Goal: Answer question/provide support: Share knowledge or assist other users

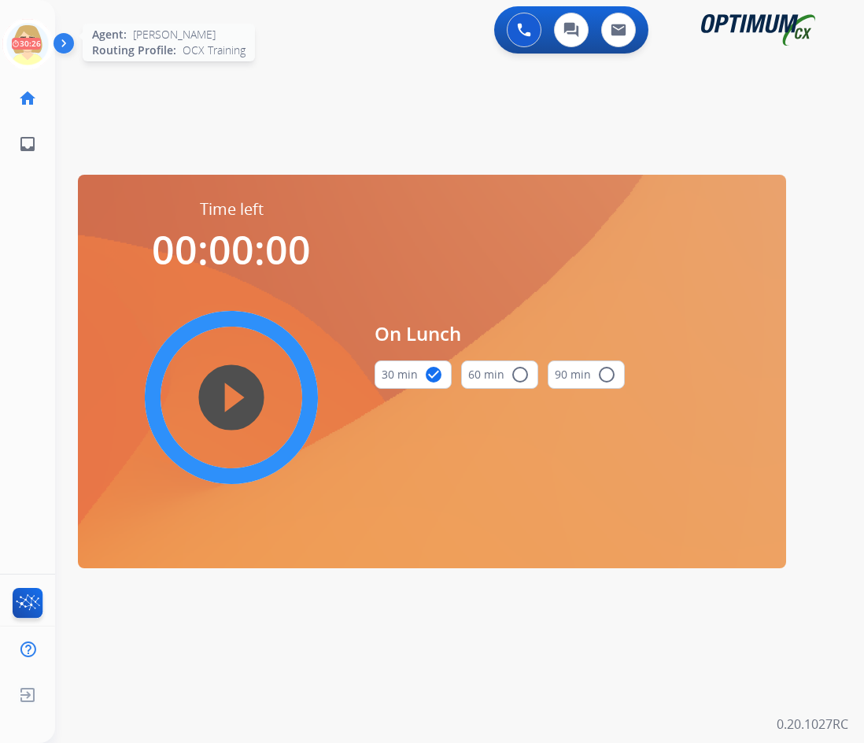
click at [20, 31] on icon at bounding box center [27, 44] width 51 height 51
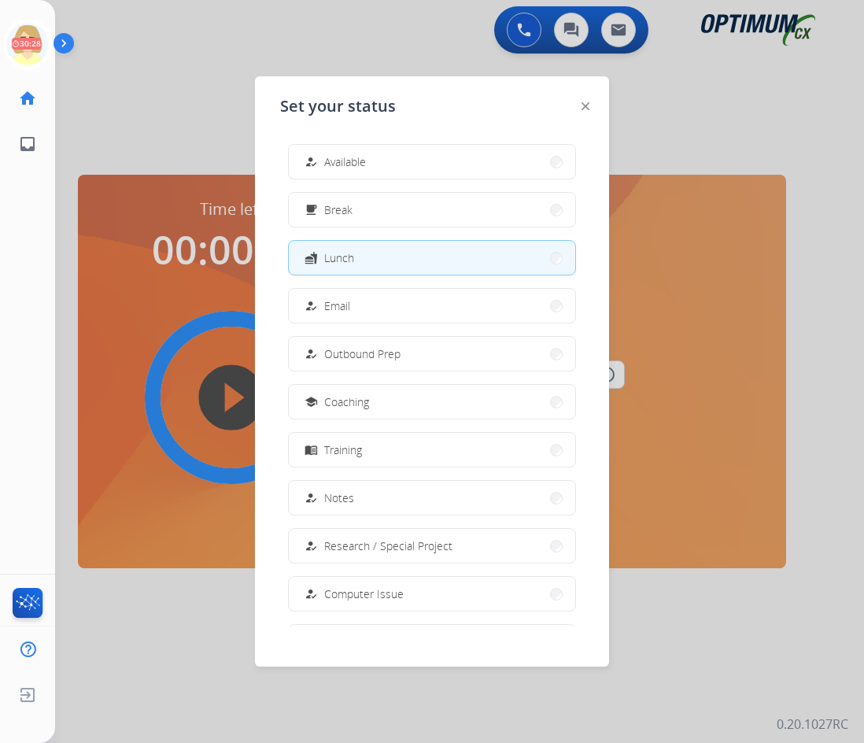
click at [349, 164] on span "Available" at bounding box center [345, 161] width 42 height 17
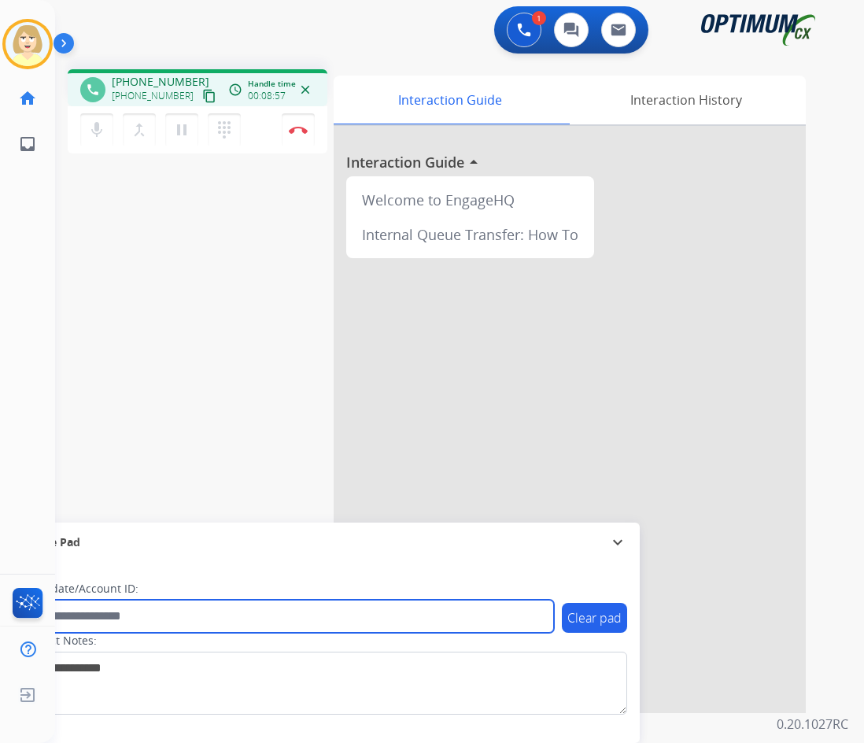
click at [104, 607] on input "text" at bounding box center [286, 615] width 533 height 33
paste input "*******"
type input "*******"
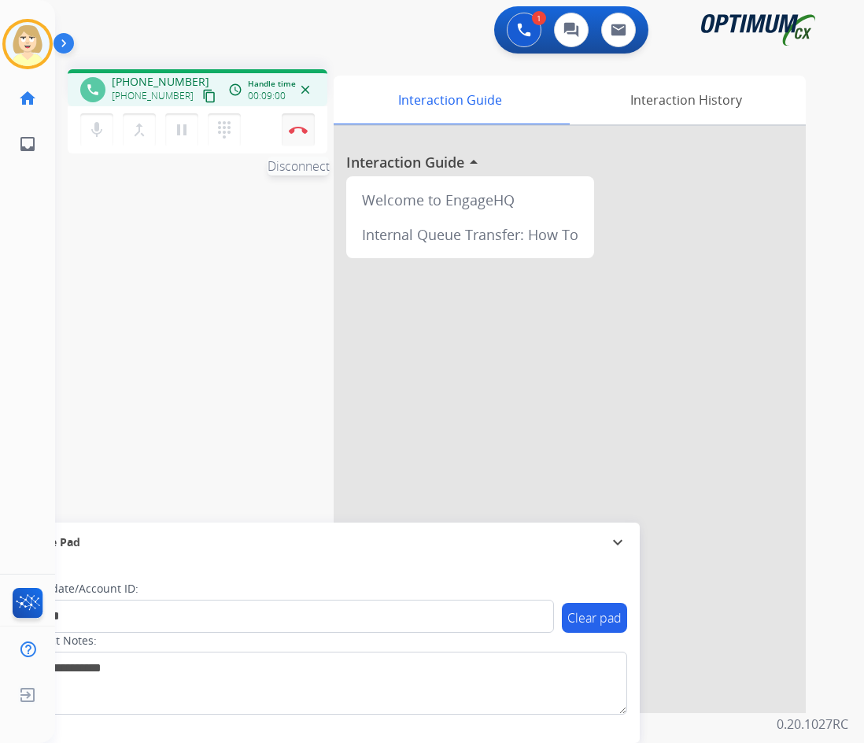
click at [299, 131] on img at bounding box center [298, 130] width 19 height 8
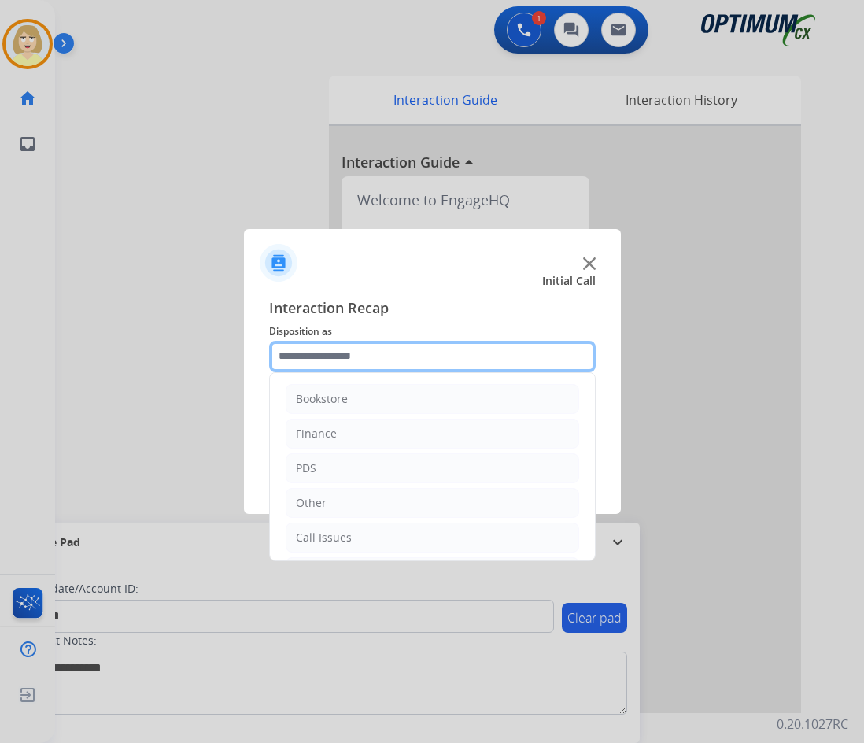
click at [321, 358] on input "text" at bounding box center [432, 356] width 326 height 31
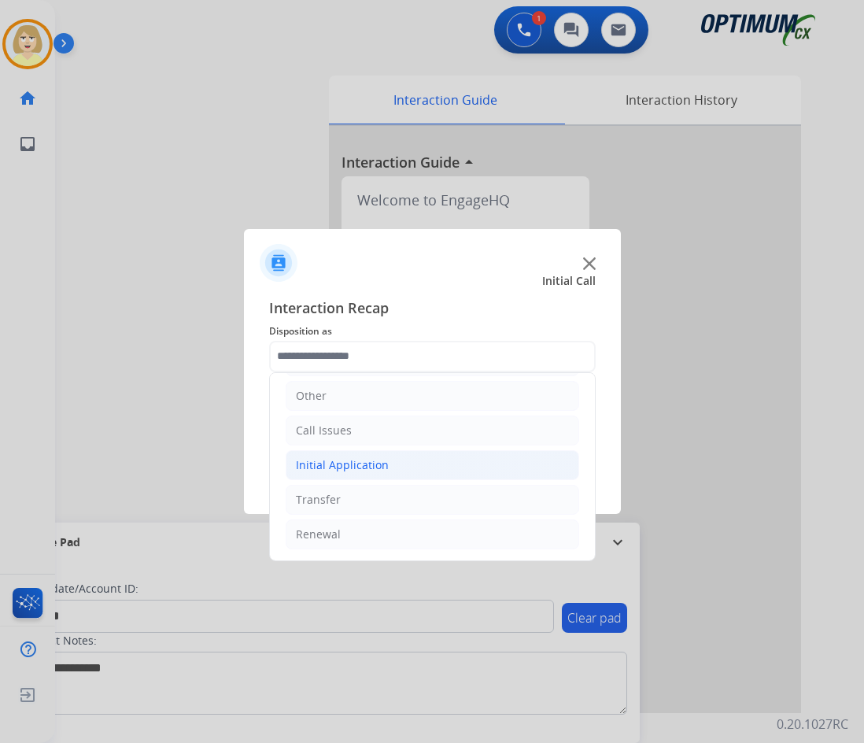
click at [348, 458] on div "Initial Application" at bounding box center [342, 465] width 93 height 16
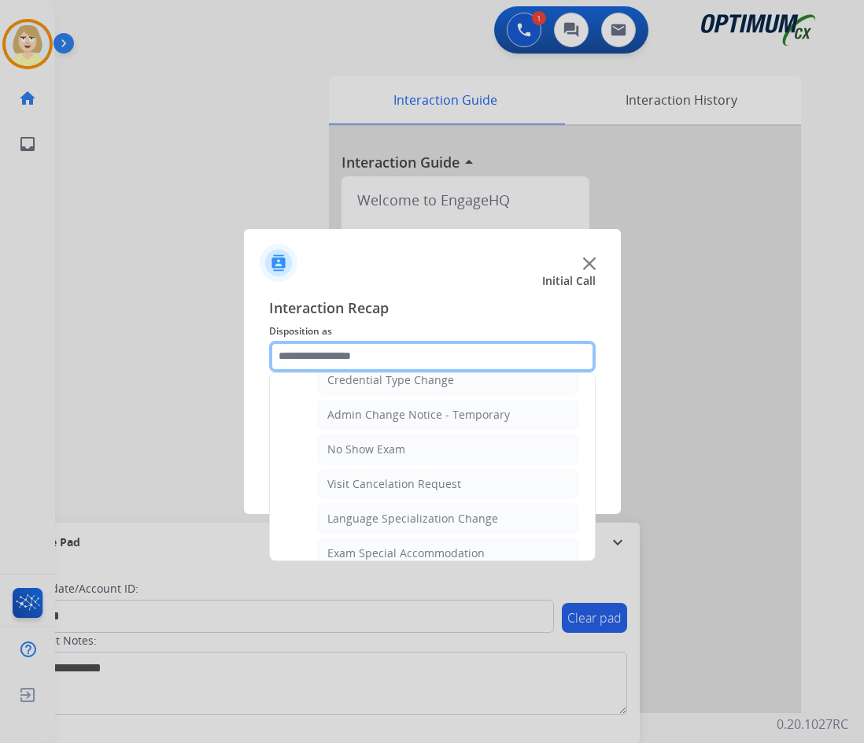
scroll to position [894, 0]
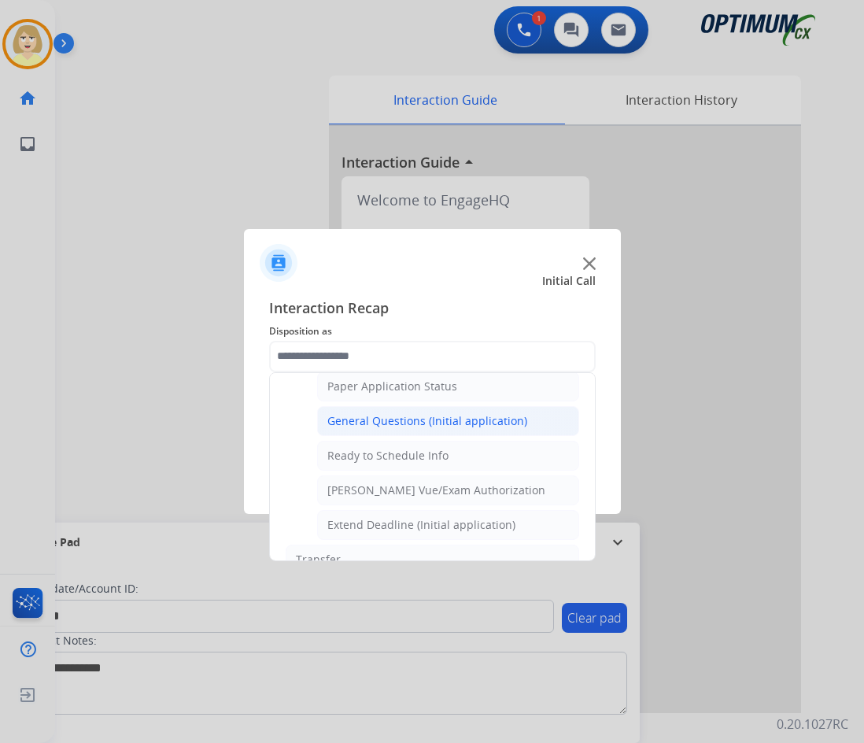
click at [422, 416] on div "General Questions (Initial application)" at bounding box center [427, 421] width 200 height 16
type input "**********"
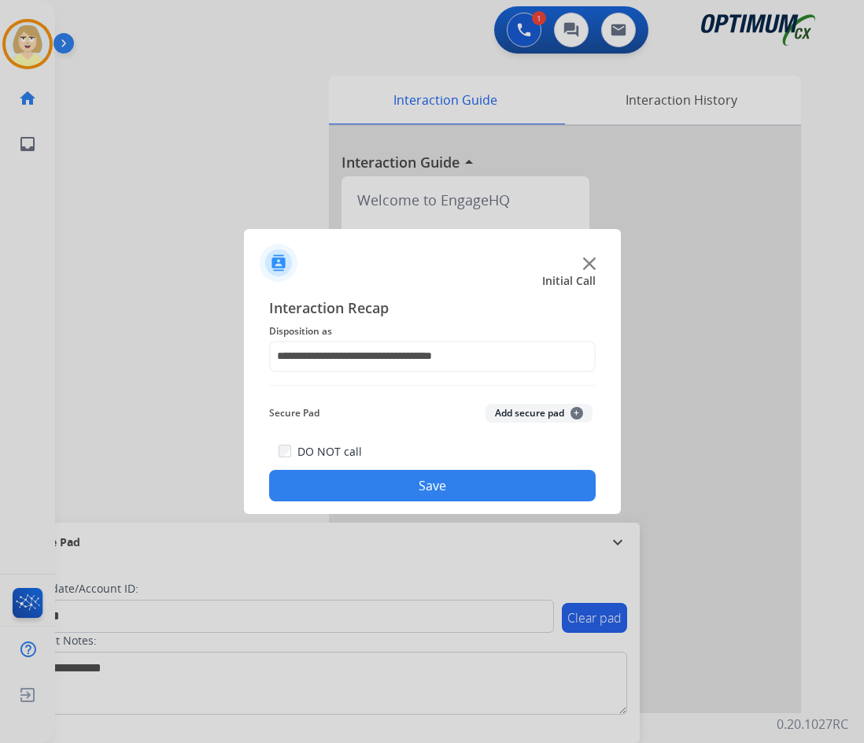
click at [526, 404] on button "Add secure pad +" at bounding box center [538, 413] width 107 height 19
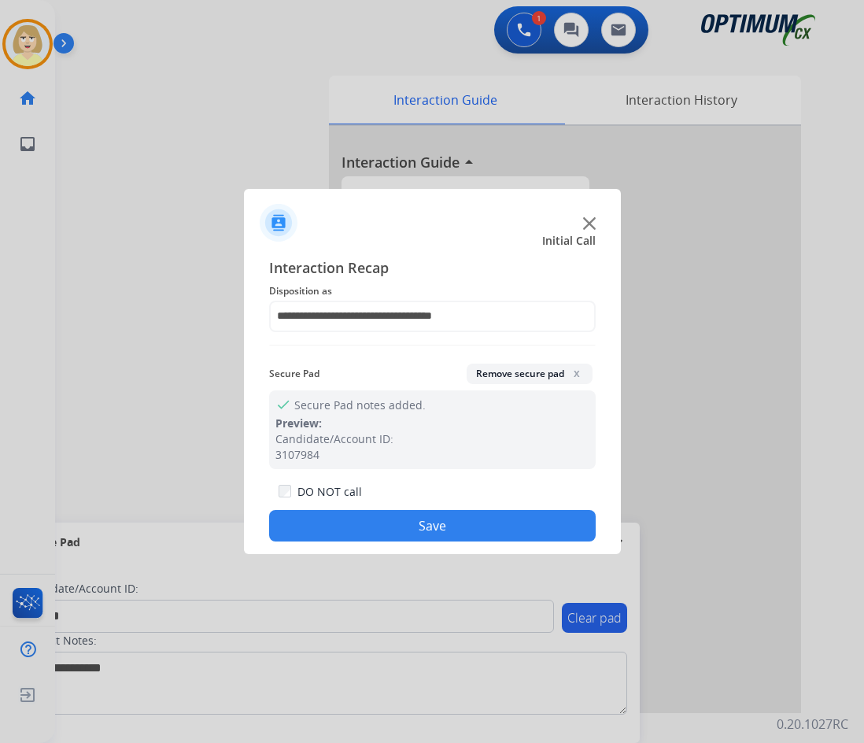
drag, startPoint x: 406, startPoint y: 529, endPoint x: 392, endPoint y: 491, distance: 40.3
click at [406, 524] on button "Save" at bounding box center [432, 525] width 326 height 31
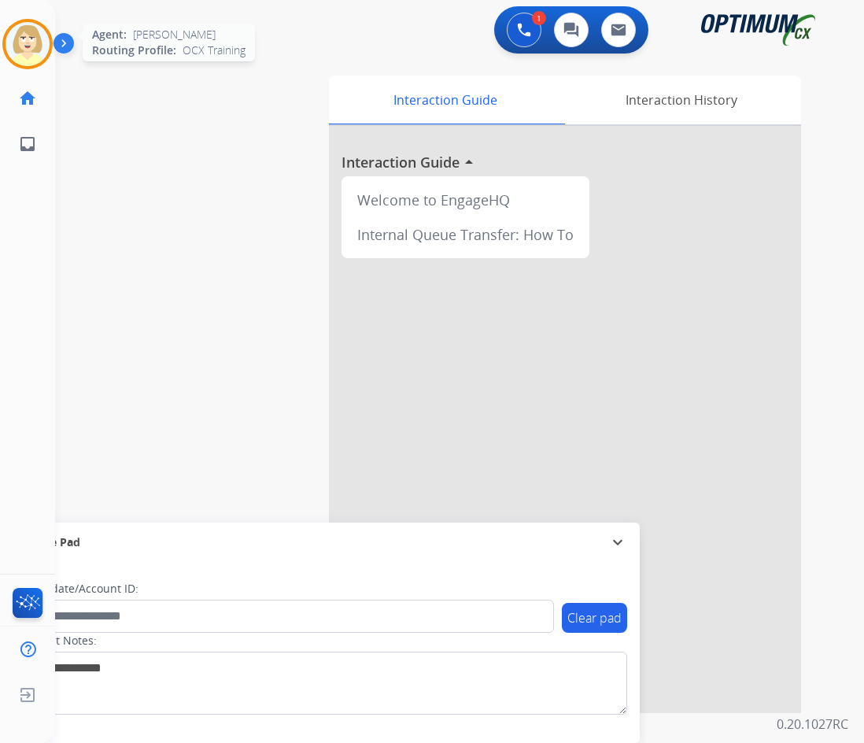
click at [31, 43] on img at bounding box center [28, 44] width 44 height 44
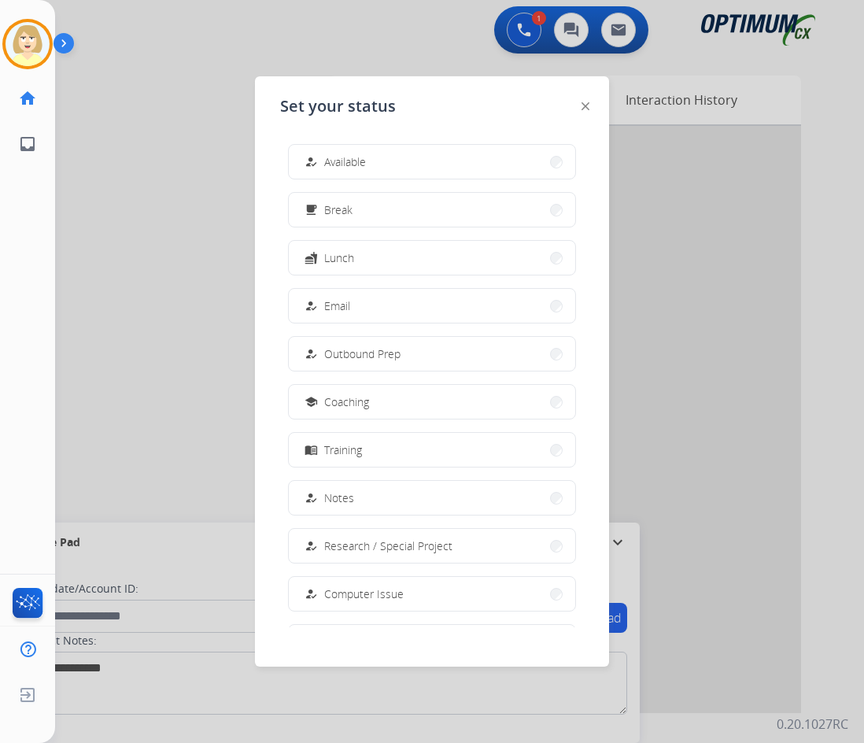
drag, startPoint x: 337, startPoint y: 160, endPoint x: 2, endPoint y: 241, distance: 345.6
click at [330, 158] on span "Available" at bounding box center [345, 161] width 42 height 17
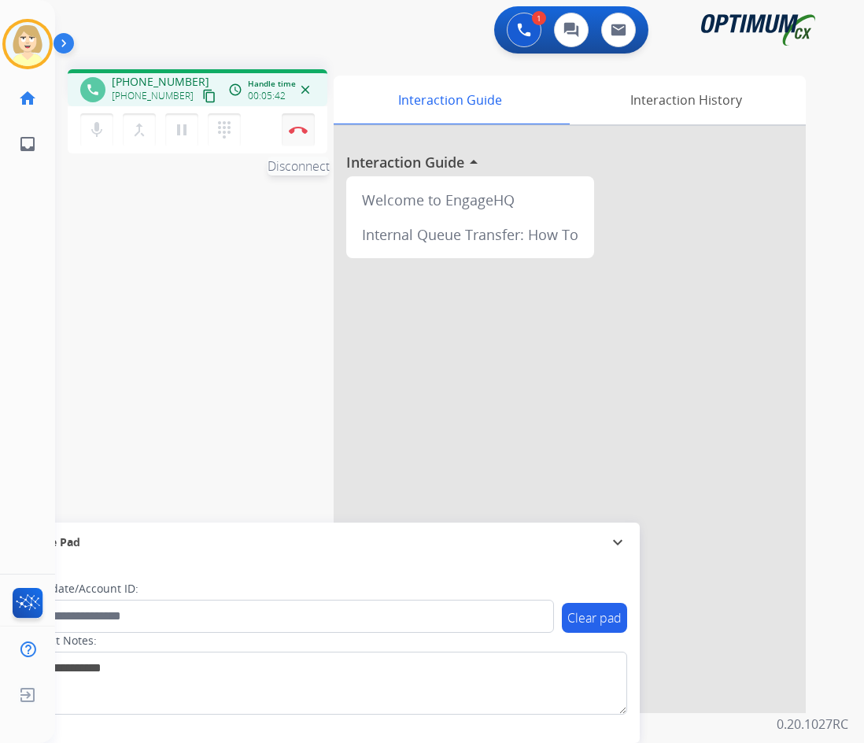
click at [297, 127] on img at bounding box center [298, 130] width 19 height 8
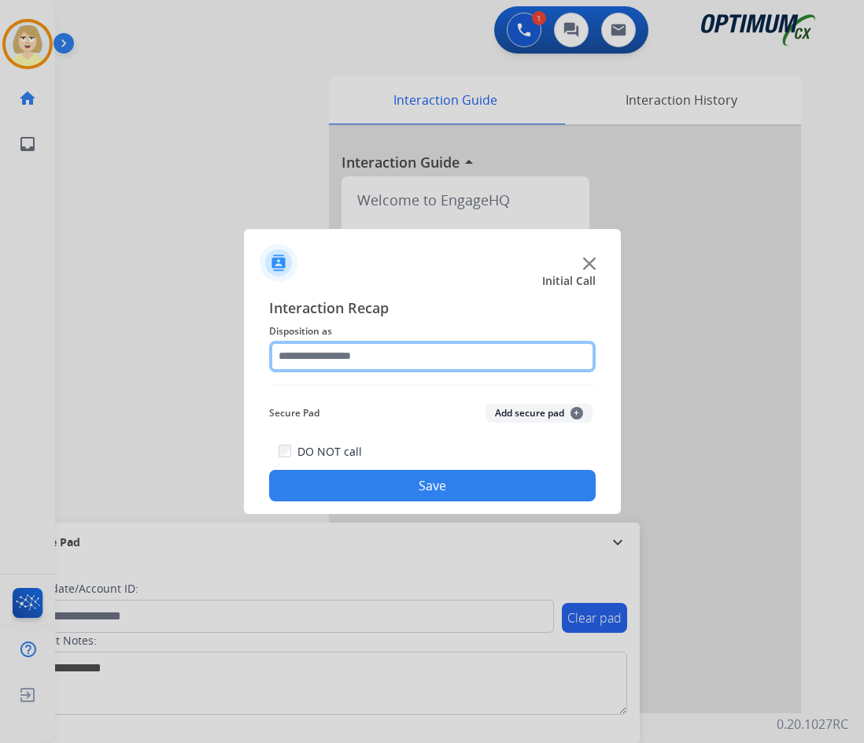
click at [318, 365] on input "text" at bounding box center [432, 356] width 326 height 31
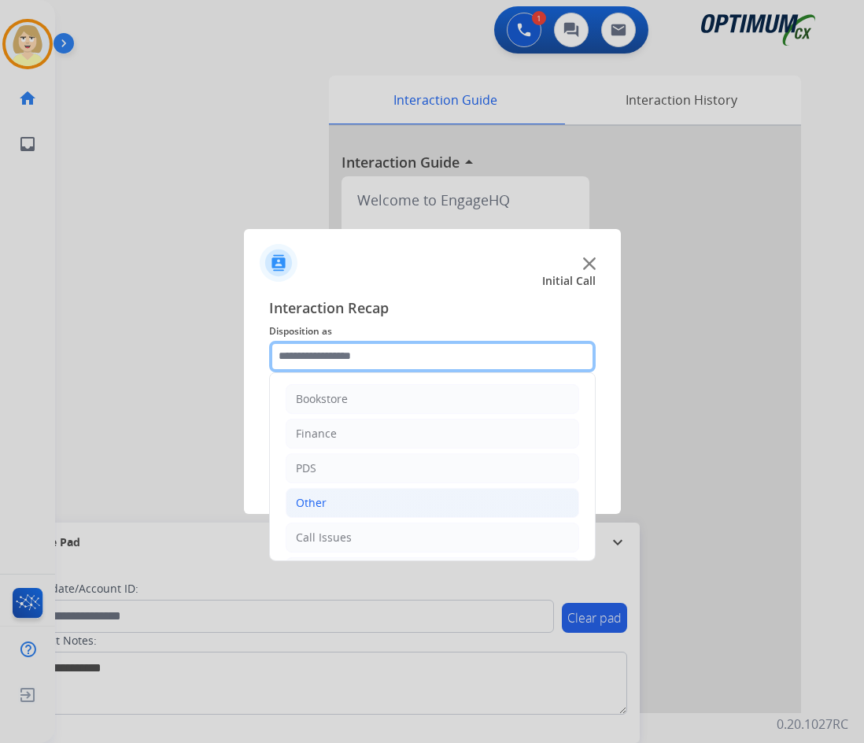
scroll to position [107, 0]
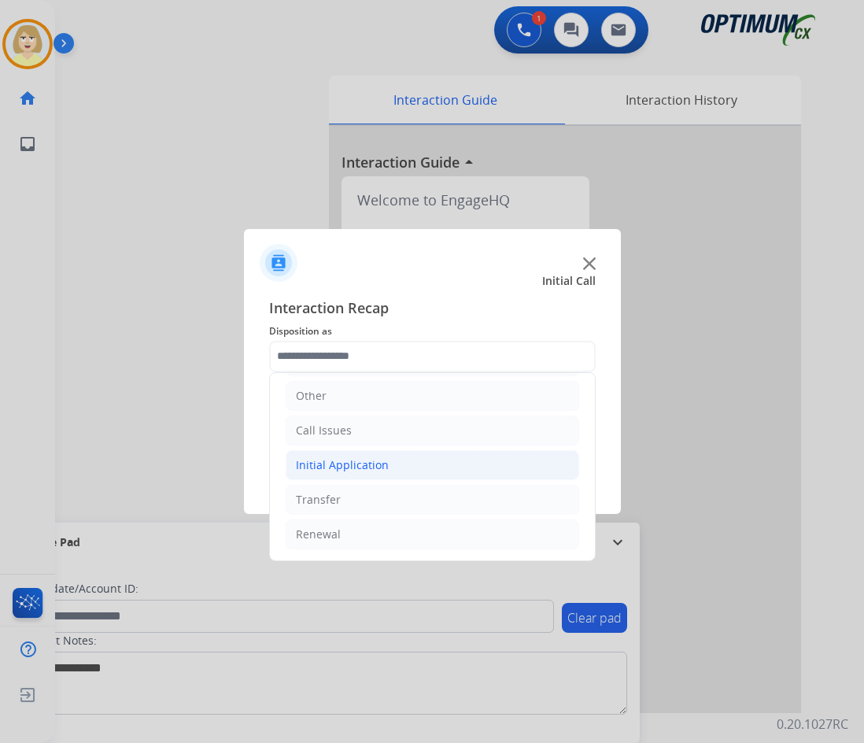
click at [351, 465] on div "Initial Application" at bounding box center [342, 465] width 93 height 16
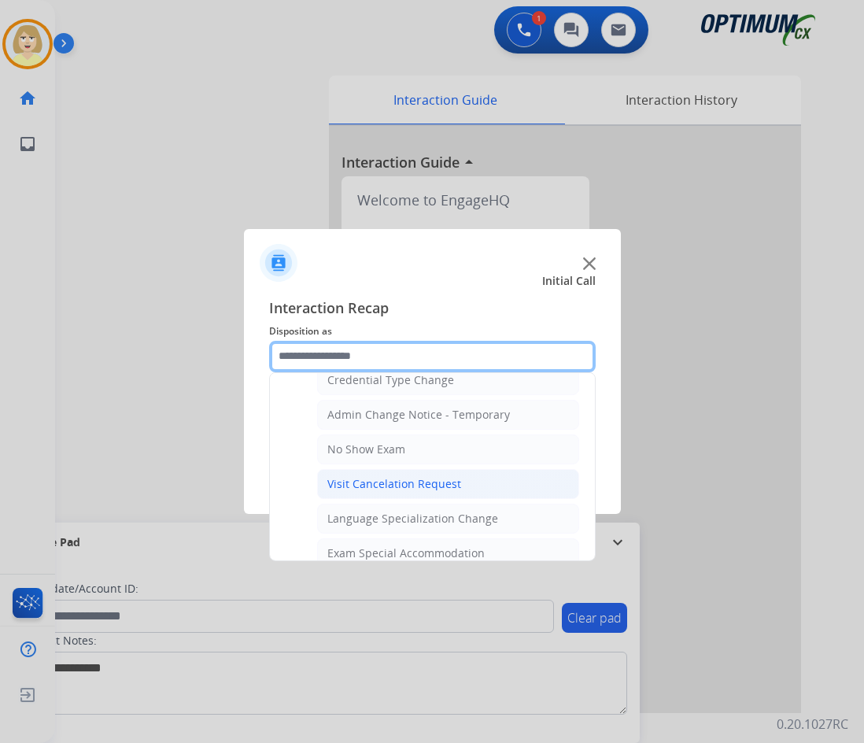
scroll to position [815, 0]
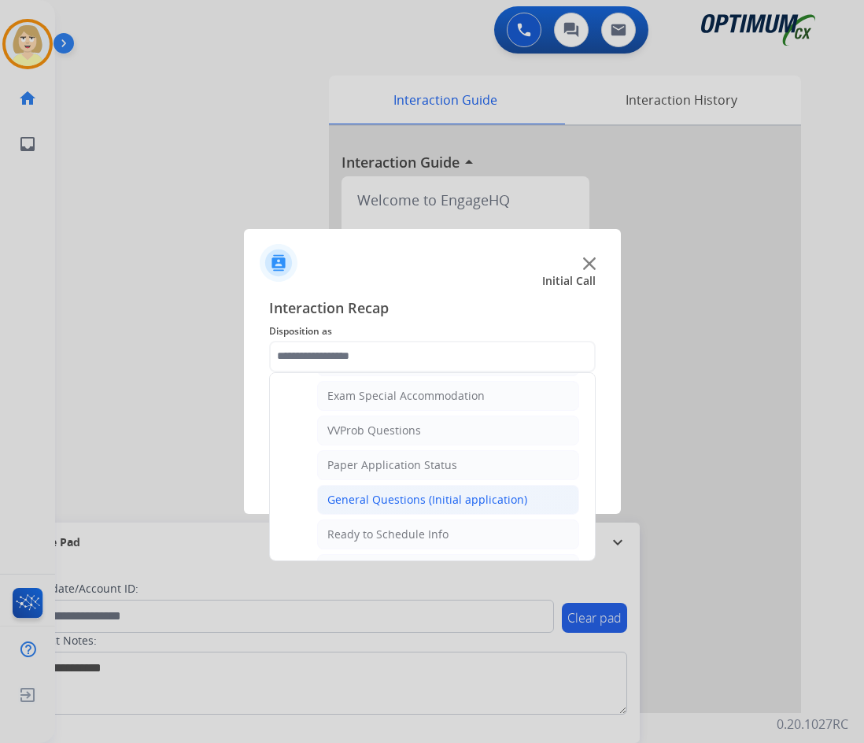
click at [396, 496] on div "General Questions (Initial application)" at bounding box center [427, 500] width 200 height 16
type input "**********"
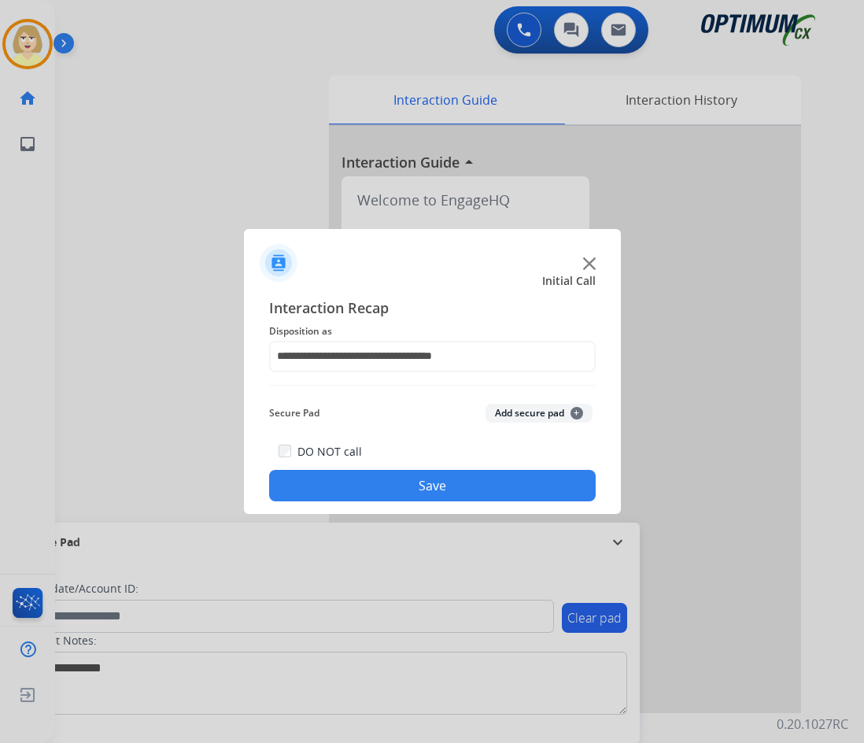
click at [502, 414] on button "Add secure pad +" at bounding box center [538, 413] width 107 height 19
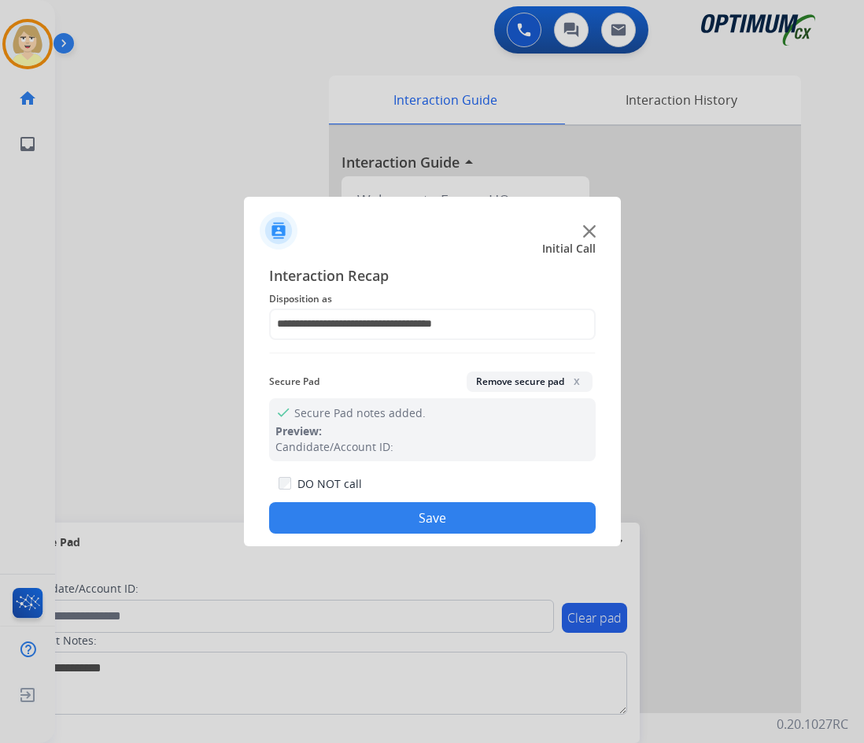
click at [414, 519] on button "Save" at bounding box center [432, 517] width 326 height 31
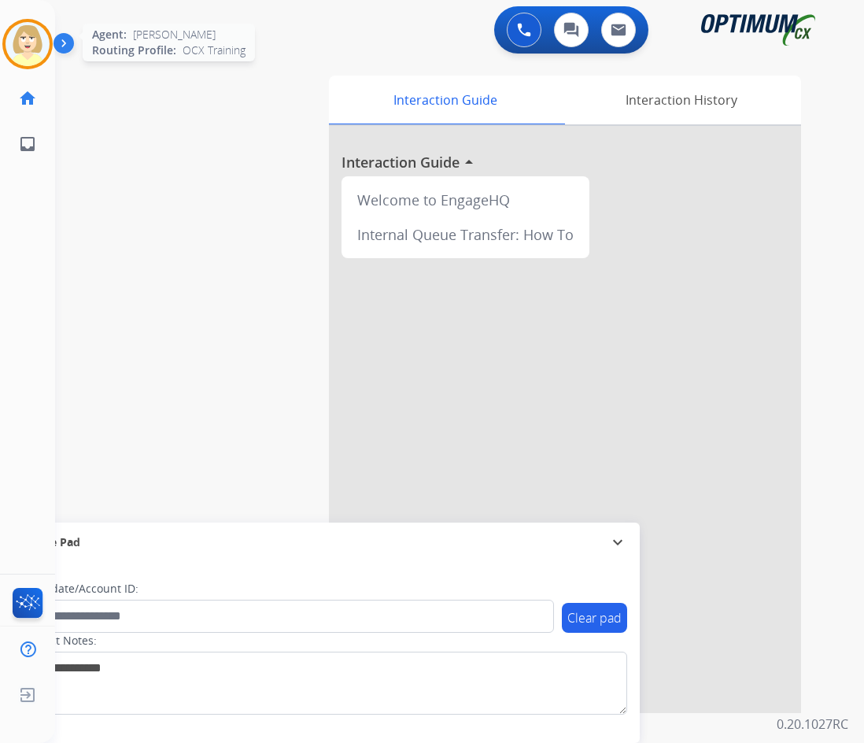
click at [20, 42] on img at bounding box center [28, 44] width 44 height 44
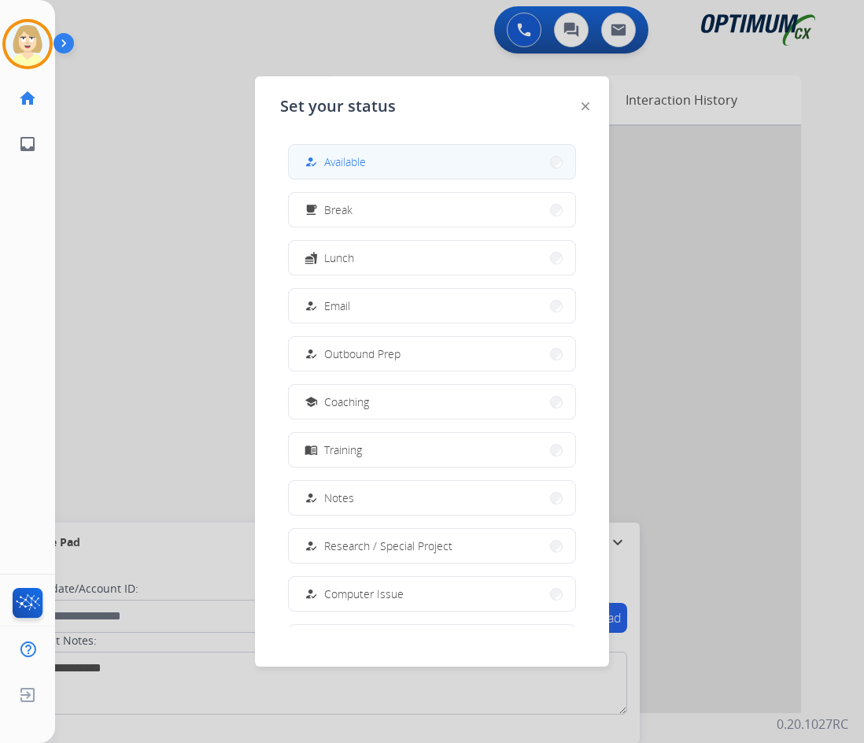
click at [376, 157] on button "how_to_reg Available" at bounding box center [432, 162] width 286 height 34
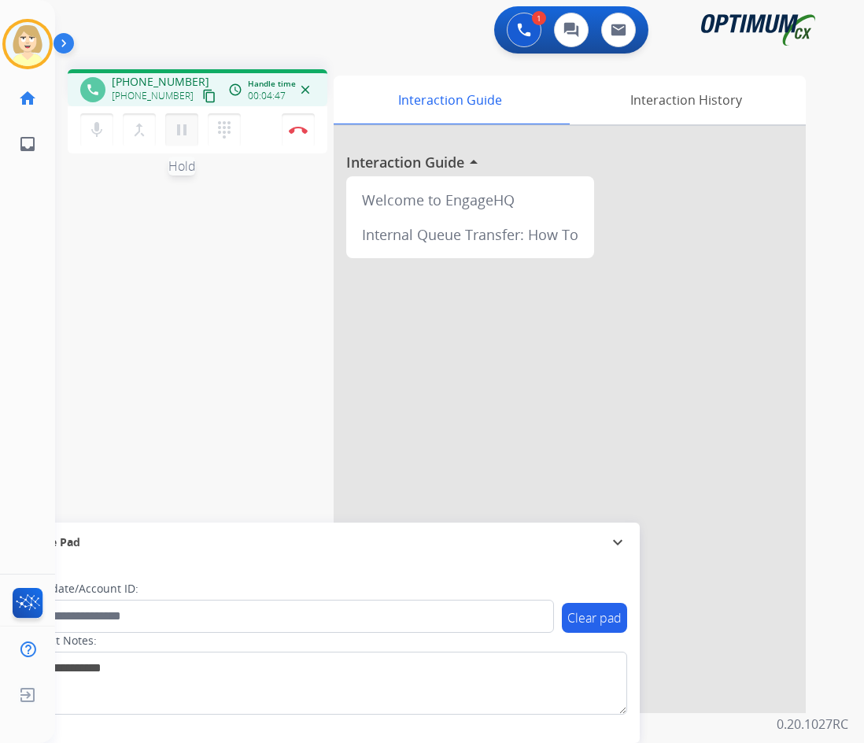
click at [179, 128] on mat-icon "pause" at bounding box center [181, 129] width 19 height 19
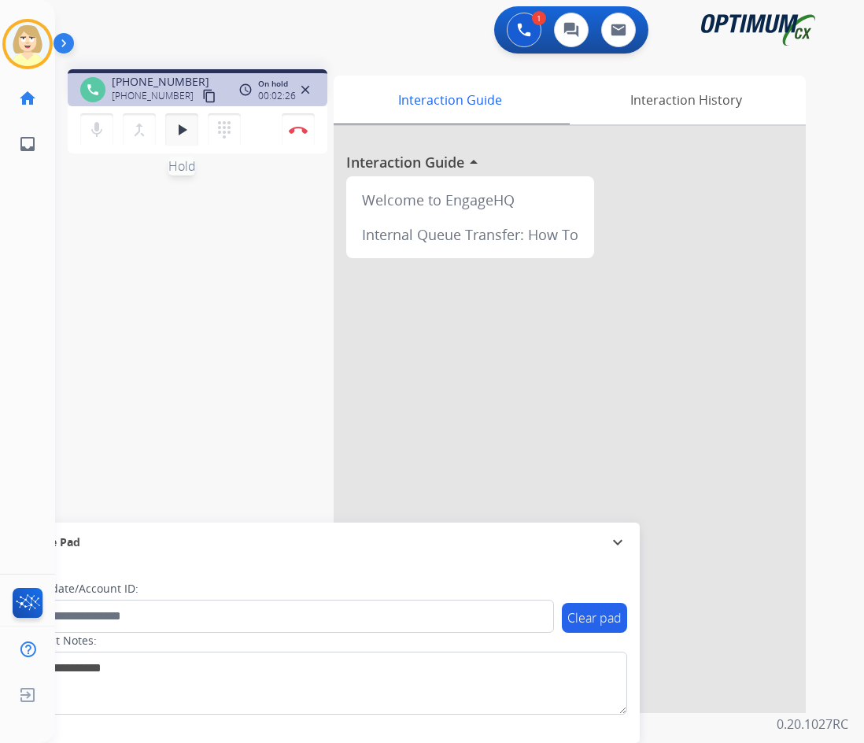
click at [183, 124] on mat-icon "play_arrow" at bounding box center [181, 129] width 19 height 19
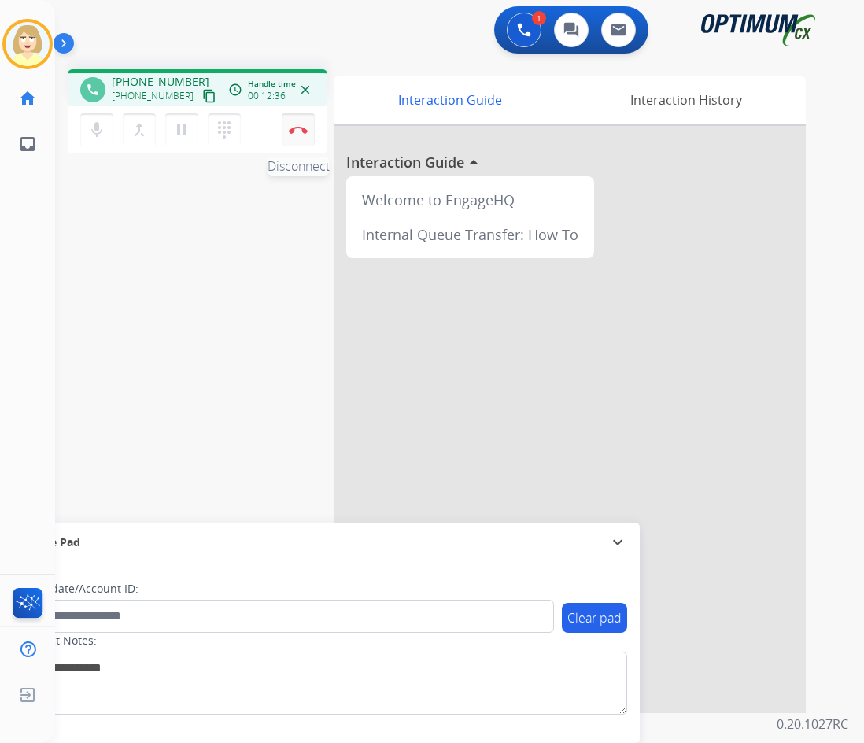
click at [298, 121] on button "Disconnect" at bounding box center [298, 129] width 33 height 33
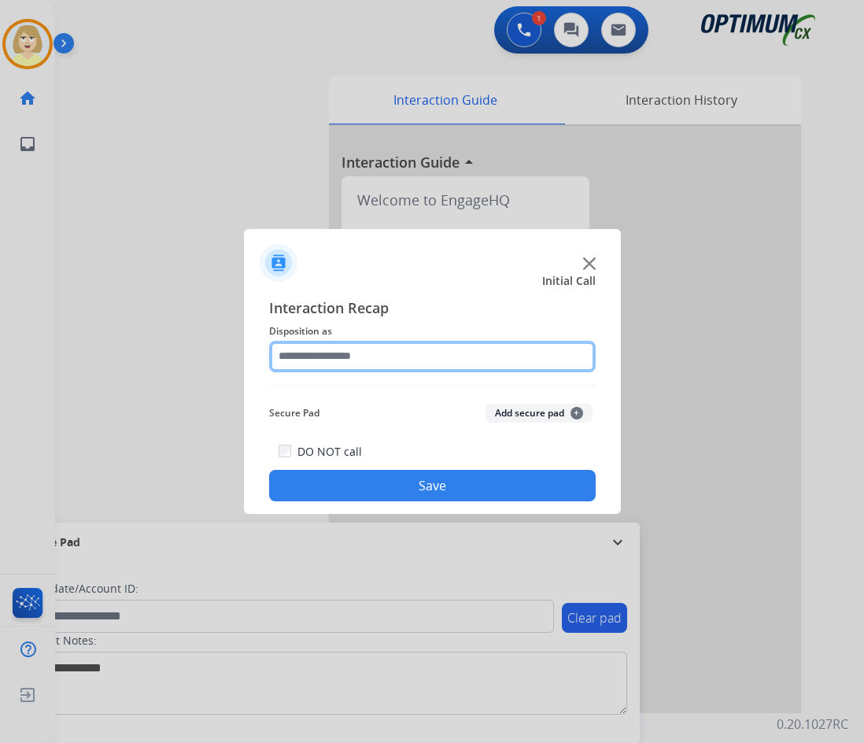
click at [309, 358] on input "text" at bounding box center [432, 356] width 326 height 31
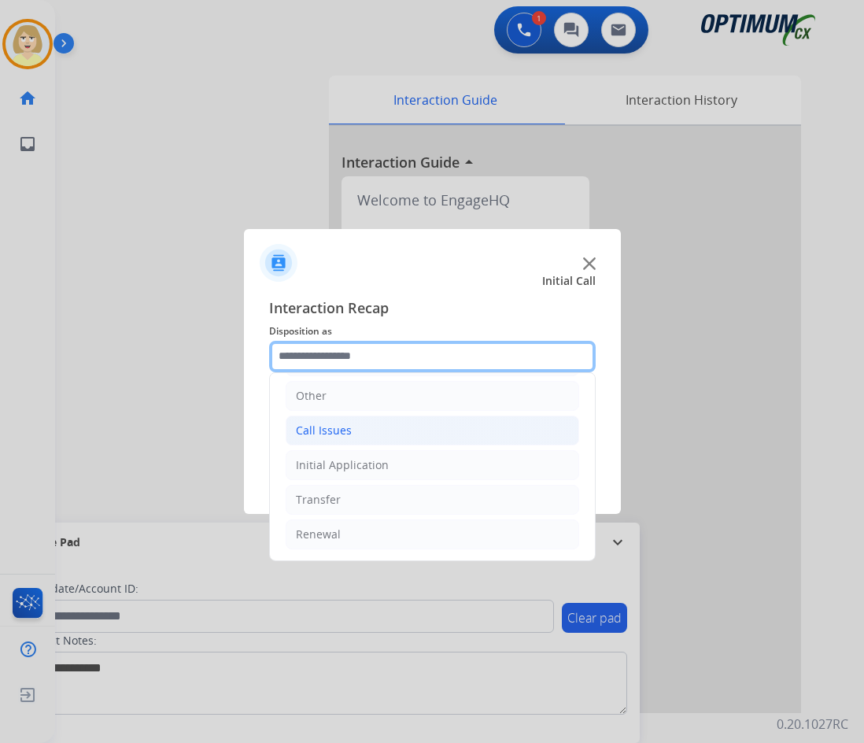
scroll to position [0, 0]
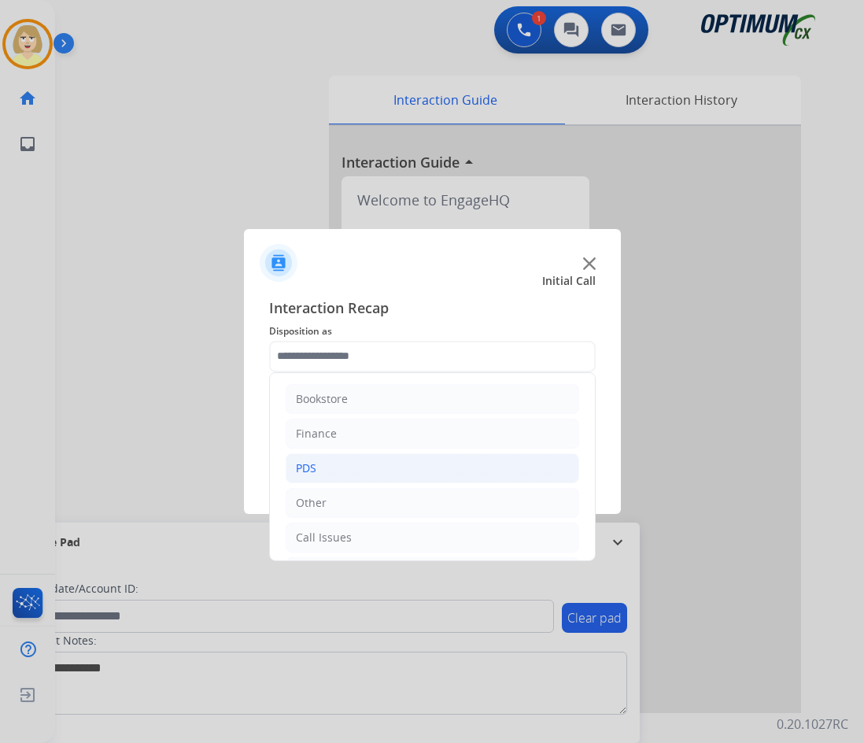
click at [310, 469] on div "PDS" at bounding box center [306, 468] width 20 height 16
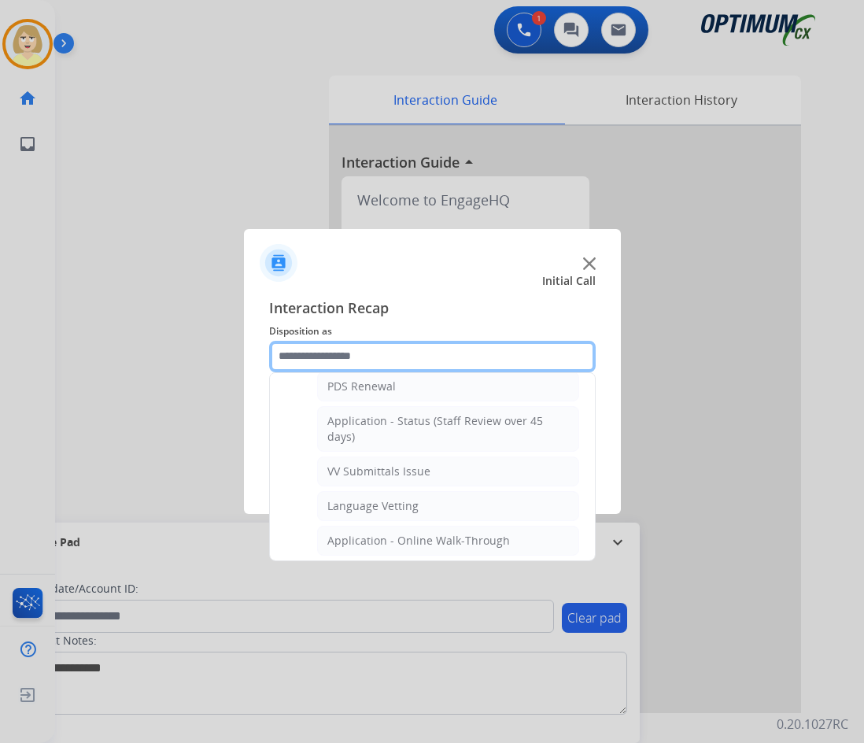
scroll to position [393, 0]
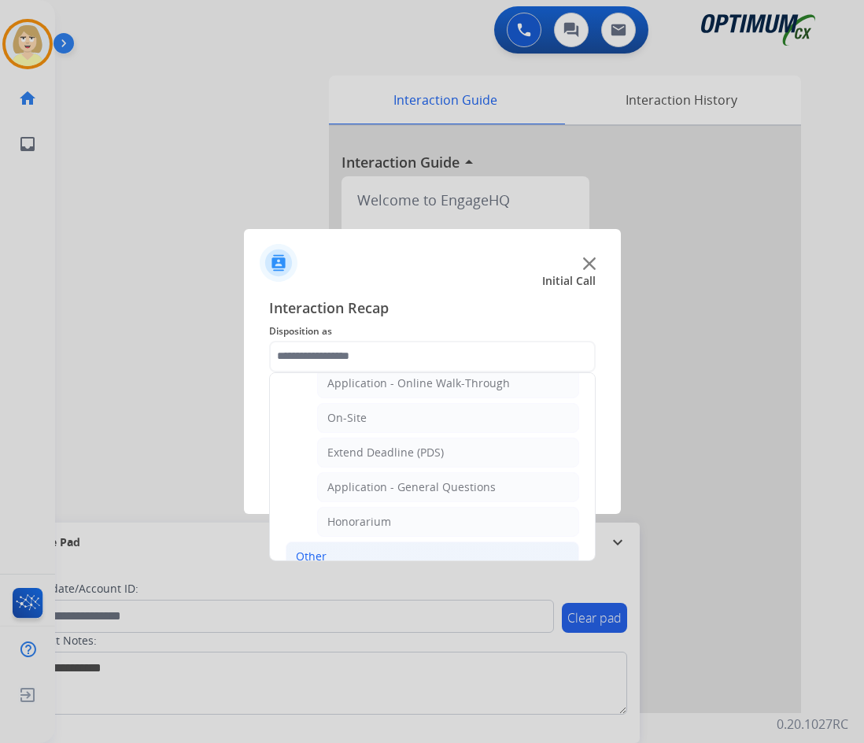
click at [312, 553] on div "Other" at bounding box center [311, 556] width 31 height 16
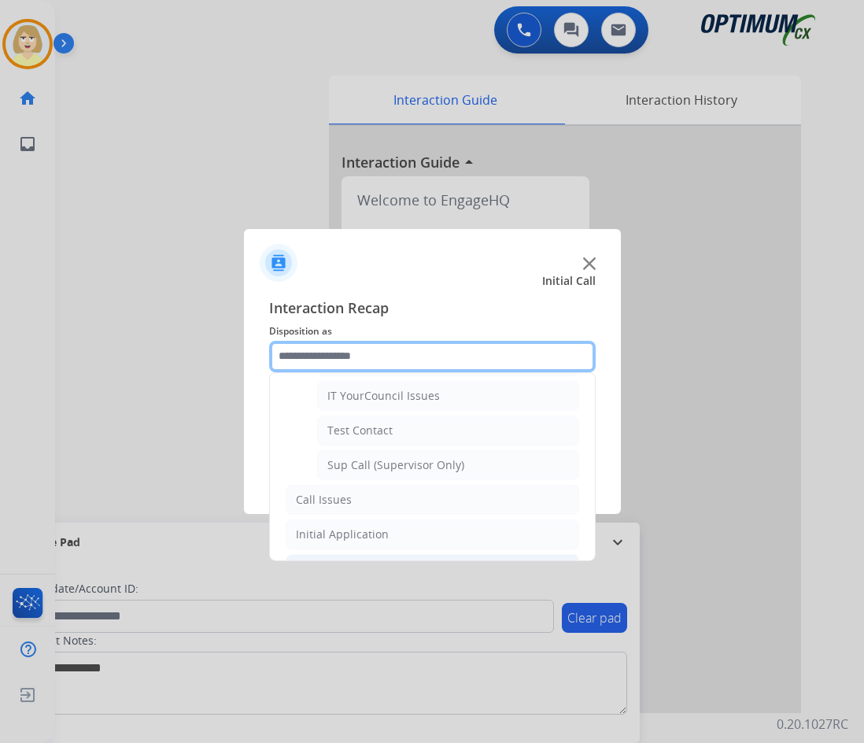
scroll to position [384, 0]
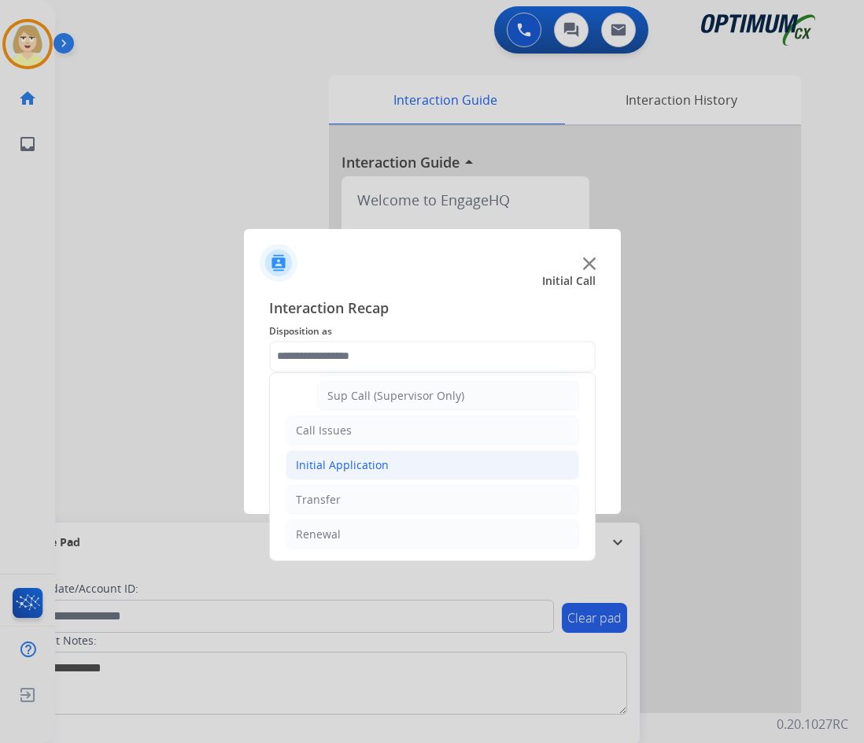
click at [366, 467] on div "Initial Application" at bounding box center [342, 465] width 93 height 16
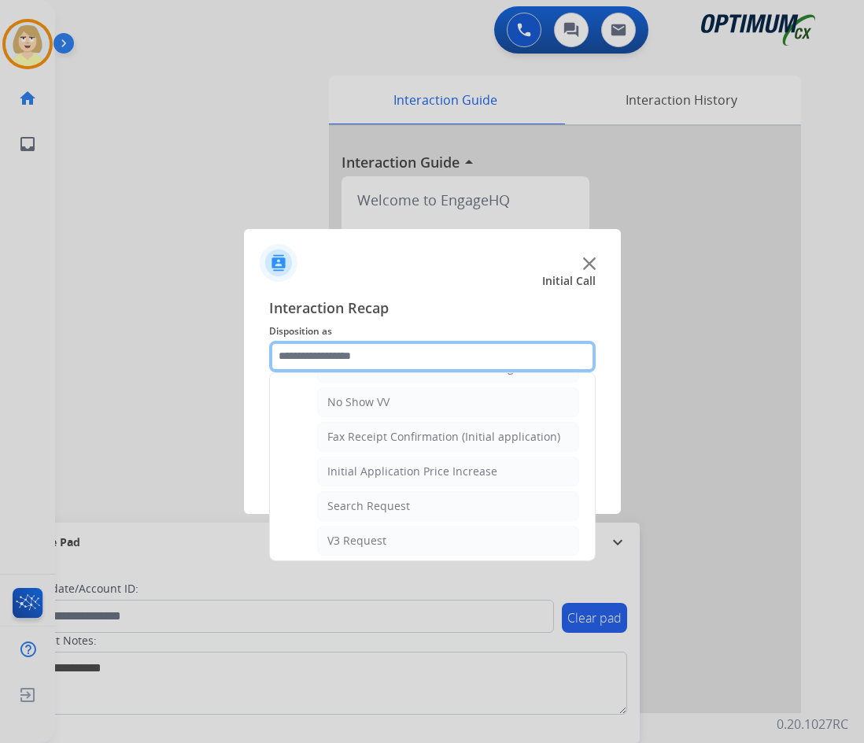
scroll to position [0, 0]
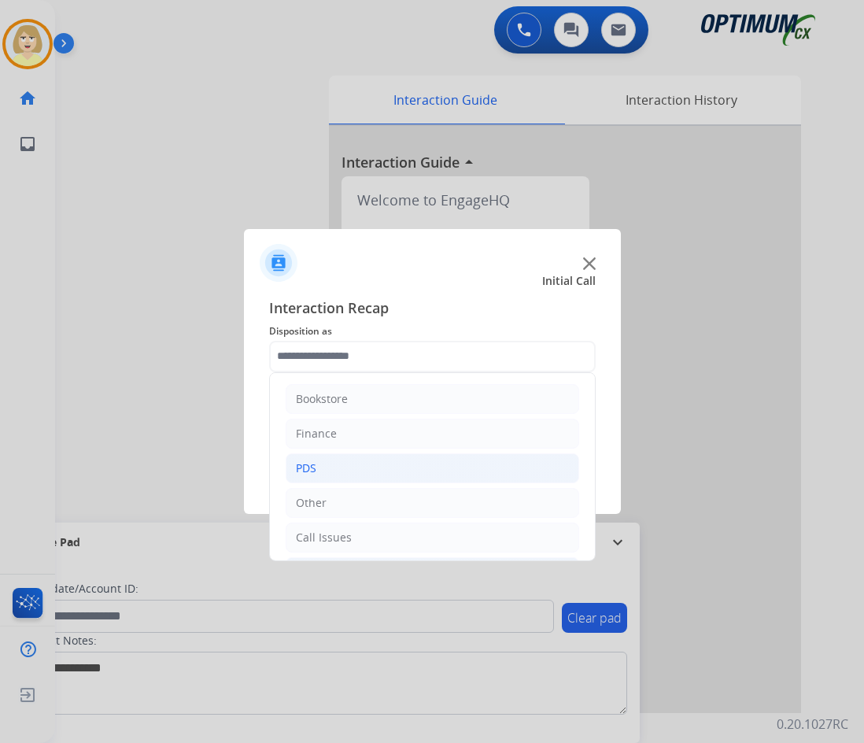
click at [298, 466] on div "PDS" at bounding box center [306, 468] width 20 height 16
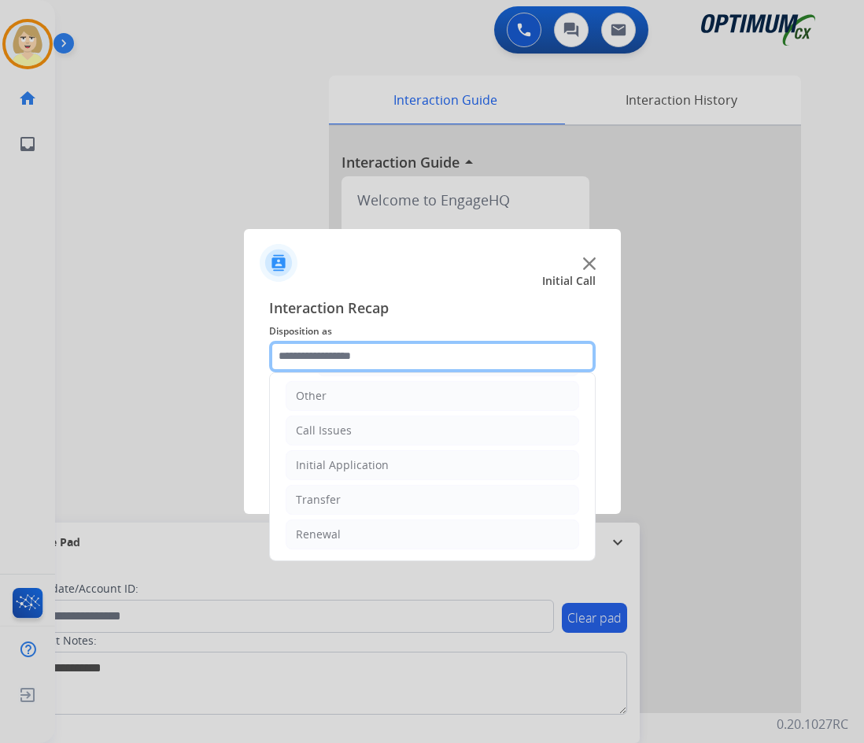
scroll to position [475, 0]
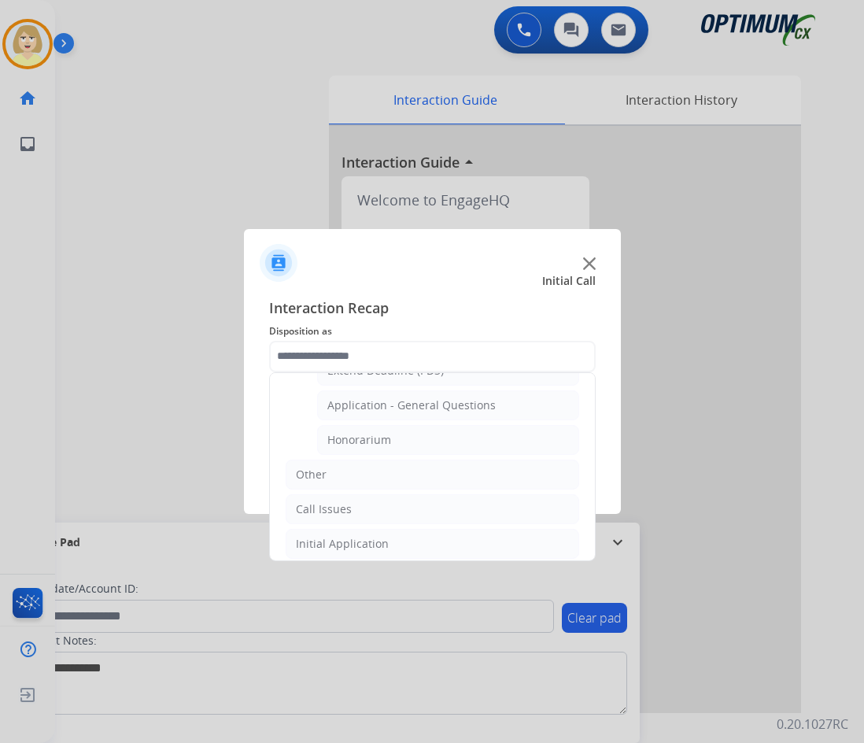
click at [395, 408] on div "Application - General Questions" at bounding box center [411, 405] width 168 height 16
type input "**********"
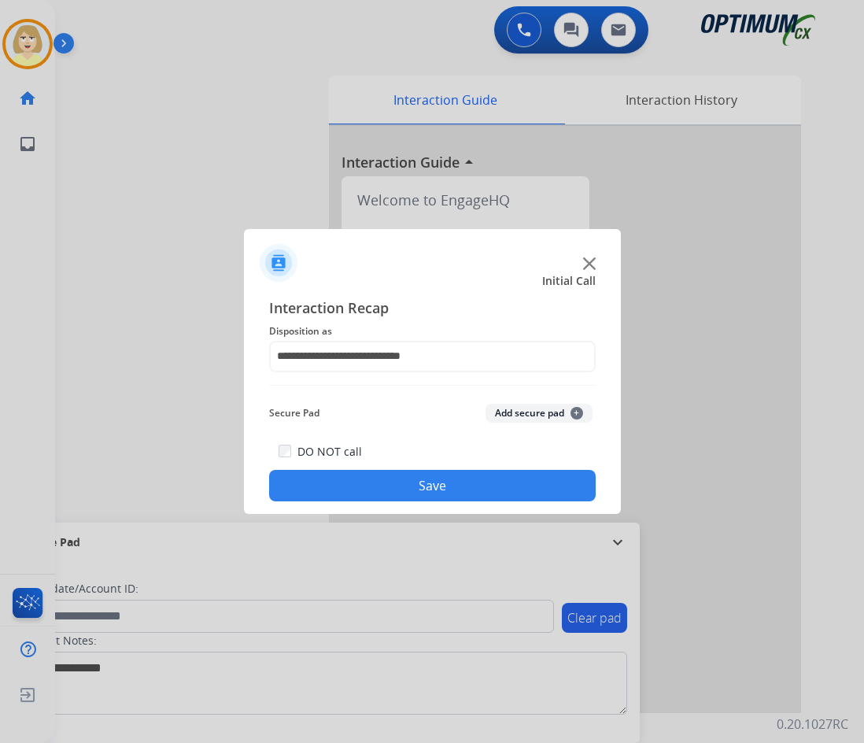
drag, startPoint x: 522, startPoint y: 415, endPoint x: 383, endPoint y: 484, distance: 154.4
click at [518, 417] on button "Add secure pad +" at bounding box center [538, 413] width 107 height 19
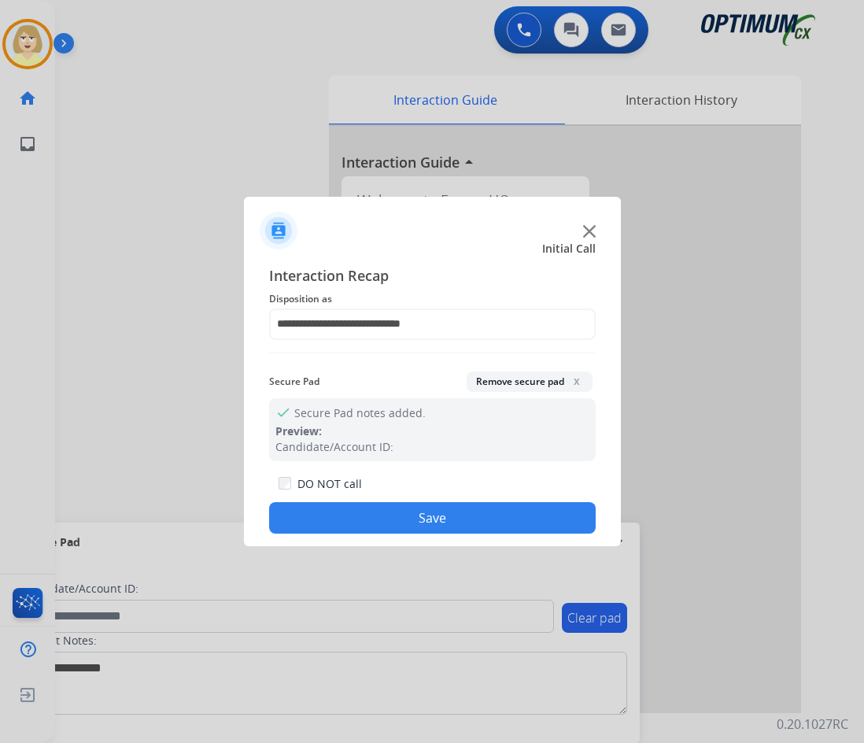
drag, startPoint x: 337, startPoint y: 526, endPoint x: 329, endPoint y: 461, distance: 65.1
click at [336, 524] on button "Save" at bounding box center [432, 517] width 326 height 31
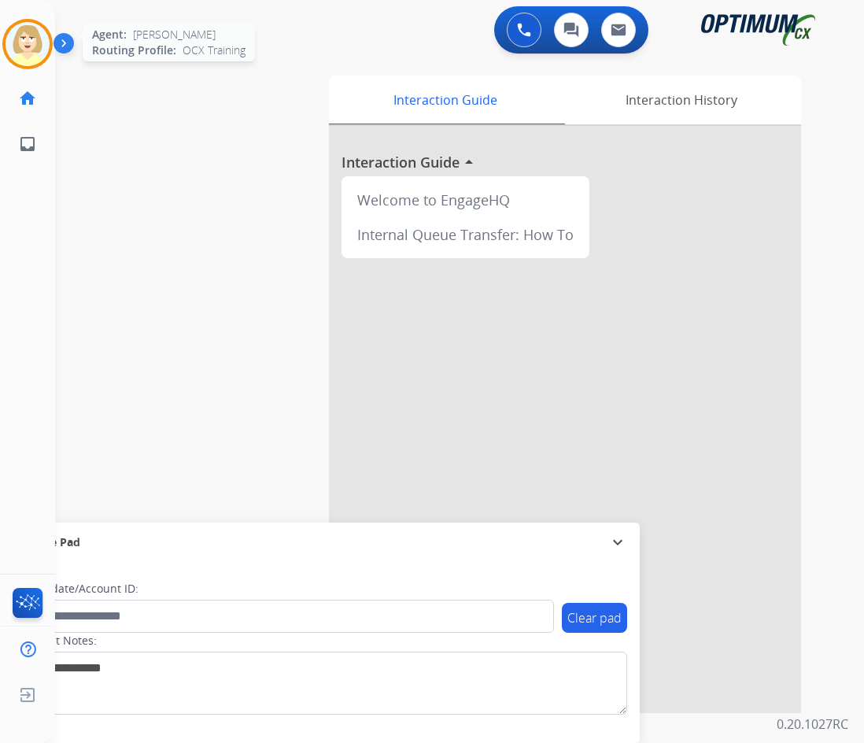
click at [35, 39] on img at bounding box center [28, 44] width 44 height 44
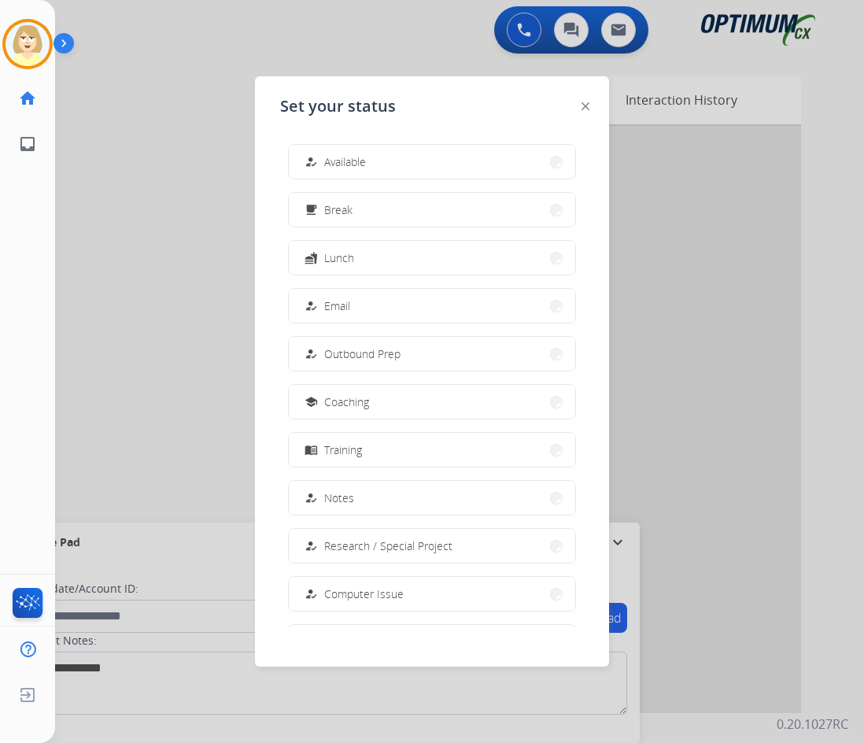
click at [353, 162] on span "Available" at bounding box center [345, 161] width 42 height 17
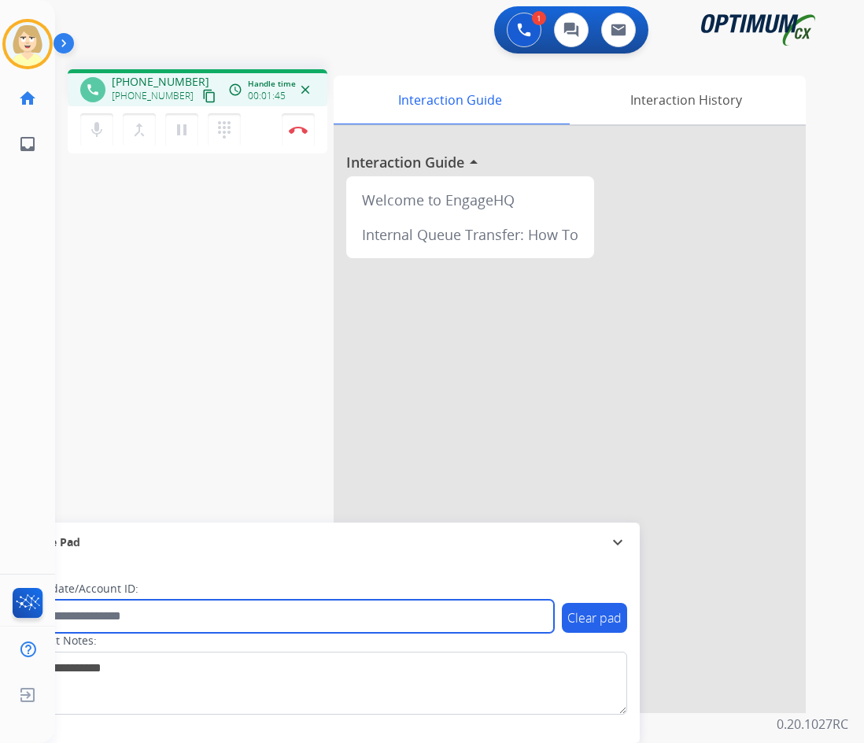
click at [86, 619] on input "text" at bounding box center [286, 615] width 533 height 33
paste input "*******"
type input "*******"
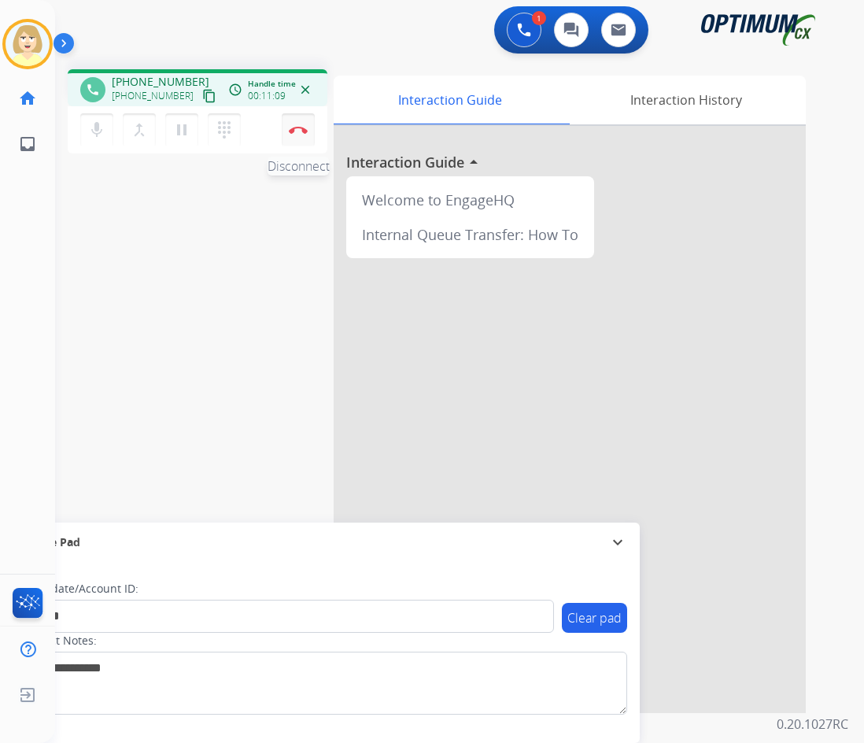
click at [294, 128] on img at bounding box center [298, 130] width 19 height 8
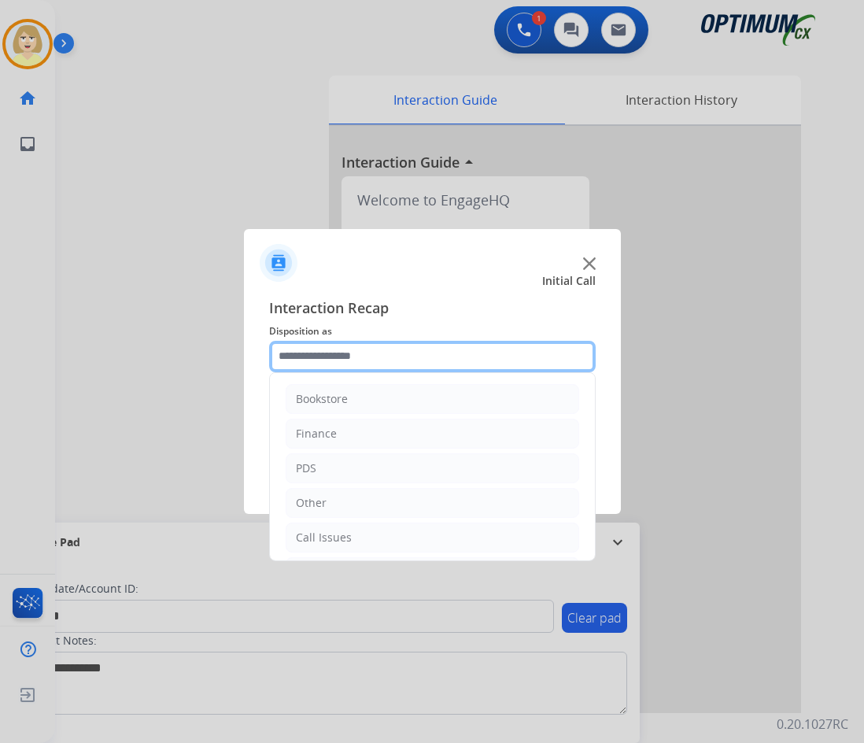
click at [360, 357] on input "text" at bounding box center [432, 356] width 326 height 31
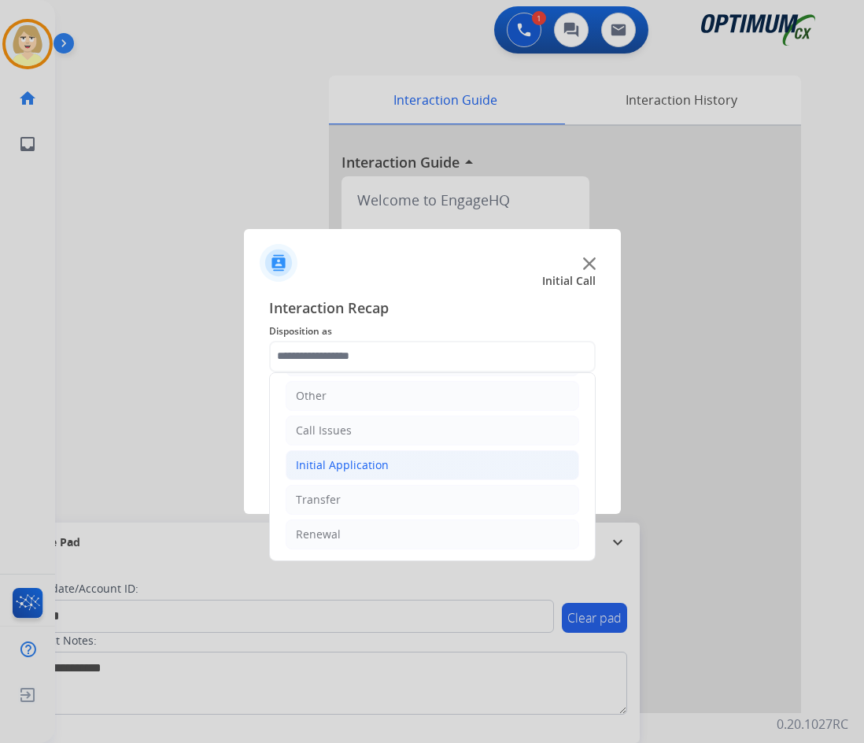
click at [363, 470] on div "Initial Application" at bounding box center [342, 465] width 93 height 16
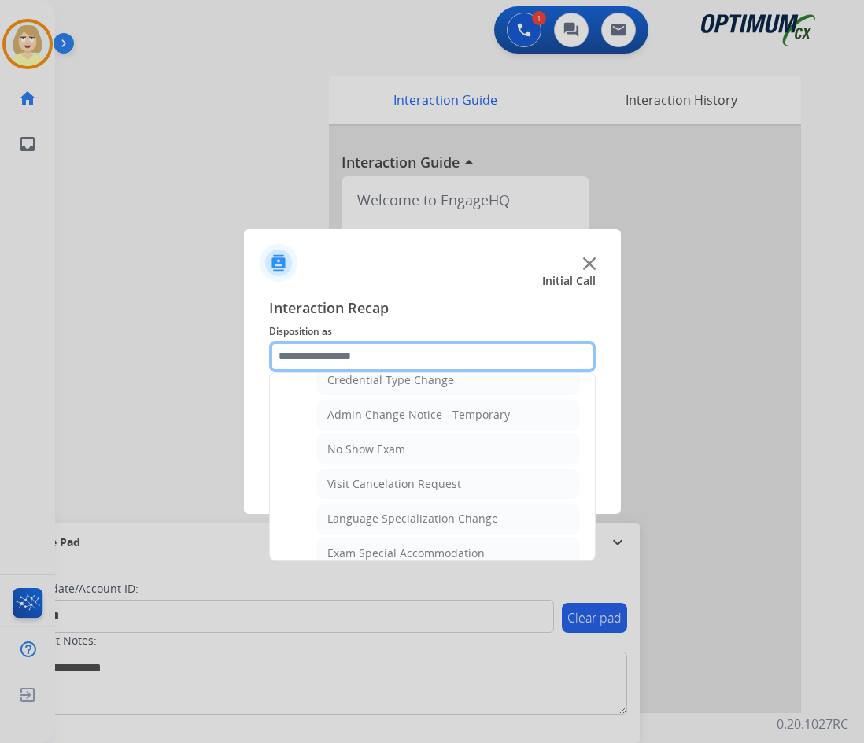
scroll to position [894, 0]
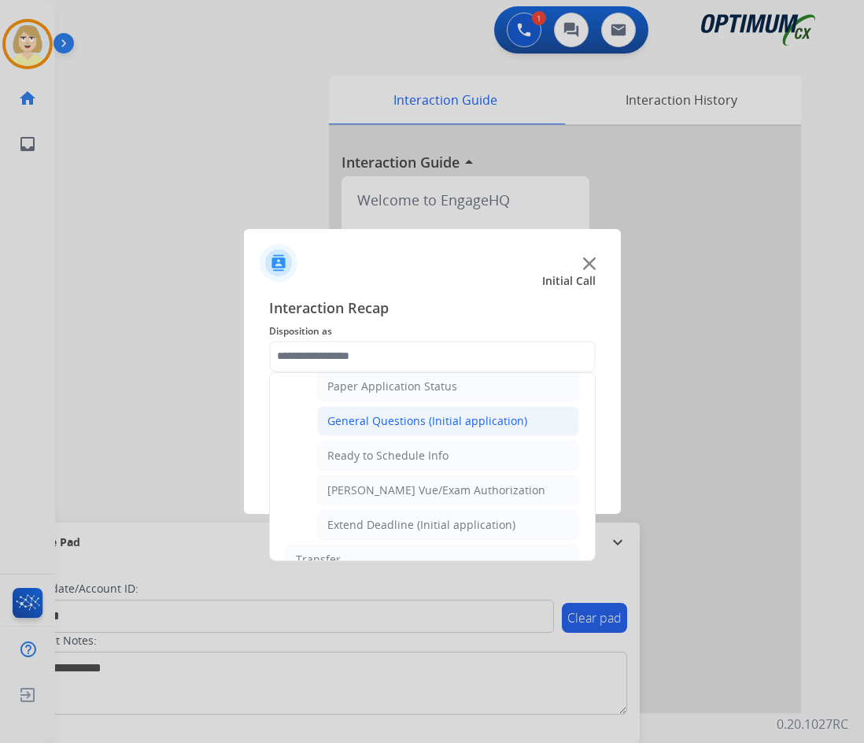
click at [410, 427] on div "General Questions (Initial application)" at bounding box center [427, 421] width 200 height 16
type input "**********"
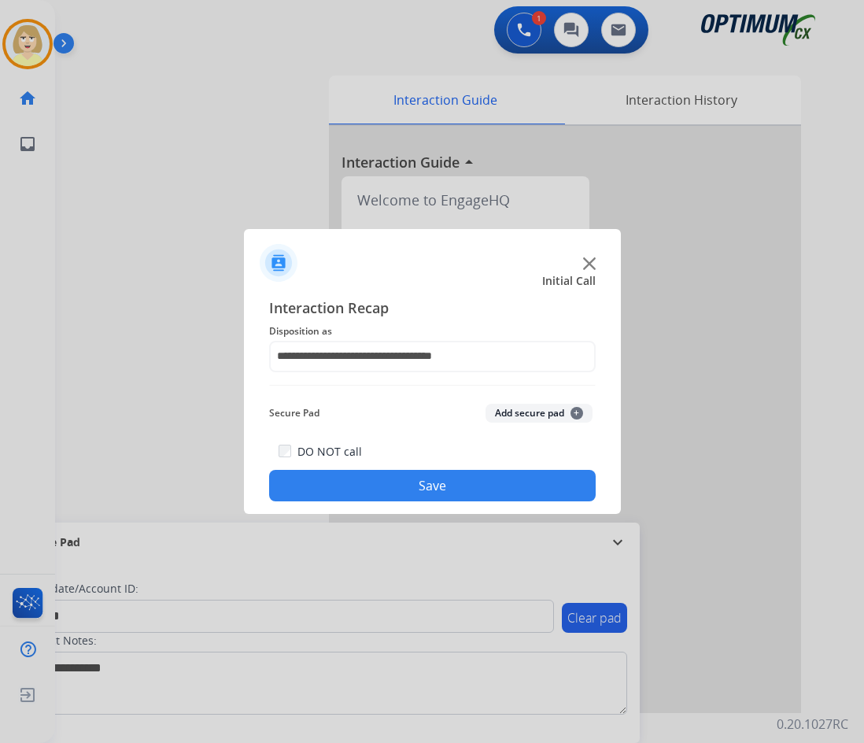
click at [520, 411] on button "Add secure pad +" at bounding box center [538, 413] width 107 height 19
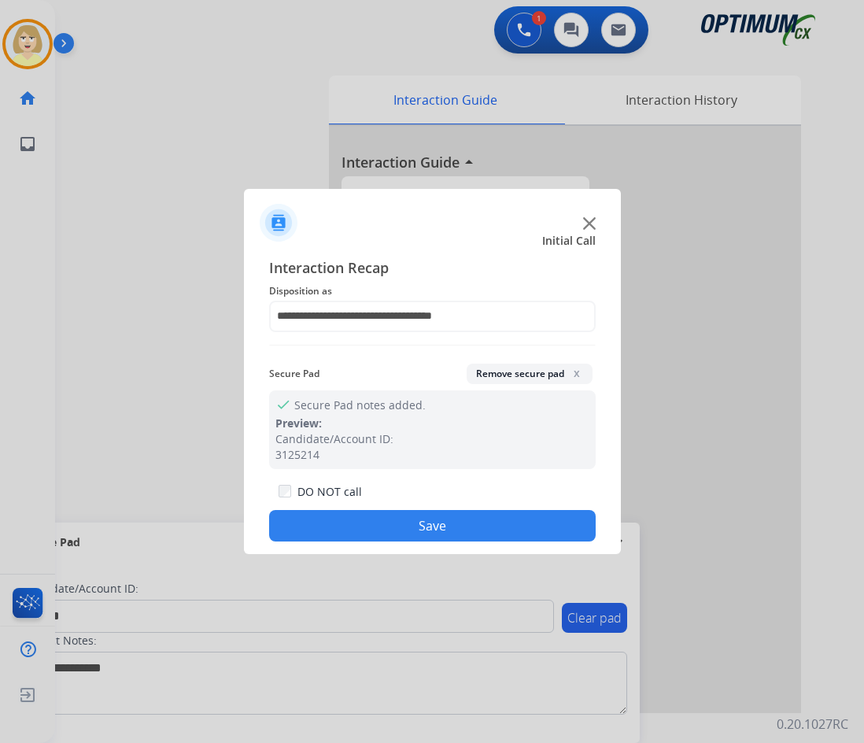
click at [378, 521] on button "Save" at bounding box center [432, 525] width 326 height 31
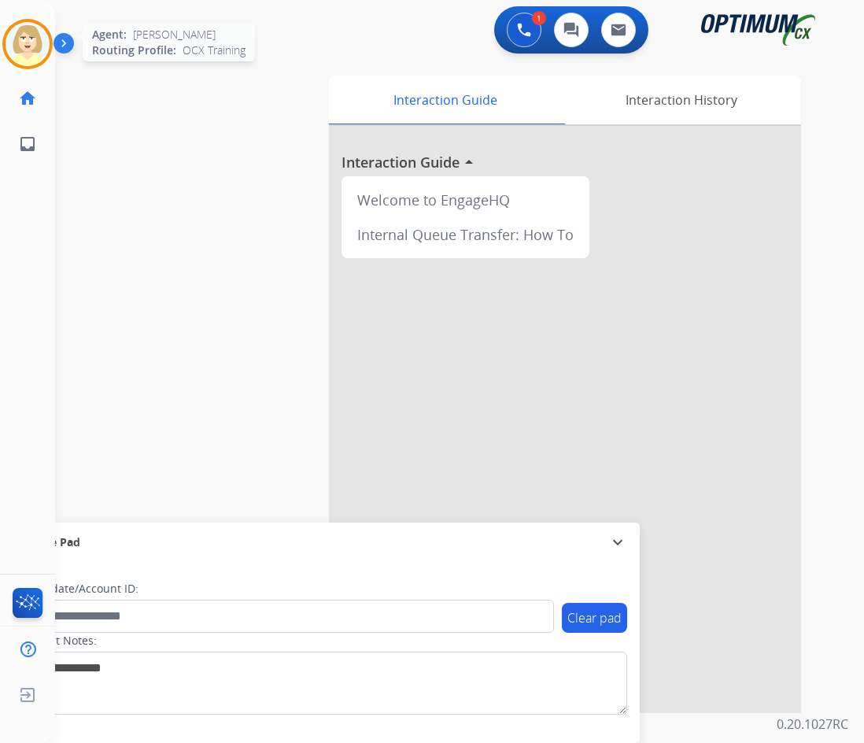
click at [31, 41] on img at bounding box center [28, 44] width 44 height 44
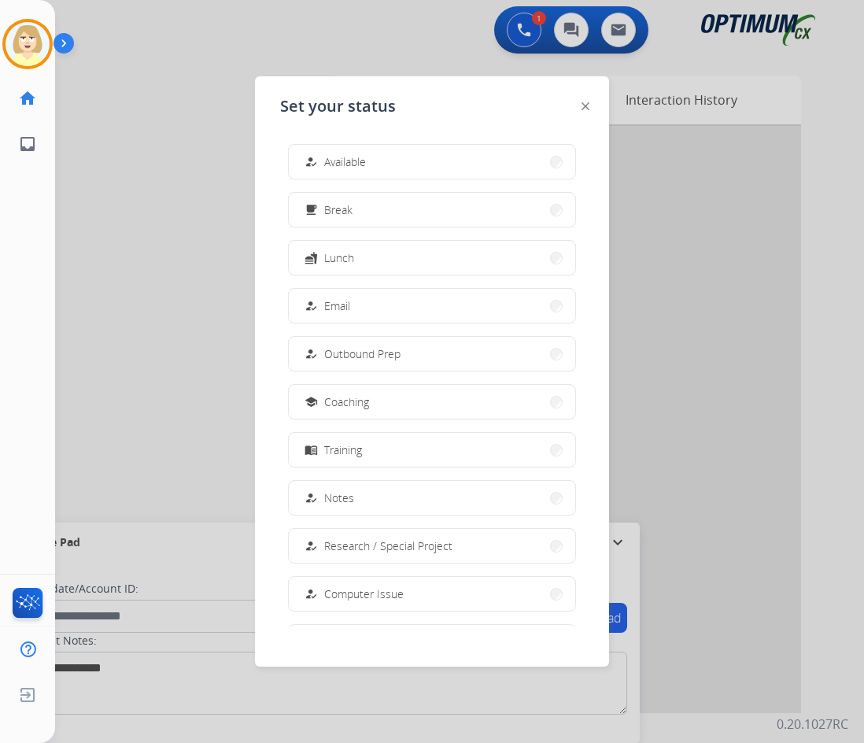
click at [357, 150] on button "how_to_reg Available" at bounding box center [432, 162] width 286 height 34
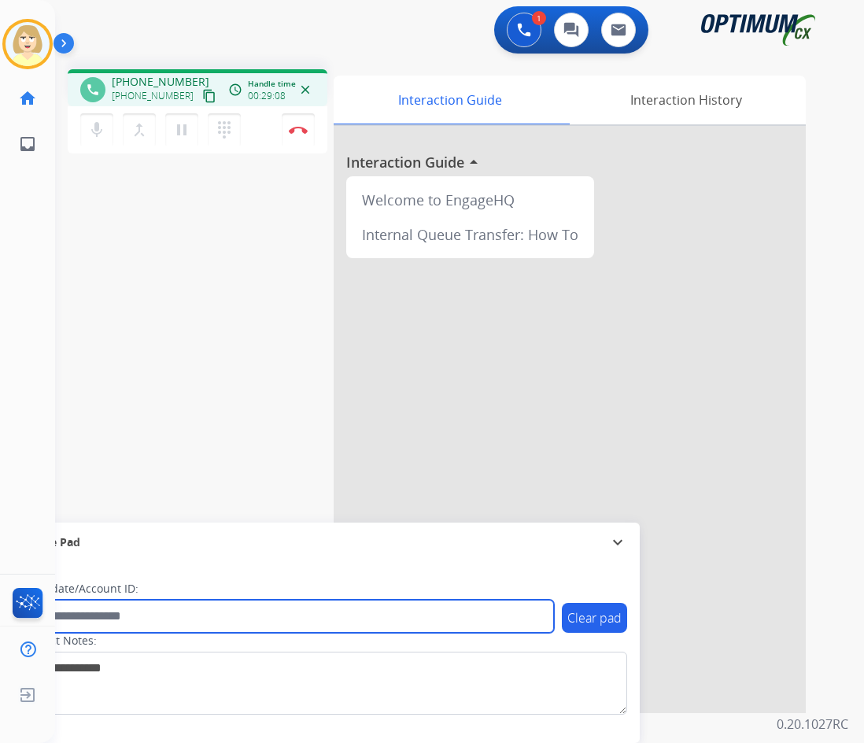
click at [104, 614] on input "text" at bounding box center [286, 615] width 533 height 33
paste input "*******"
type input "*******"
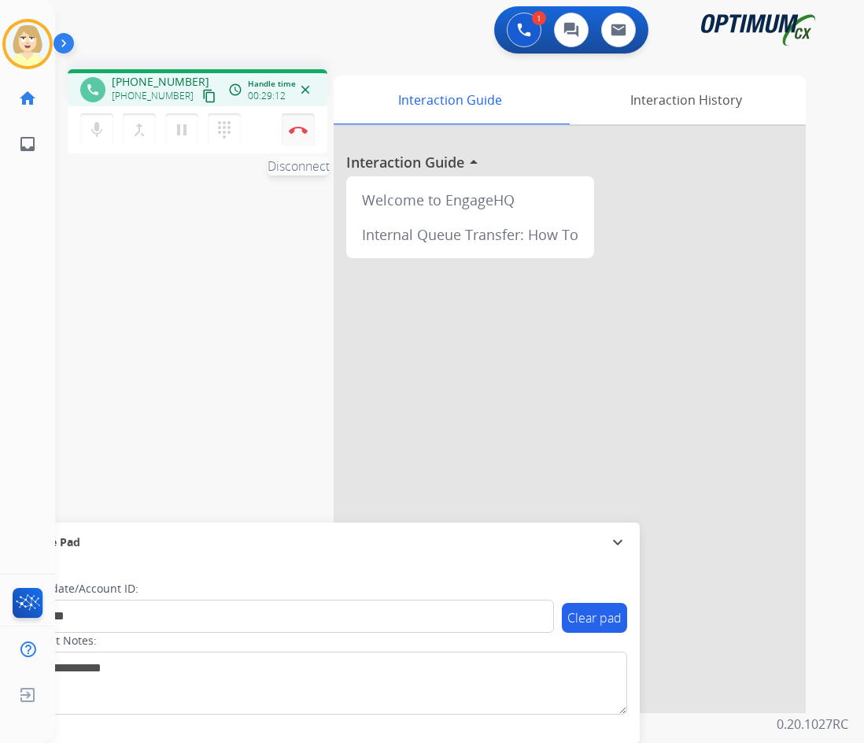
click at [298, 124] on button "Disconnect" at bounding box center [298, 129] width 33 height 33
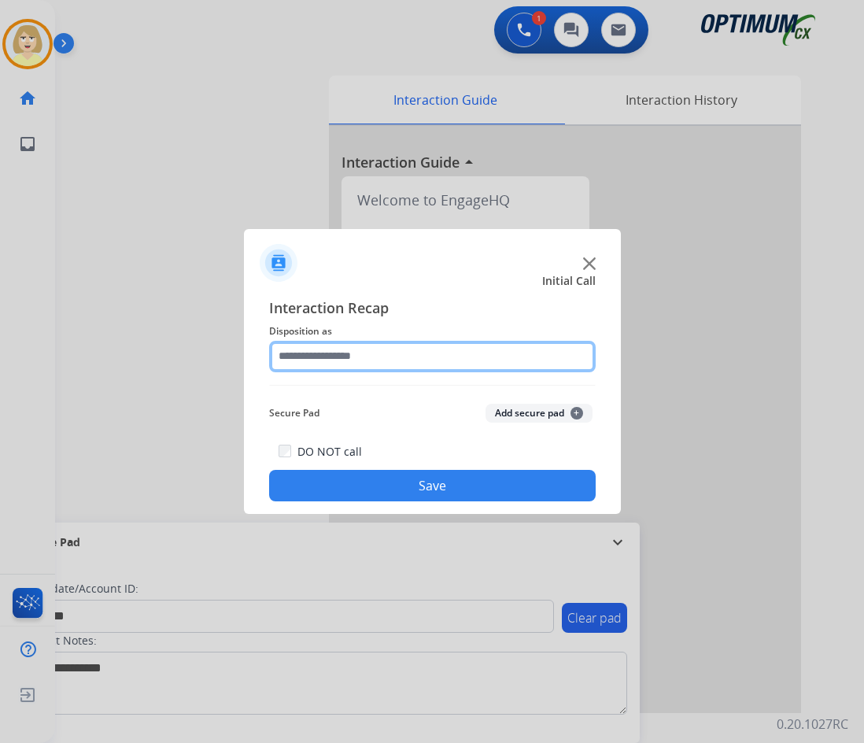
click at [349, 353] on input "text" at bounding box center [432, 356] width 326 height 31
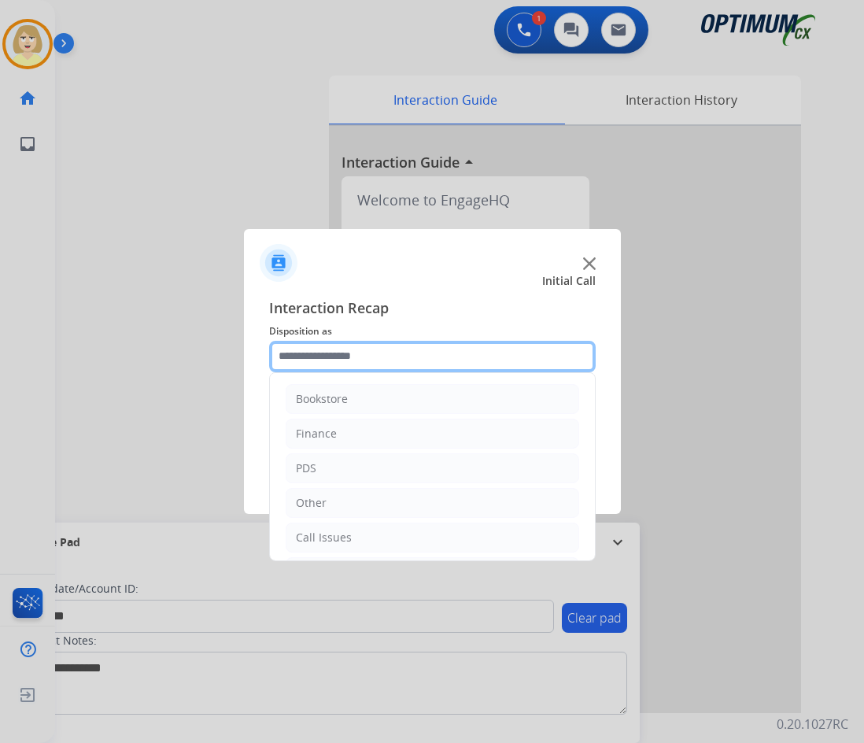
scroll to position [107, 0]
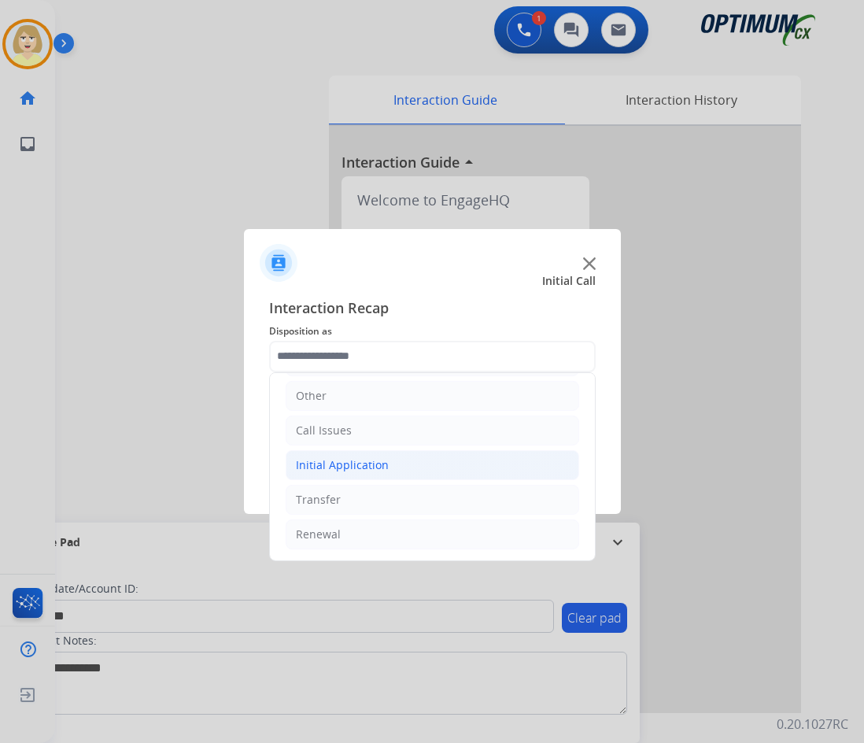
click at [360, 464] on div "Initial Application" at bounding box center [342, 465] width 93 height 16
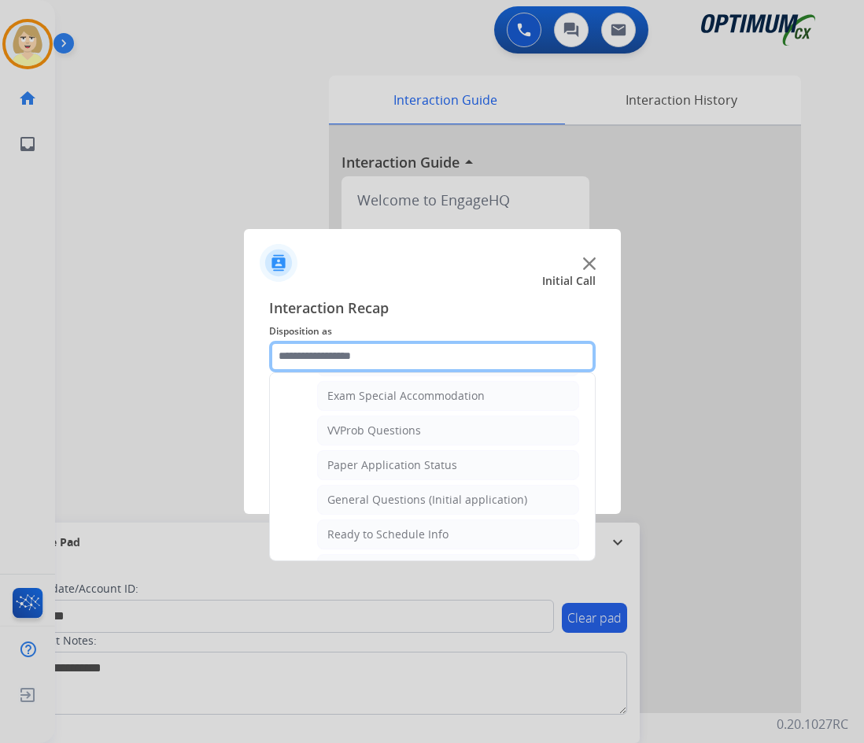
scroll to position [894, 0]
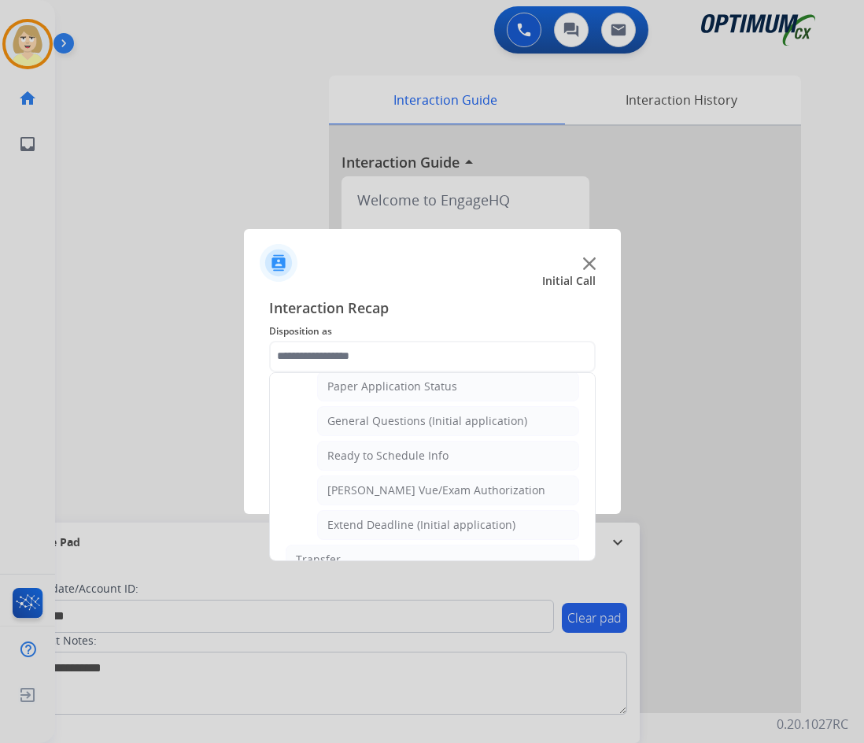
drag, startPoint x: 404, startPoint y: 422, endPoint x: 414, endPoint y: 419, distance: 10.7
click at [404, 422] on div "General Questions (Initial application)" at bounding box center [427, 421] width 200 height 16
type input "**********"
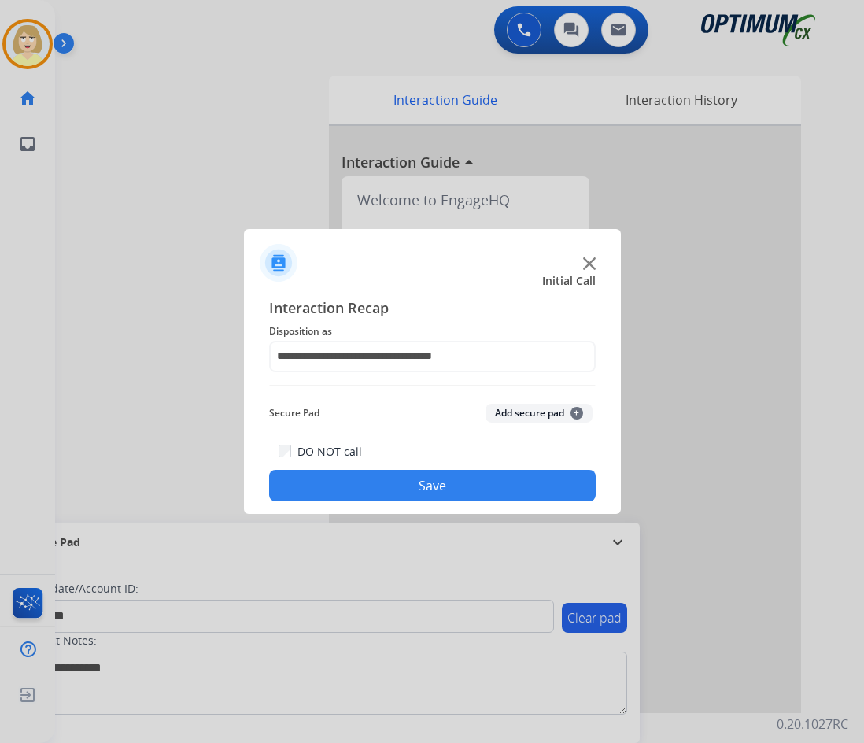
drag, startPoint x: 517, startPoint y: 411, endPoint x: 424, endPoint y: 472, distance: 110.8
click at [516, 411] on button "Add secure pad +" at bounding box center [538, 413] width 107 height 19
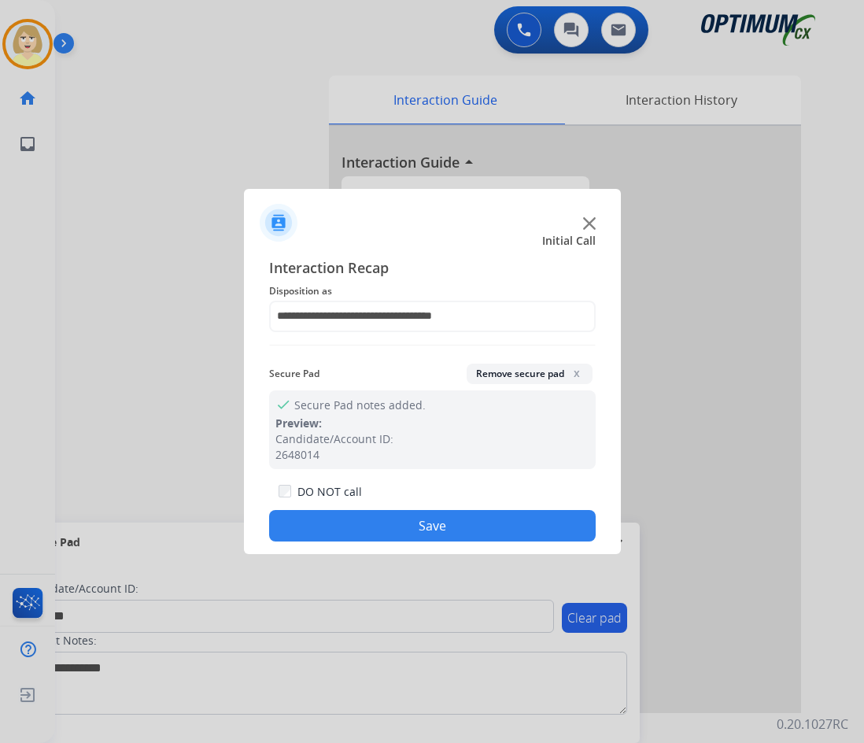
click at [396, 520] on button "Save" at bounding box center [432, 525] width 326 height 31
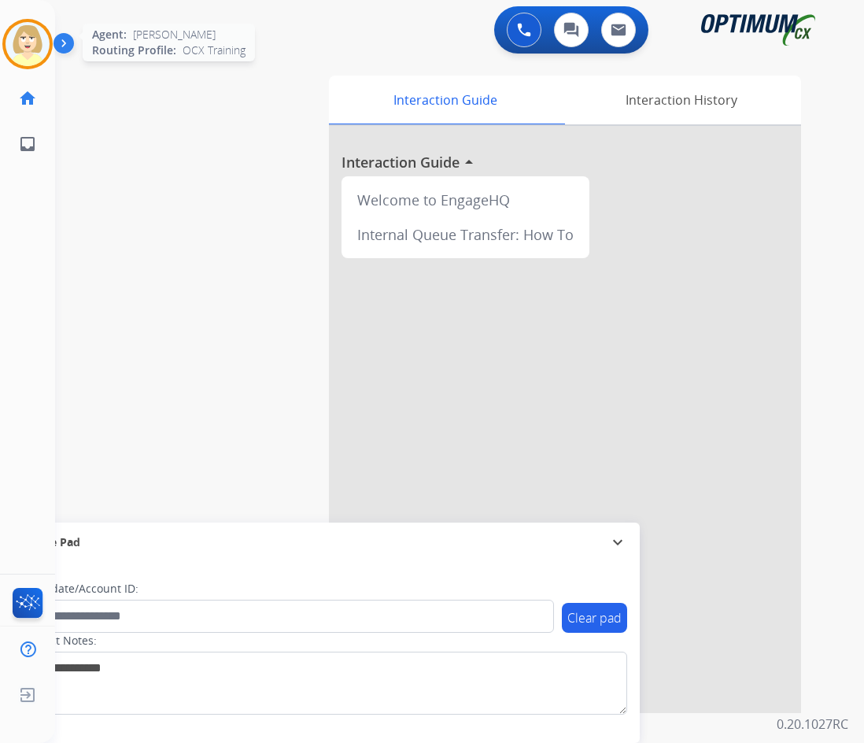
click at [35, 46] on img at bounding box center [28, 44] width 44 height 44
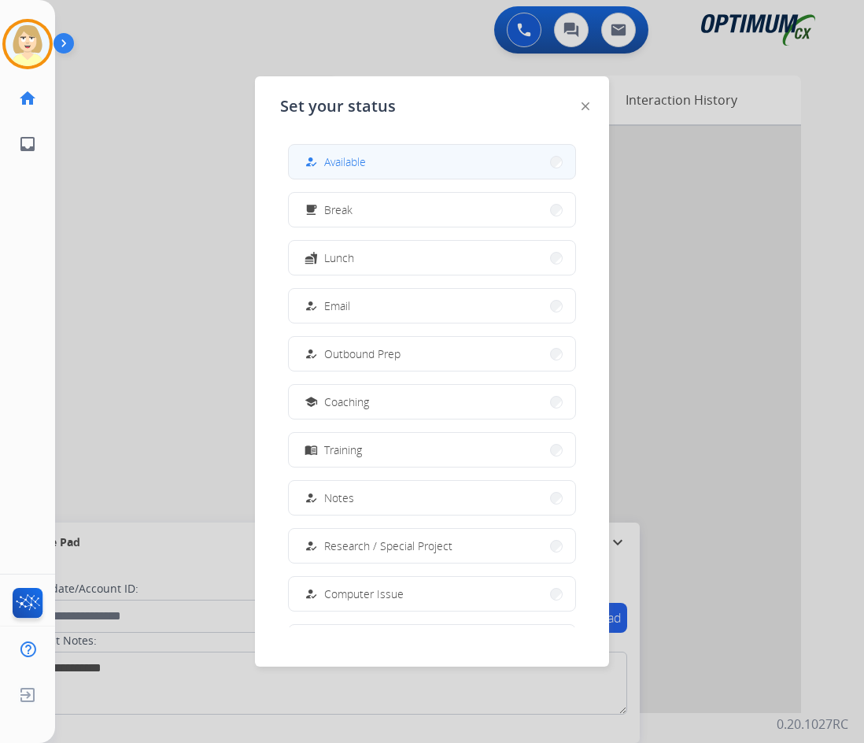
click at [347, 169] on span "Available" at bounding box center [345, 161] width 42 height 17
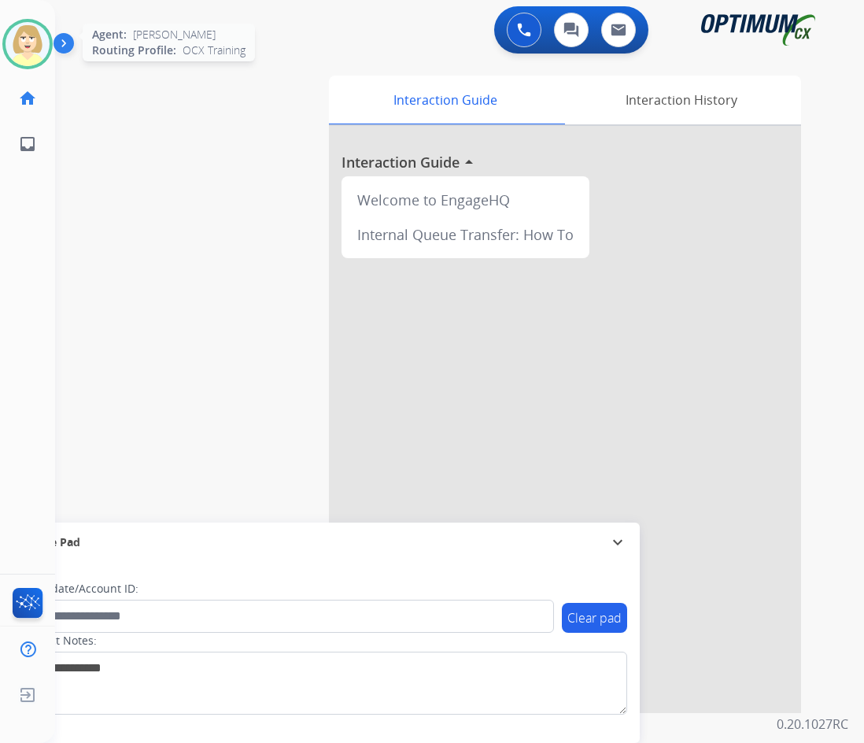
click at [26, 37] on img at bounding box center [28, 44] width 44 height 44
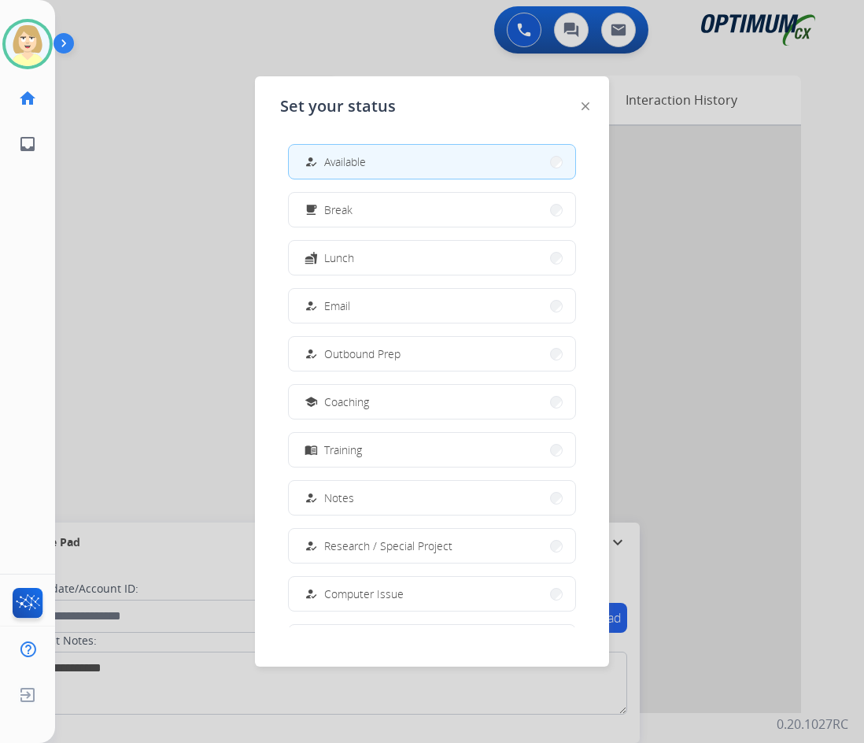
click at [346, 210] on span "Break" at bounding box center [338, 209] width 28 height 17
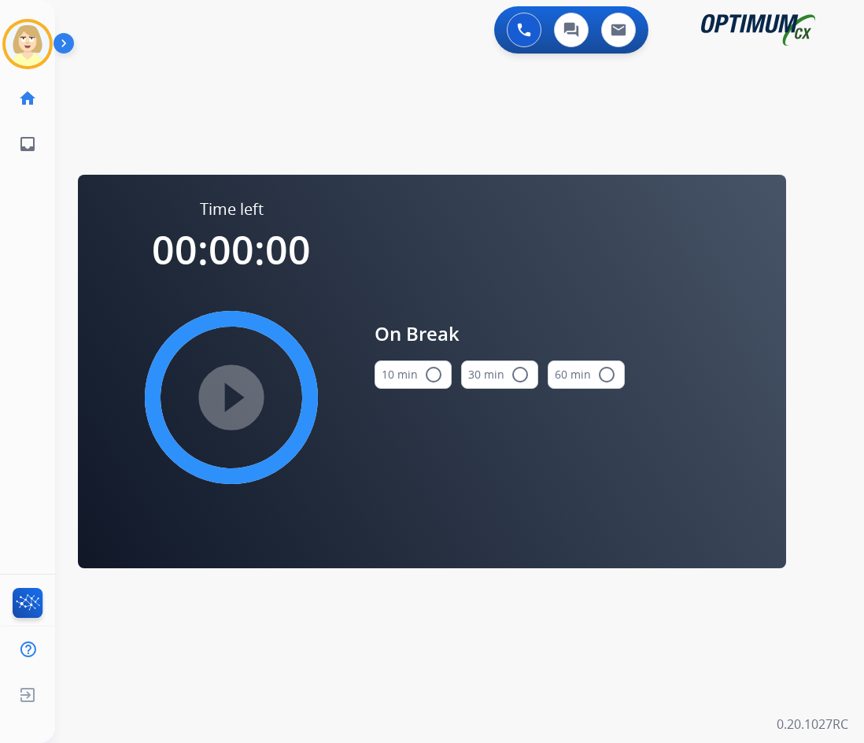
click at [427, 372] on mat-icon "radio_button_unchecked" at bounding box center [433, 374] width 19 height 19
click at [229, 394] on mat-icon "play_circle_filled" at bounding box center [231, 397] width 19 height 19
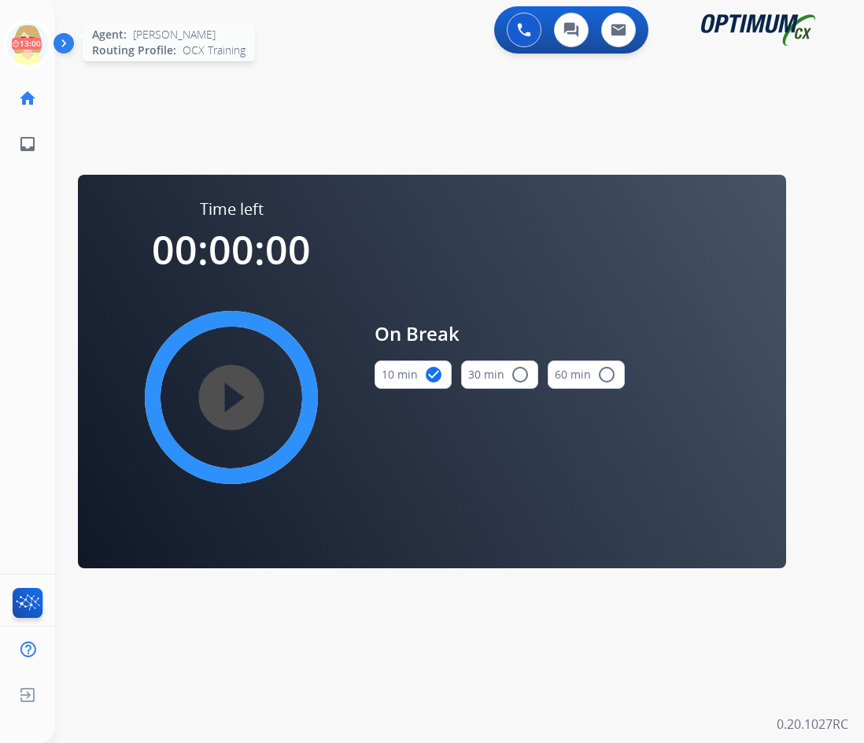
click at [31, 31] on icon at bounding box center [27, 44] width 51 height 51
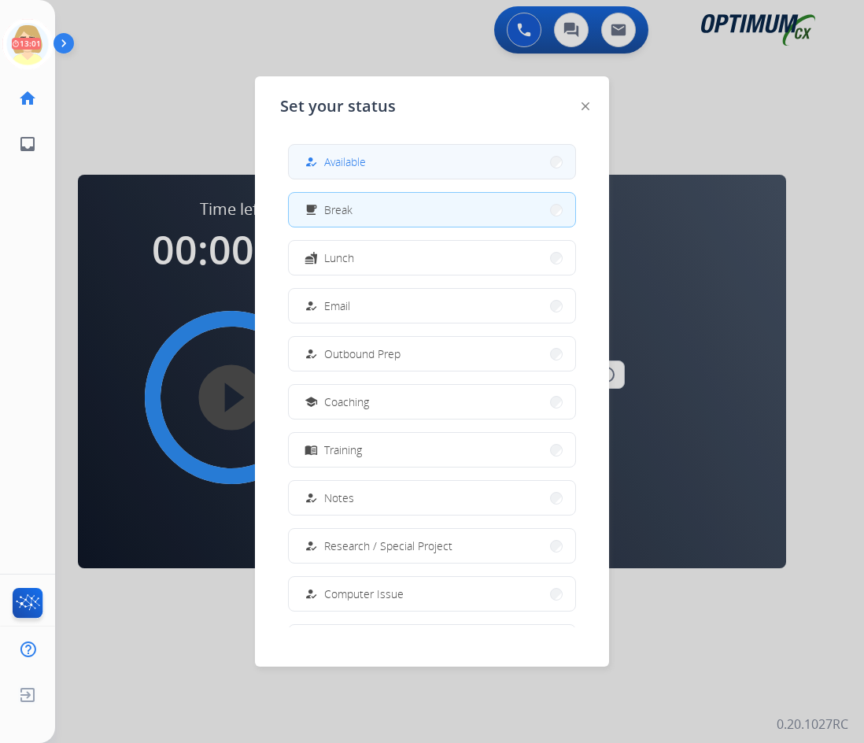
click at [377, 156] on button "how_to_reg Available" at bounding box center [432, 162] width 286 height 34
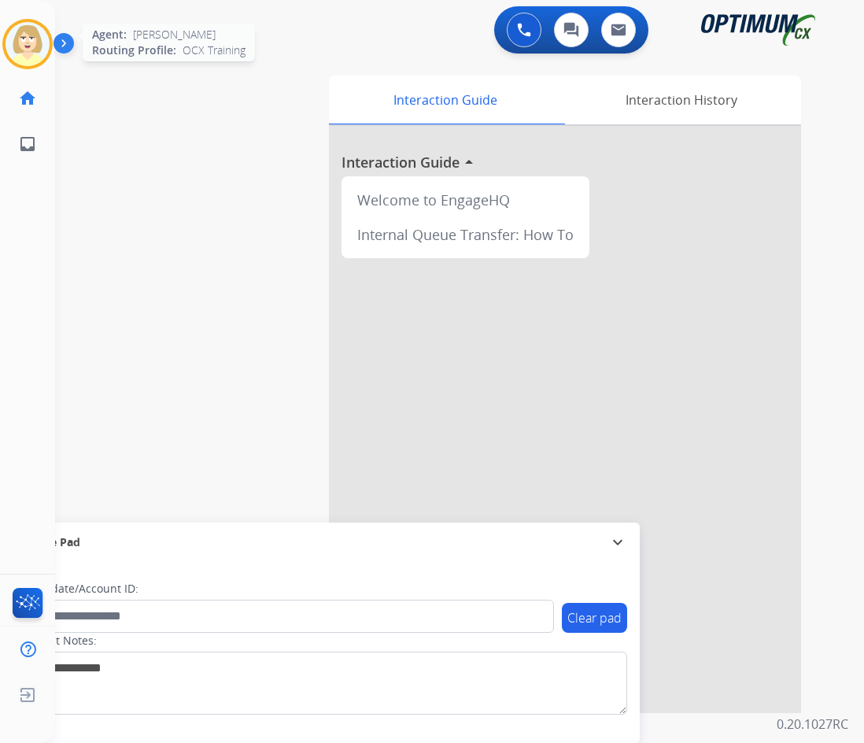
click at [36, 36] on img at bounding box center [28, 44] width 44 height 44
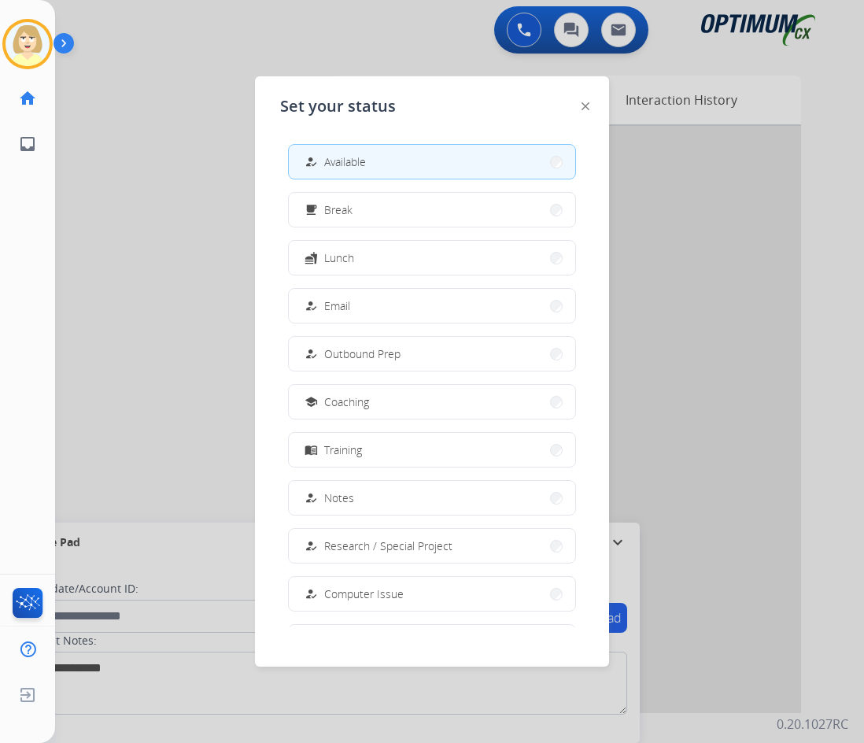
click at [323, 158] on div "how_to_reg" at bounding box center [312, 162] width 23 height 19
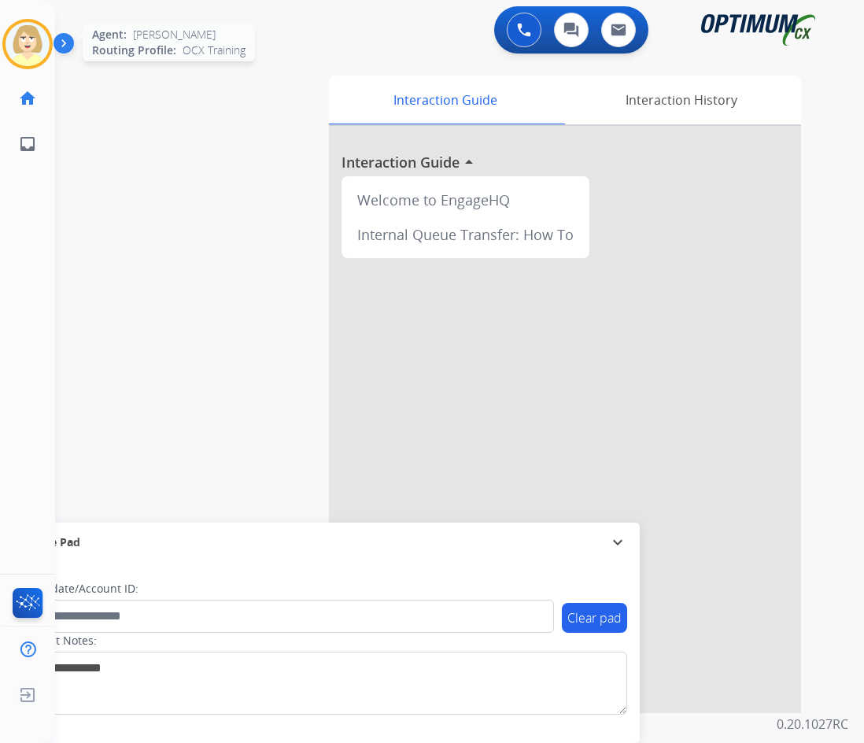
click at [31, 37] on img at bounding box center [28, 44] width 44 height 44
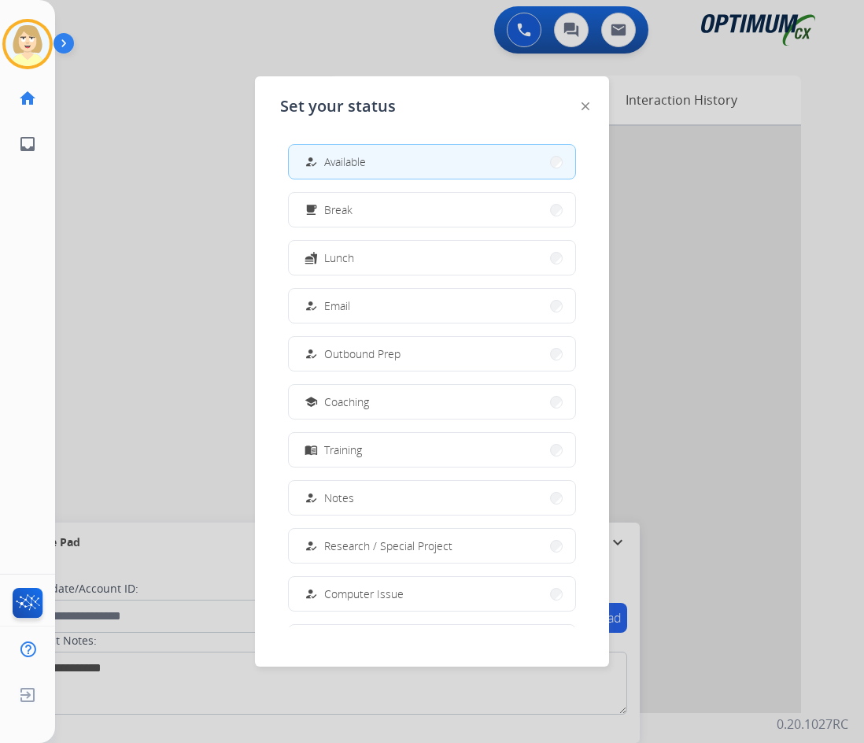
drag, startPoint x: 356, startPoint y: 161, endPoint x: 307, endPoint y: 153, distance: 49.4
click at [356, 160] on span "Available" at bounding box center [345, 161] width 42 height 17
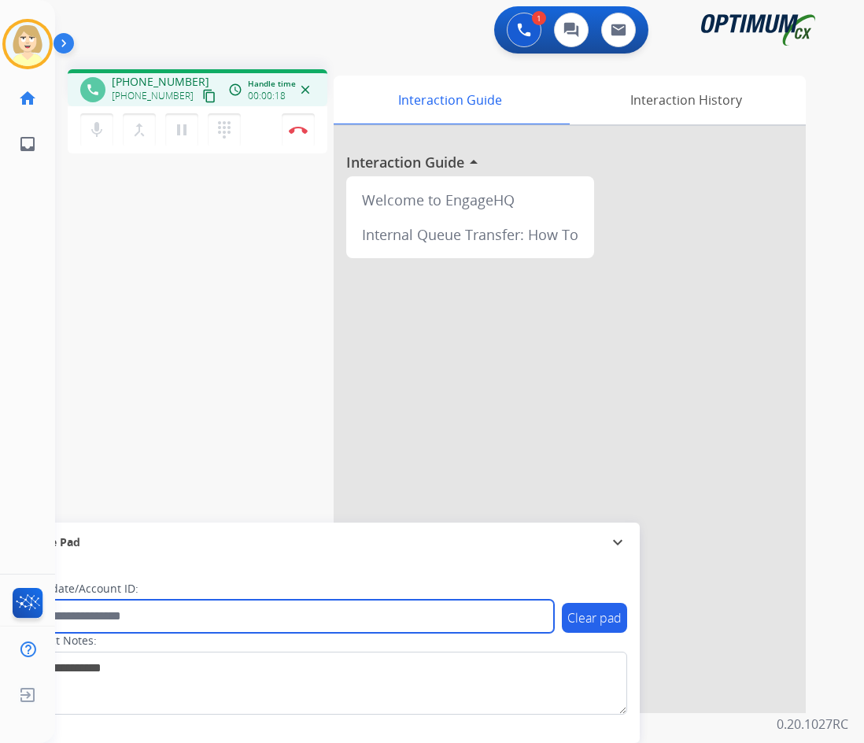
click at [105, 616] on input "text" at bounding box center [286, 615] width 533 height 33
paste input "*******"
type input "*******"
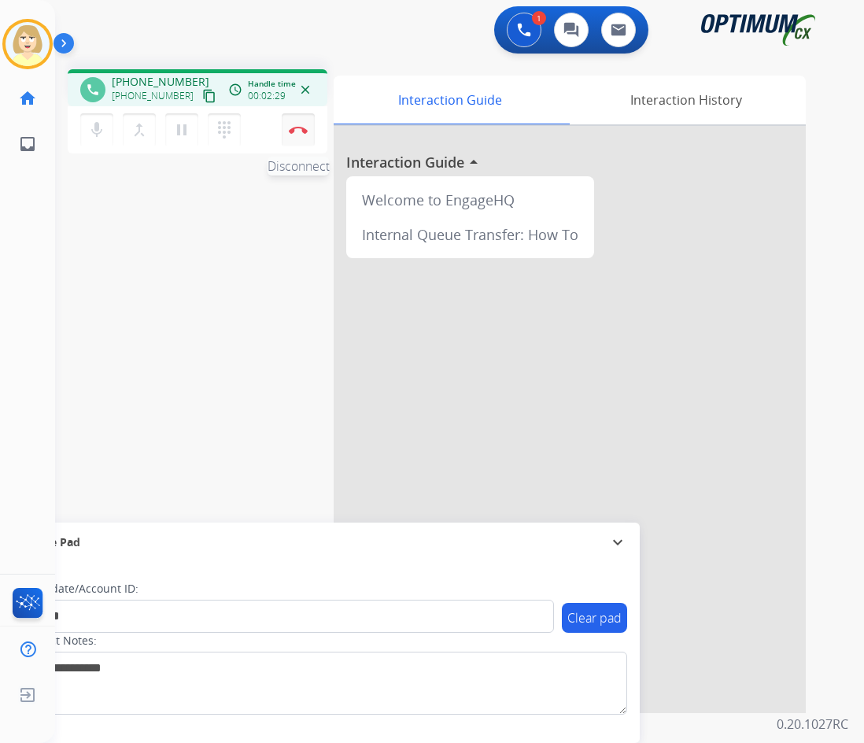
click at [293, 126] on img at bounding box center [298, 130] width 19 height 8
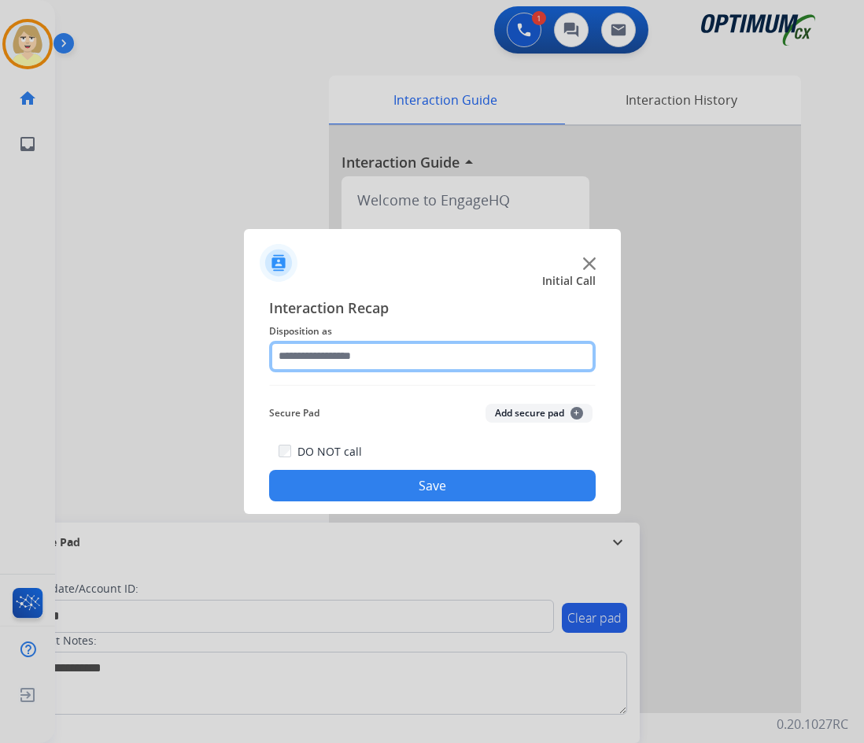
click at [326, 363] on input "text" at bounding box center [432, 356] width 326 height 31
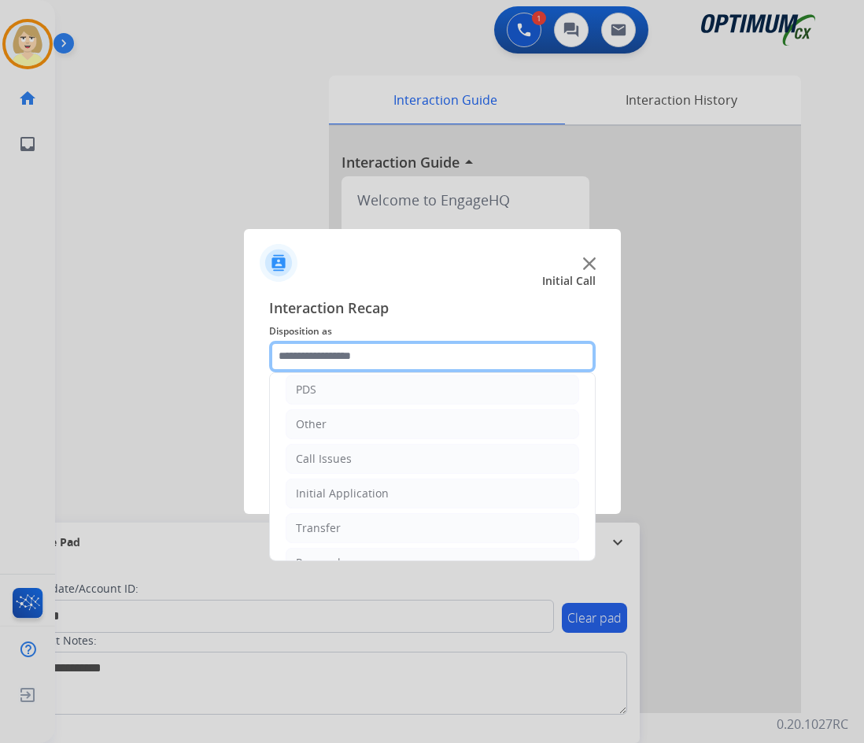
scroll to position [0, 0]
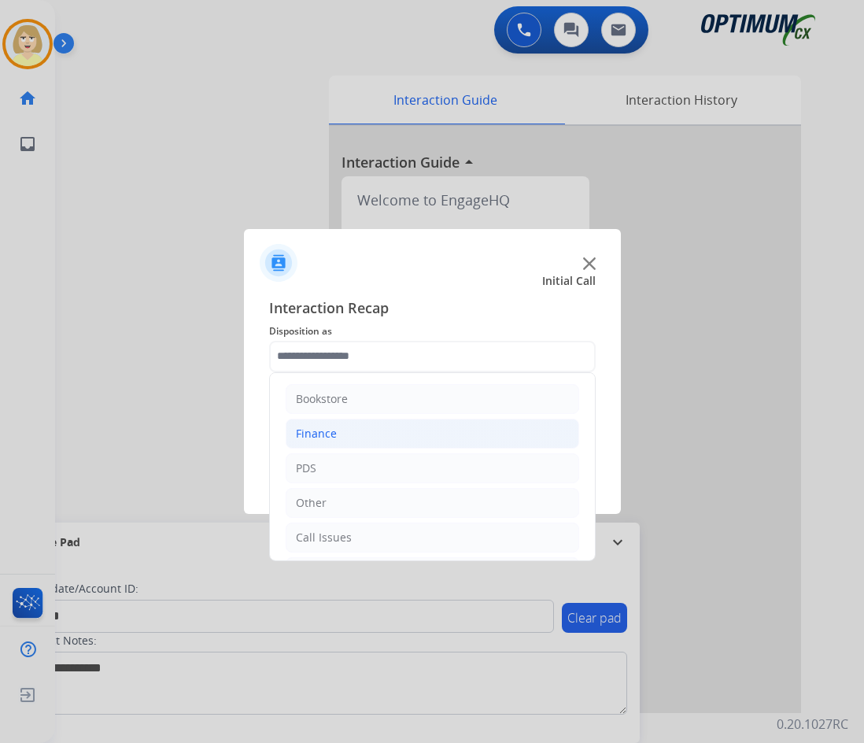
click at [311, 431] on div "Finance" at bounding box center [316, 434] width 41 height 16
click at [315, 431] on div "Finance" at bounding box center [316, 434] width 41 height 16
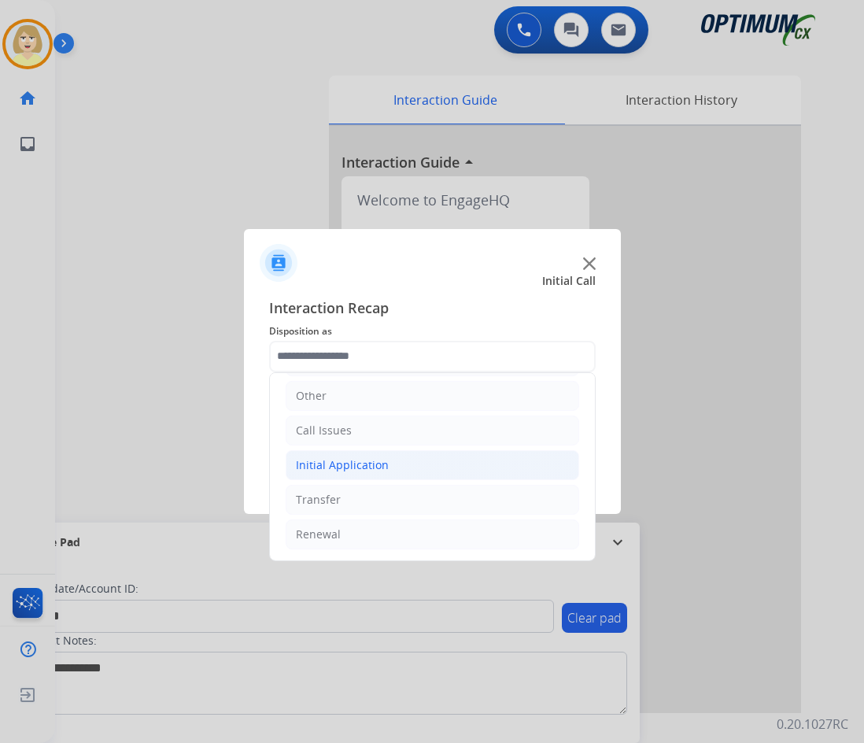
click at [352, 462] on div "Initial Application" at bounding box center [342, 465] width 93 height 16
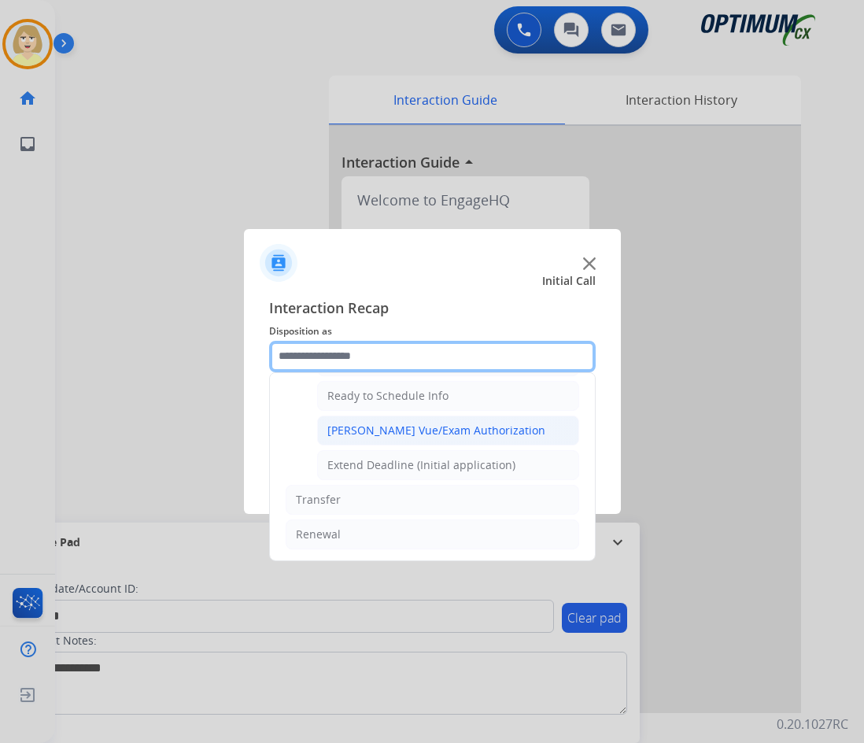
scroll to position [875, 0]
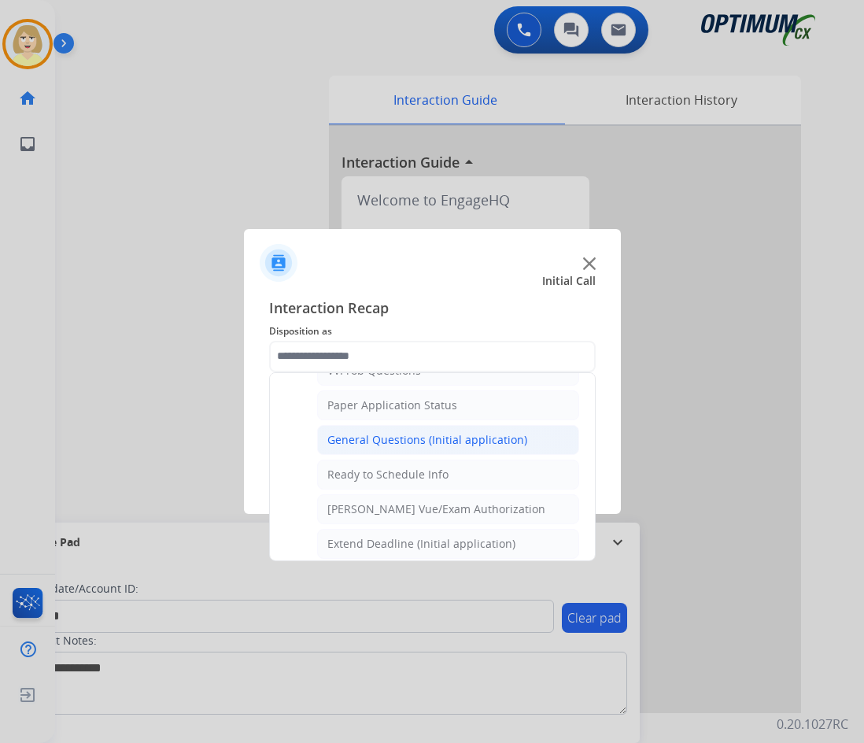
click at [396, 434] on div "General Questions (Initial application)" at bounding box center [427, 440] width 200 height 16
type input "**********"
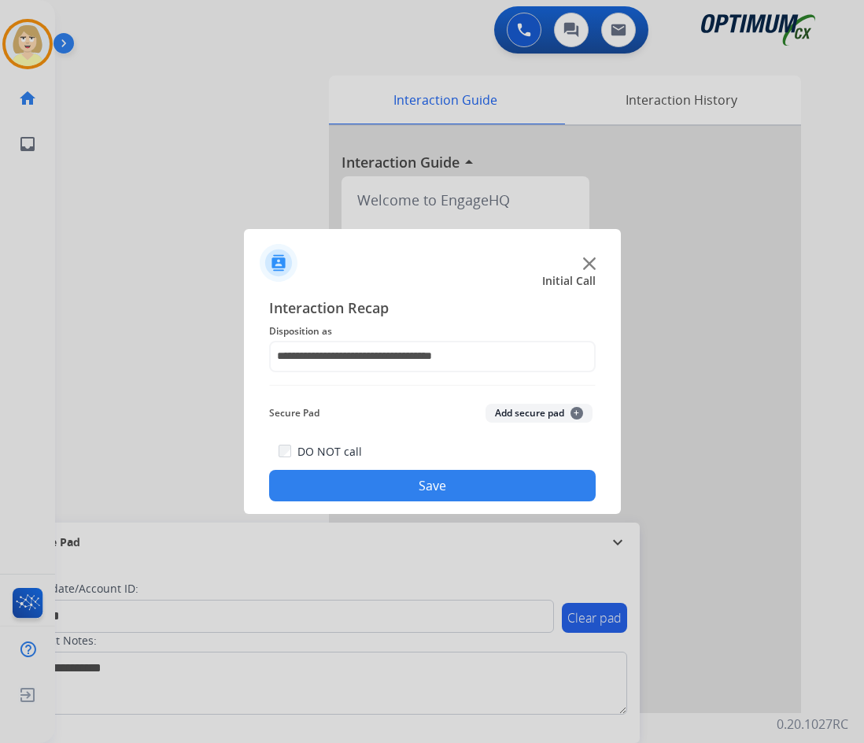
click at [535, 410] on button "Add secure pad +" at bounding box center [538, 413] width 107 height 19
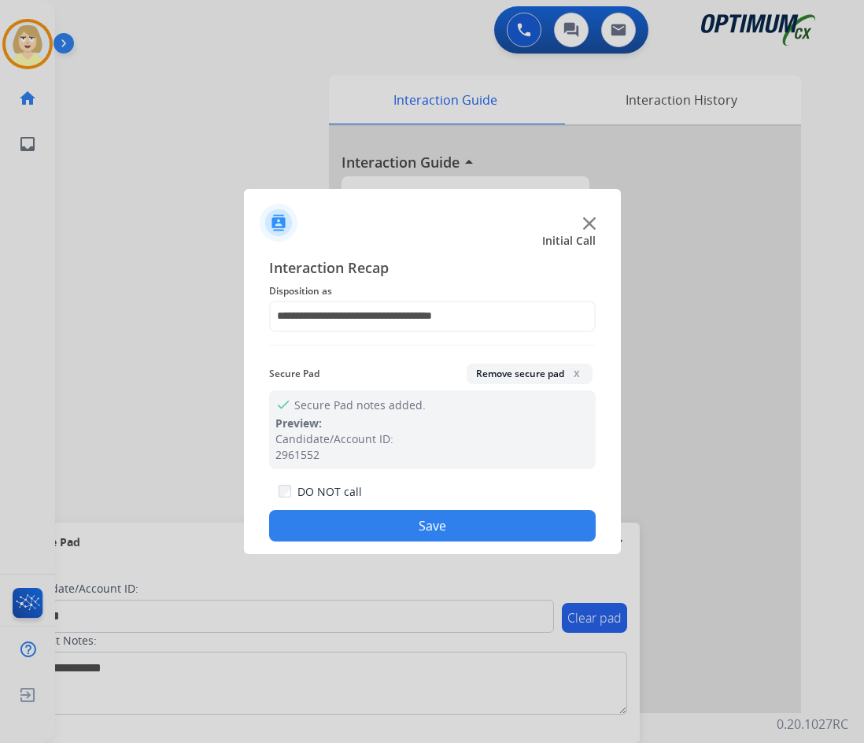
click at [371, 518] on button "Save" at bounding box center [432, 525] width 326 height 31
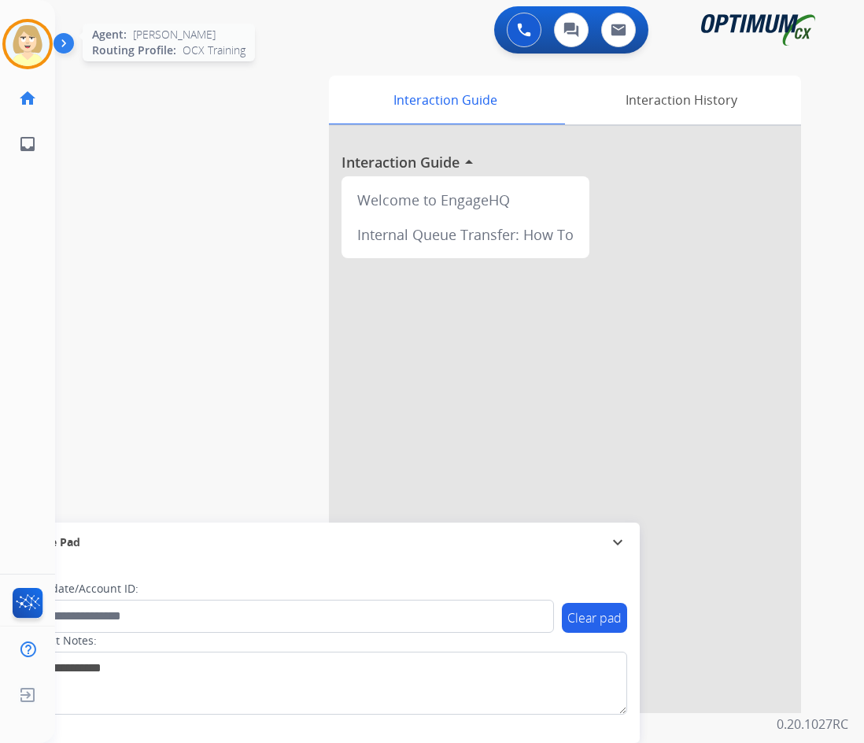
click at [20, 35] on img at bounding box center [28, 44] width 44 height 44
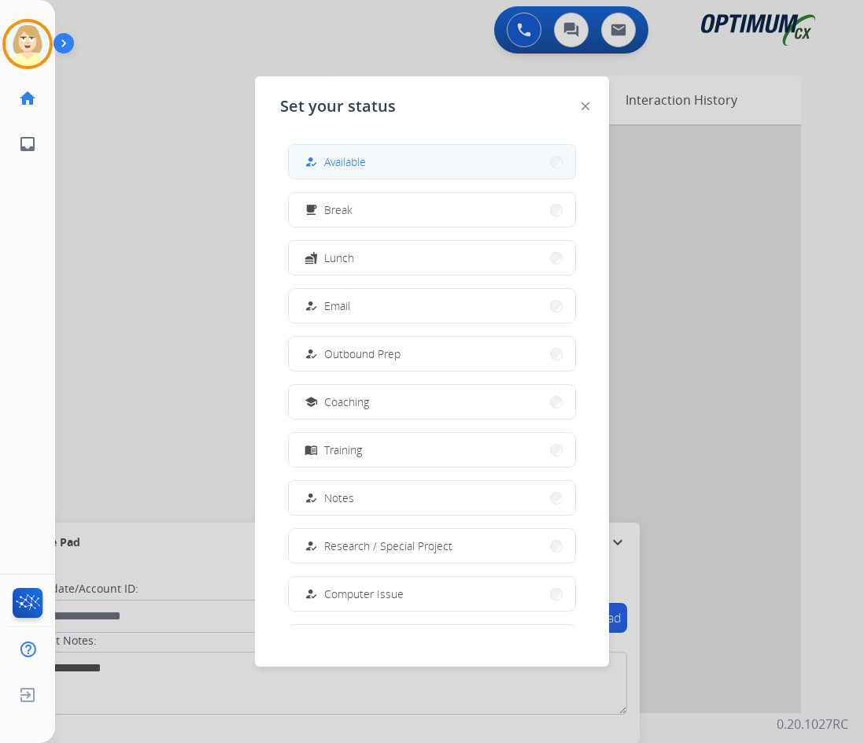
click at [348, 157] on span "Available" at bounding box center [345, 161] width 42 height 17
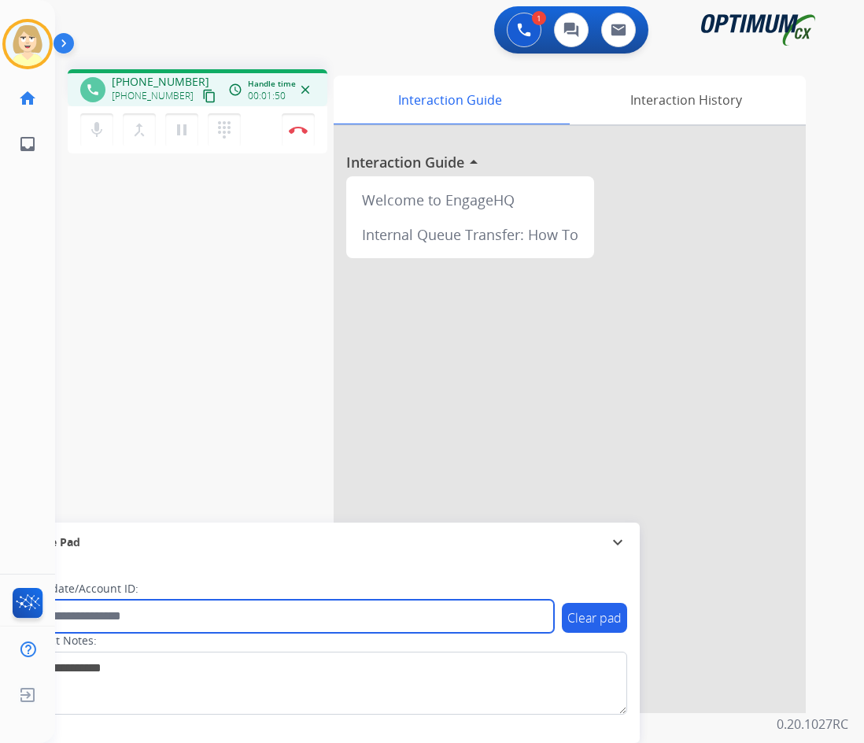
click at [108, 614] on input "text" at bounding box center [286, 615] width 533 height 33
paste input "*******"
type input "*******"
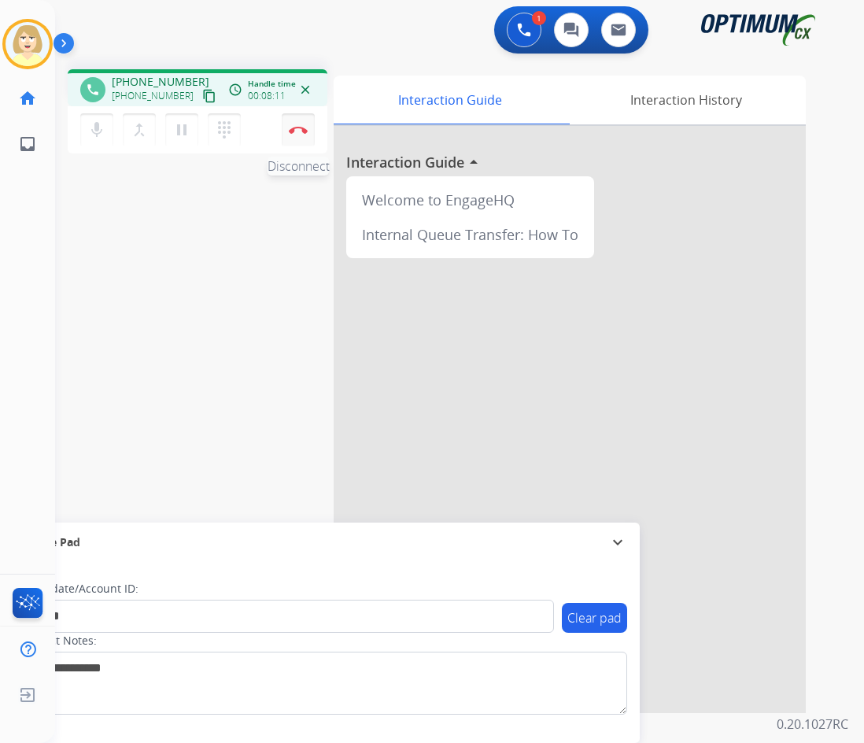
click at [299, 124] on button "Disconnect" at bounding box center [298, 129] width 33 height 33
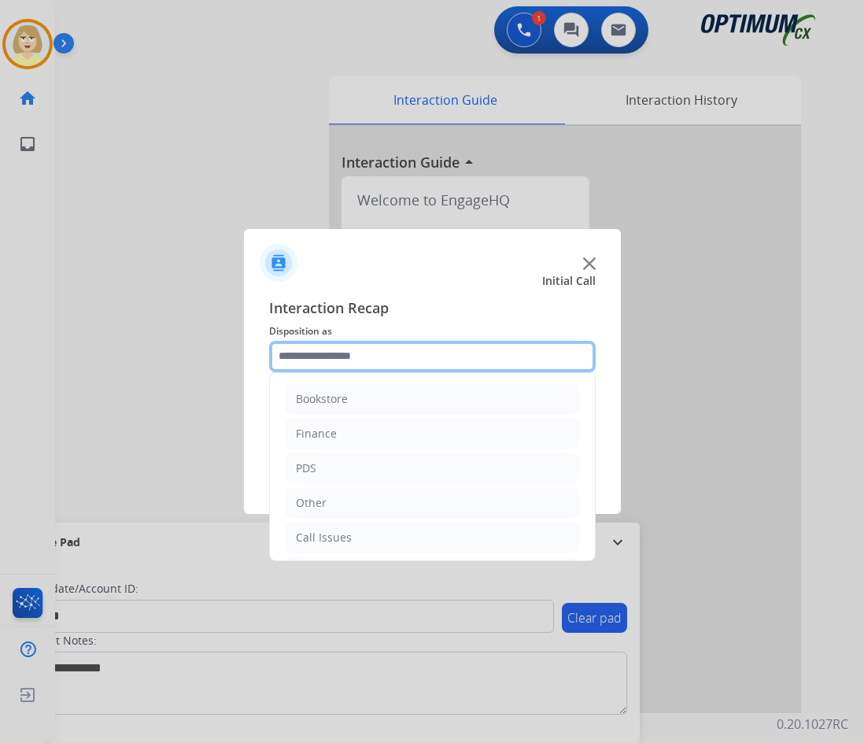
click at [299, 361] on input "text" at bounding box center [432, 356] width 326 height 31
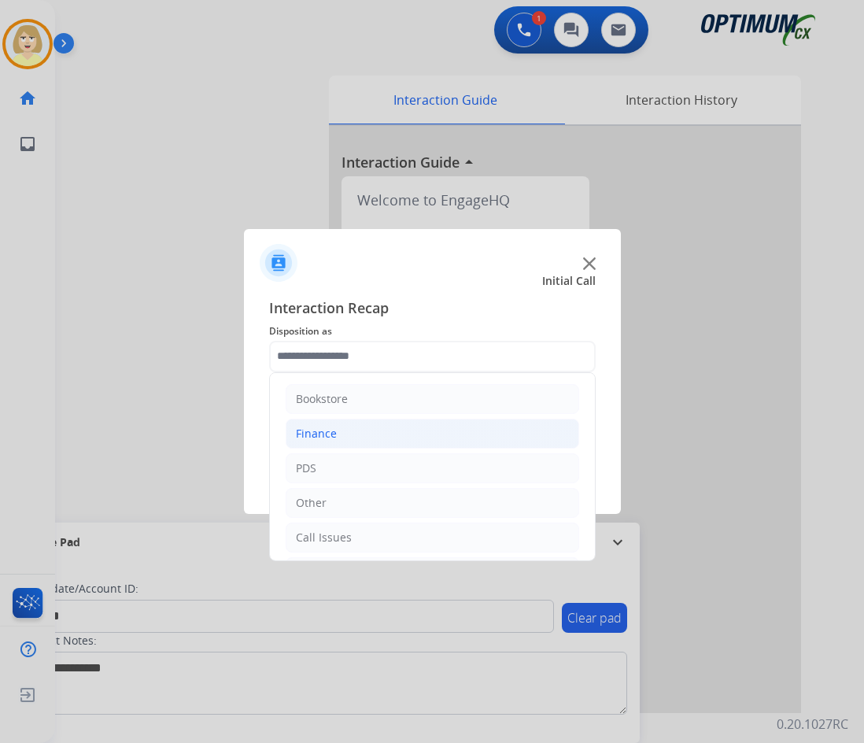
click at [315, 436] on div "Finance" at bounding box center [316, 434] width 41 height 16
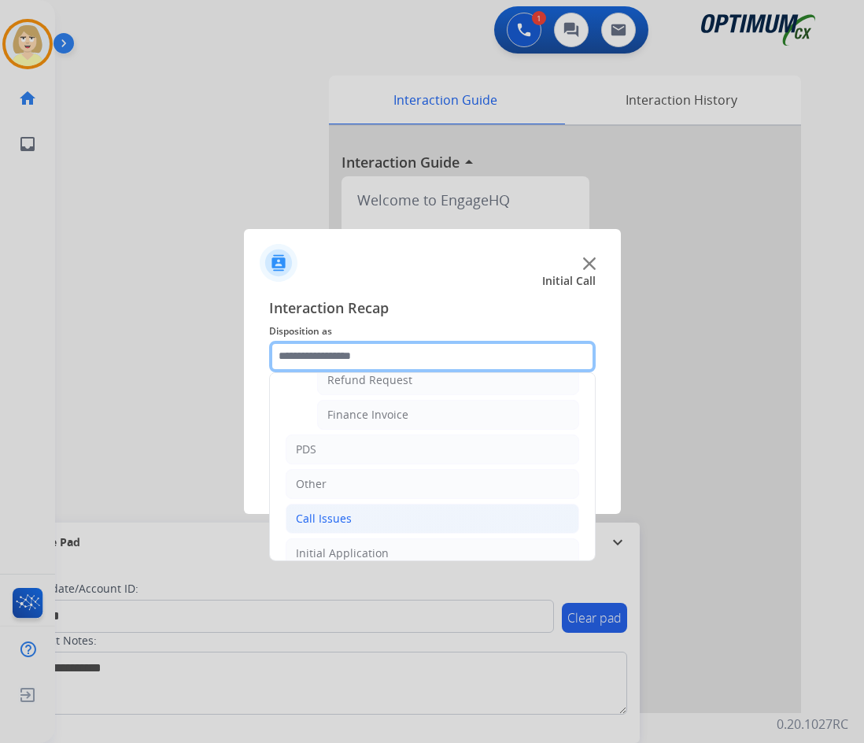
scroll to position [79, 0]
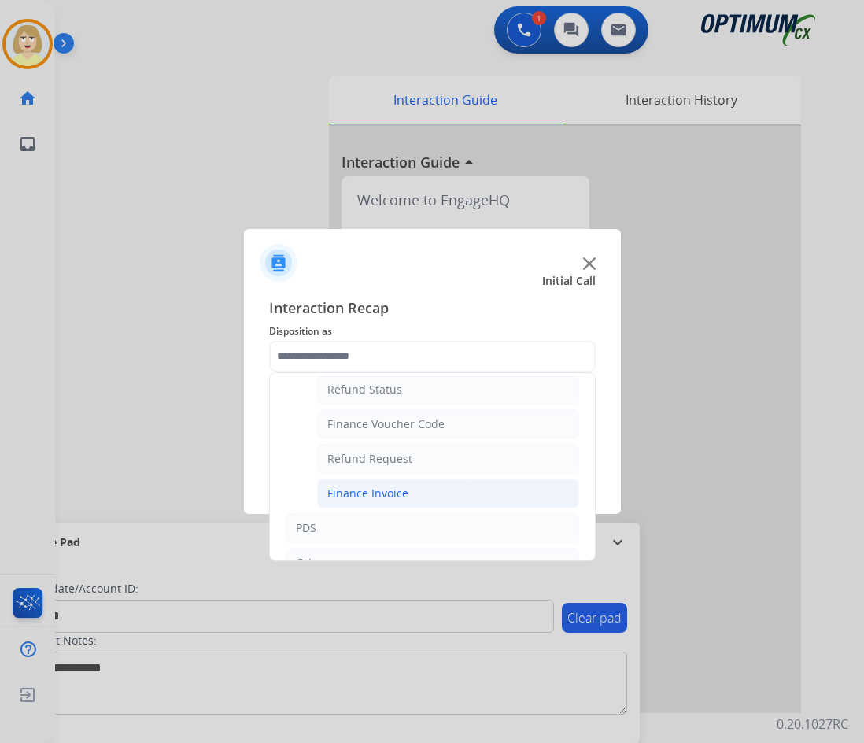
click at [337, 493] on div "Finance Invoice" at bounding box center [367, 493] width 81 height 16
type input "**********"
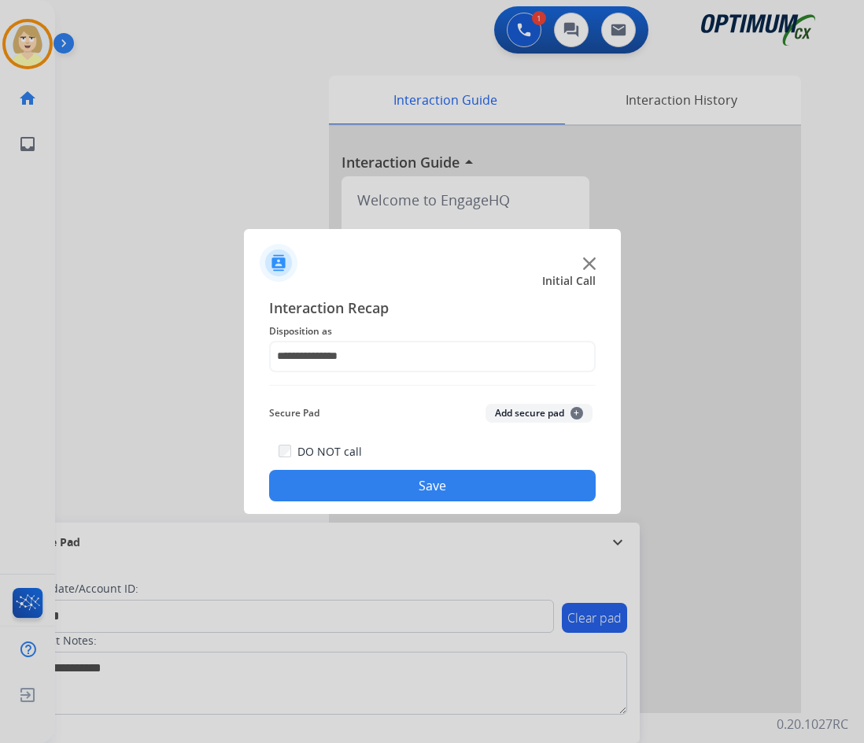
click at [509, 413] on button "Add secure pad +" at bounding box center [538, 413] width 107 height 19
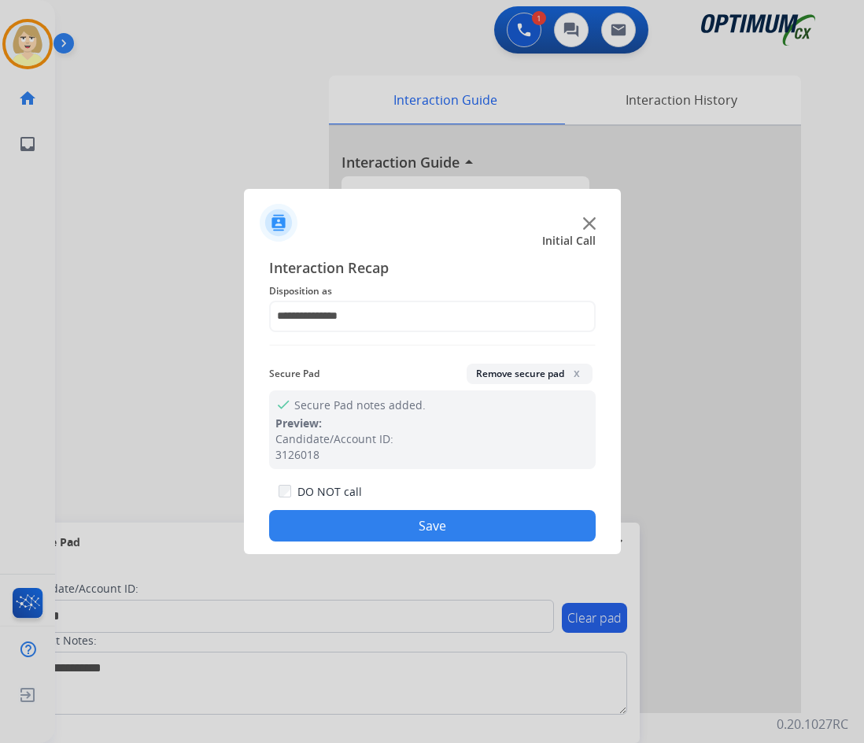
drag, startPoint x: 356, startPoint y: 527, endPoint x: 2, endPoint y: 96, distance: 557.8
click at [355, 526] on button "Save" at bounding box center [432, 525] width 326 height 31
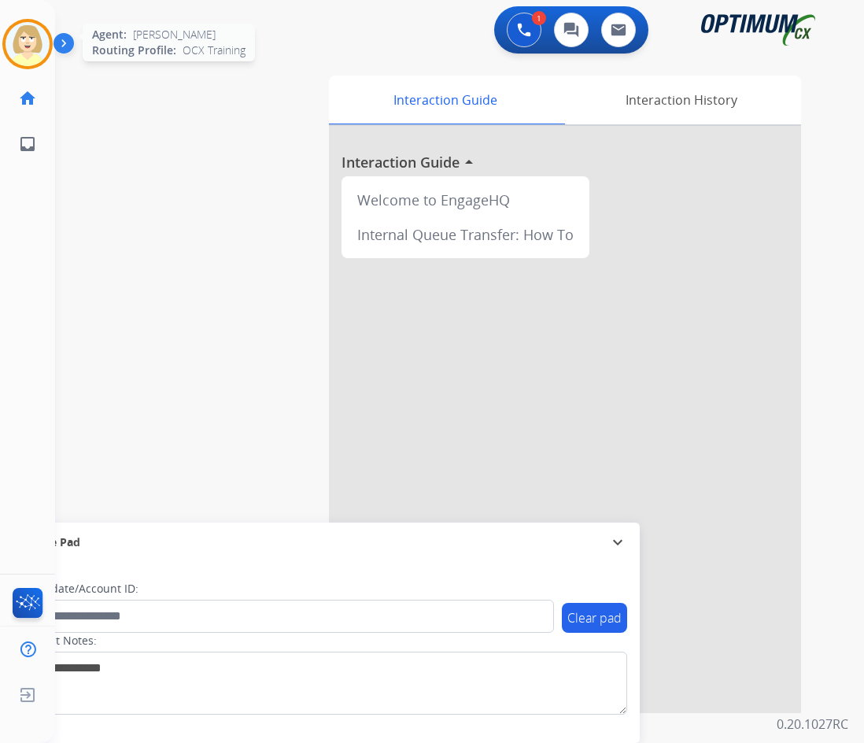
click at [34, 39] on img at bounding box center [28, 44] width 44 height 44
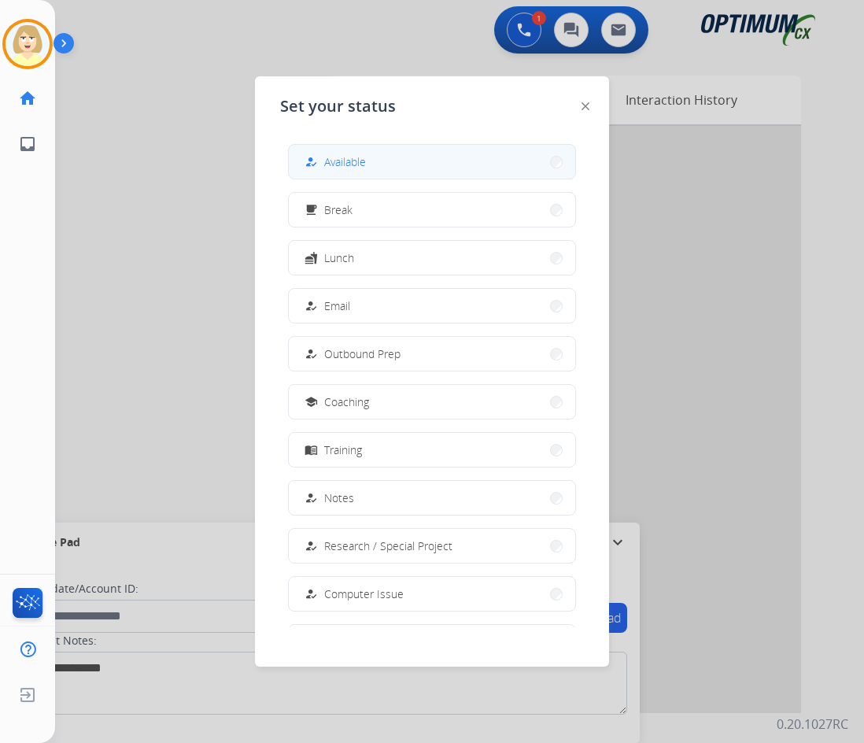
click at [360, 163] on span "Available" at bounding box center [345, 161] width 42 height 17
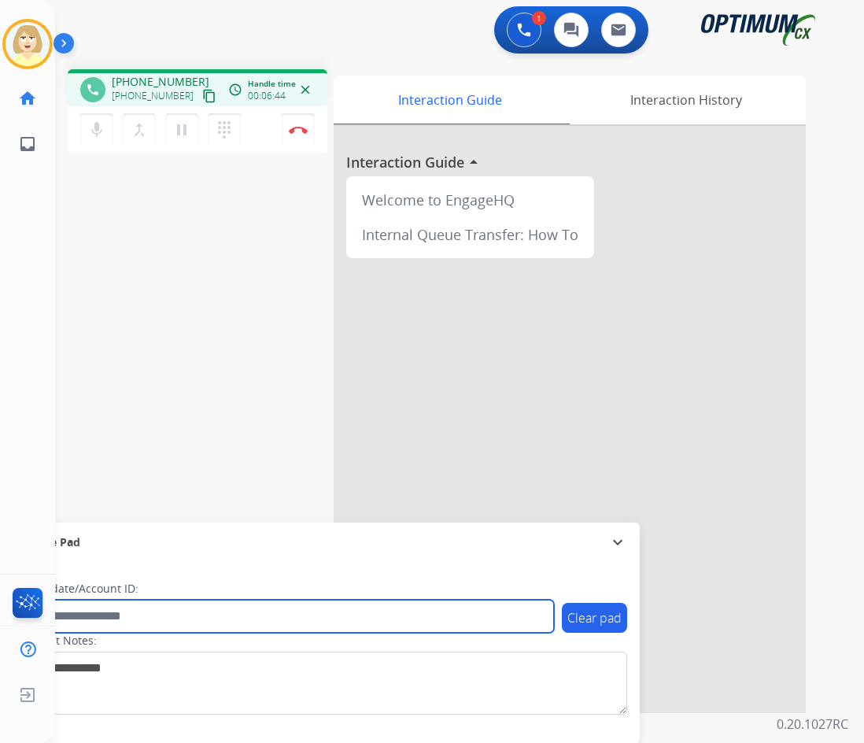
click at [94, 615] on input "text" at bounding box center [286, 615] width 533 height 33
paste input "*******"
type input "*******"
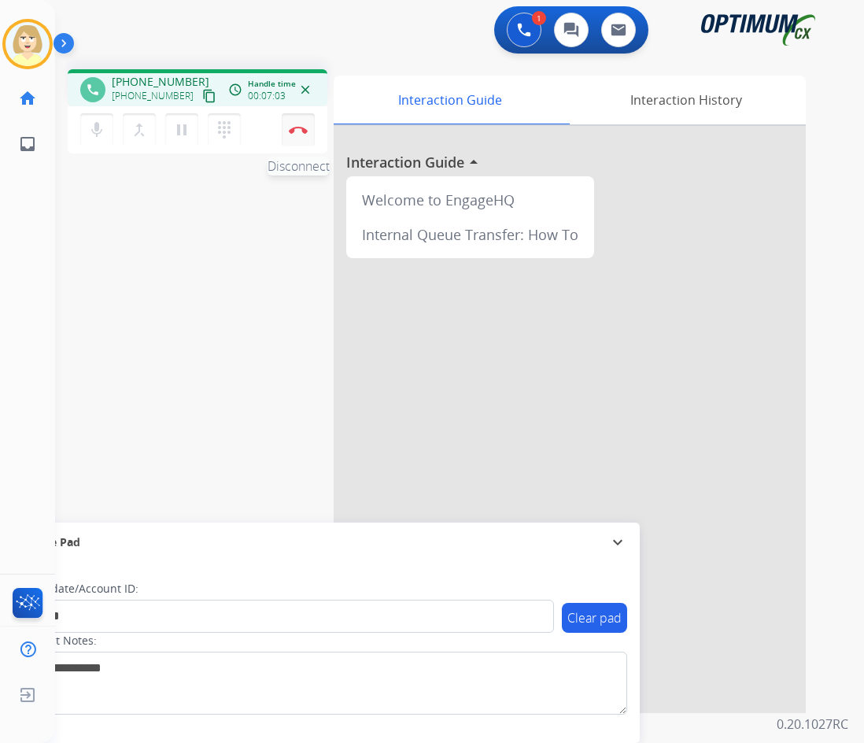
click at [296, 124] on button "Disconnect" at bounding box center [298, 129] width 33 height 33
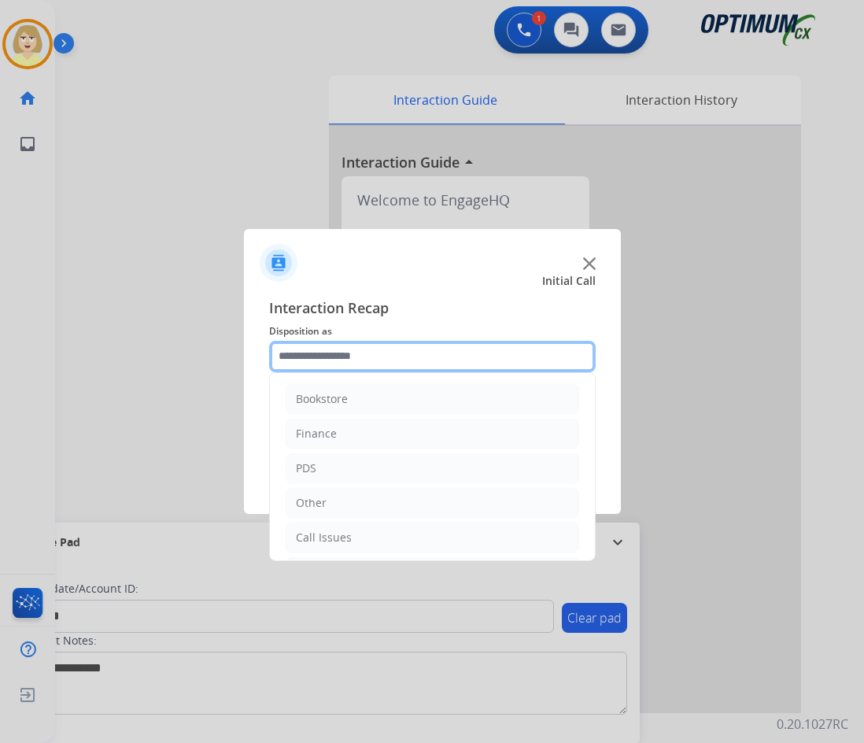
click at [352, 357] on input "text" at bounding box center [432, 356] width 326 height 31
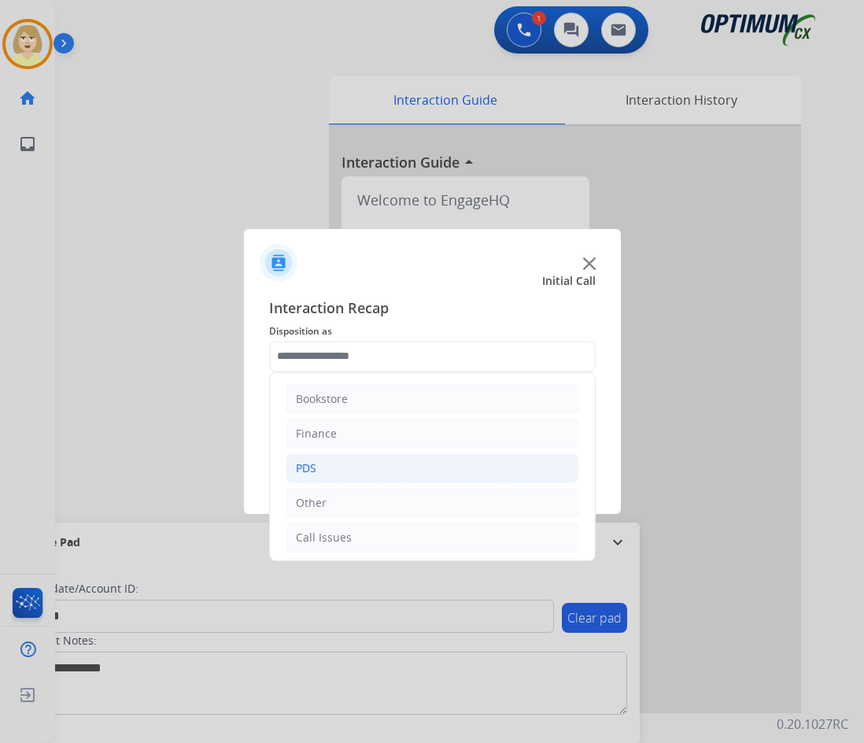
click at [299, 466] on div "PDS" at bounding box center [306, 468] width 20 height 16
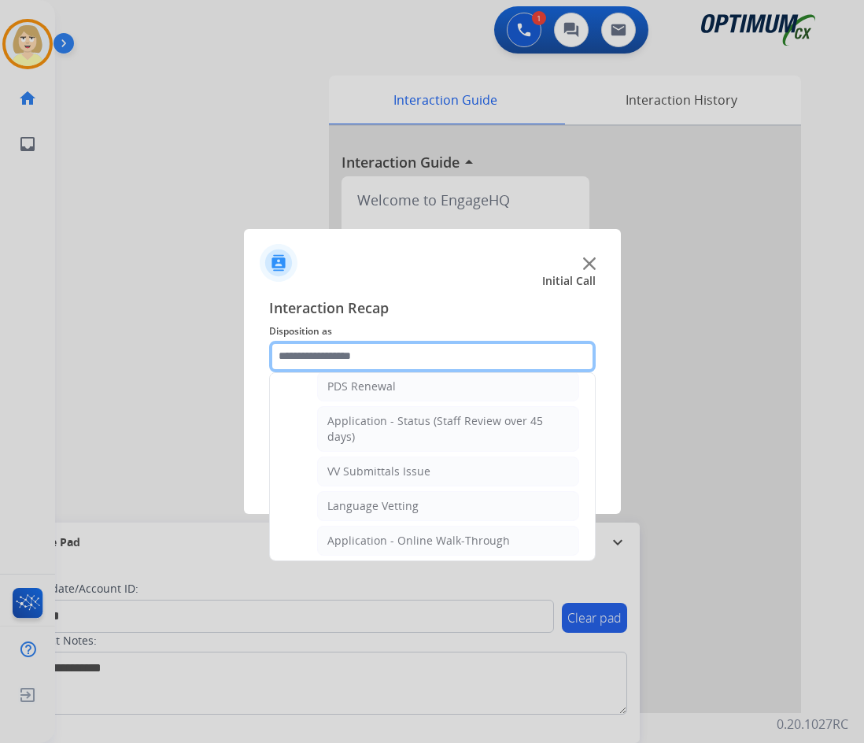
scroll to position [472, 0]
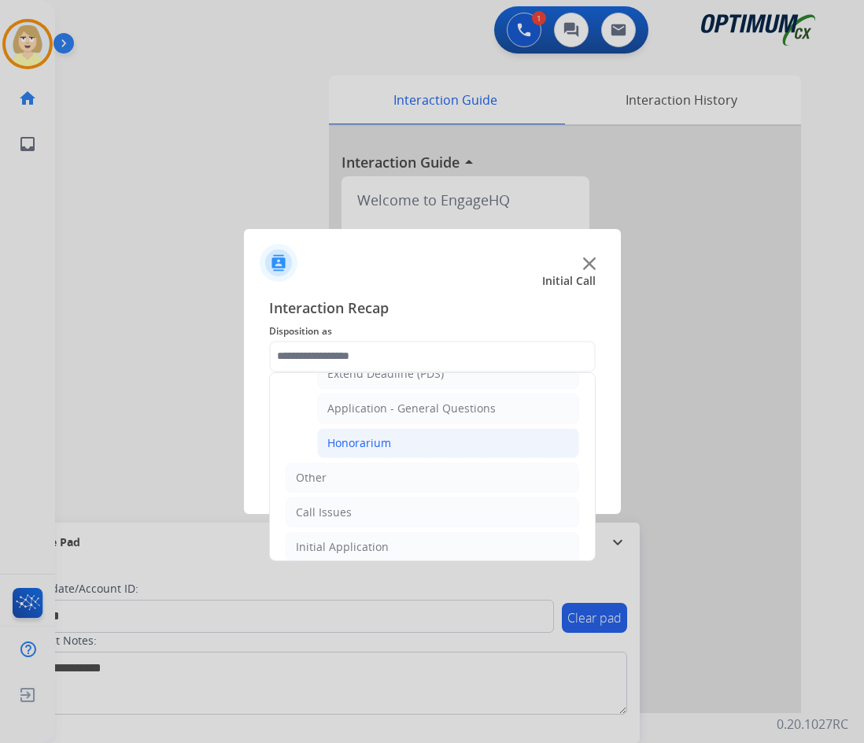
click at [352, 436] on div "Honorarium" at bounding box center [359, 443] width 64 height 16
type input "**********"
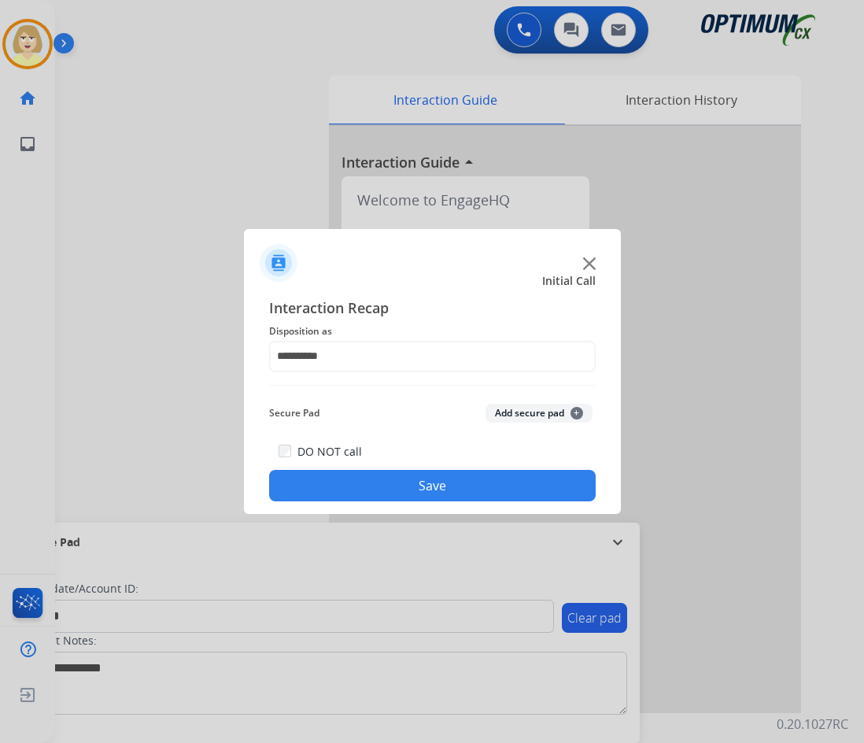
drag, startPoint x: 524, startPoint y: 411, endPoint x: 311, endPoint y: 527, distance: 242.5
click at [521, 420] on button "Add secure pad +" at bounding box center [538, 413] width 107 height 19
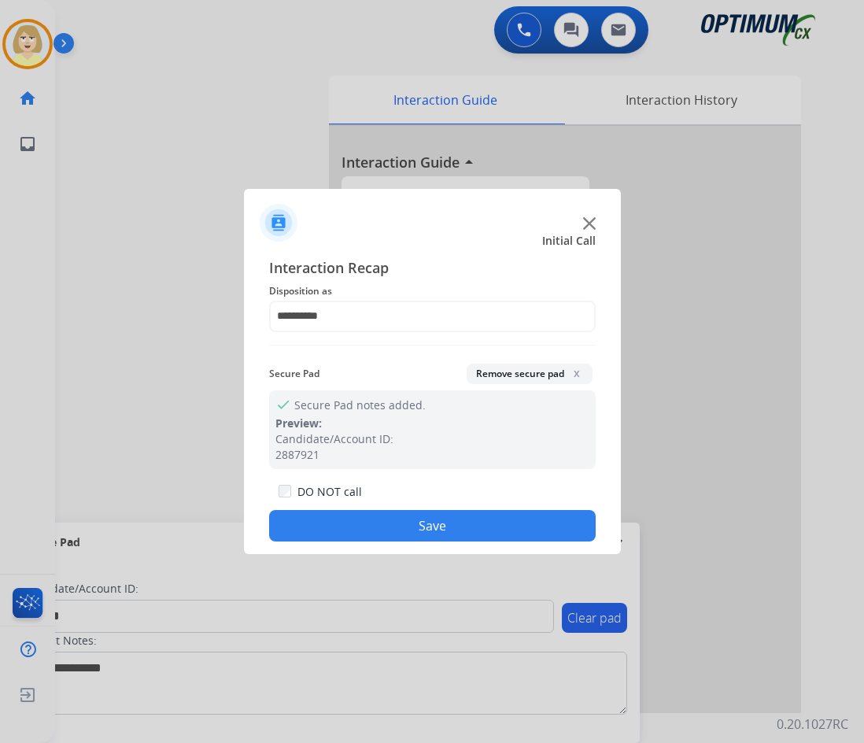
drag, startPoint x: 313, startPoint y: 537, endPoint x: 292, endPoint y: 484, distance: 57.6
click at [312, 533] on button "Save" at bounding box center [432, 525] width 326 height 31
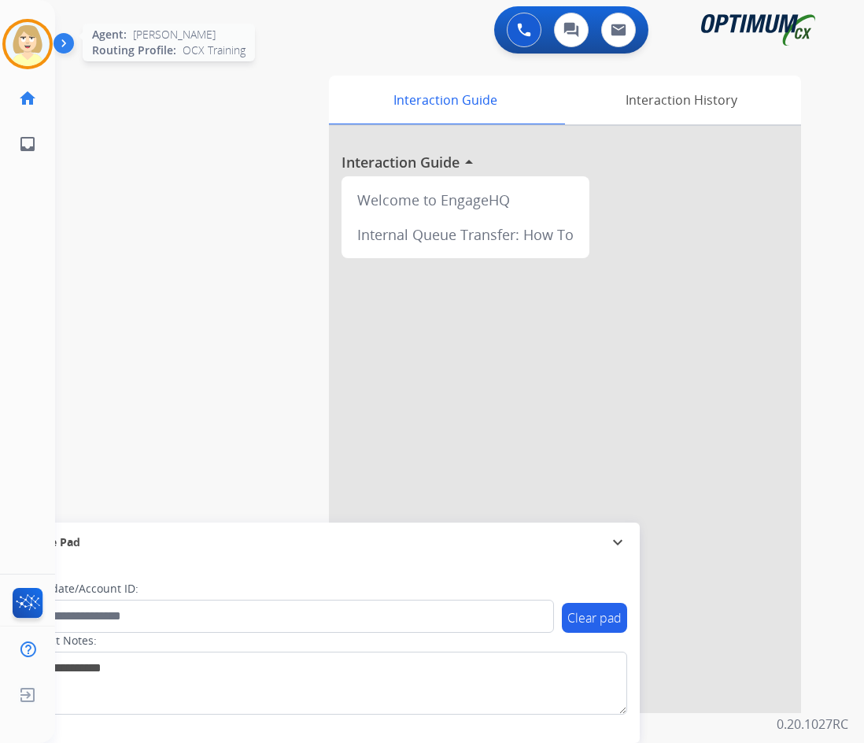
click at [35, 36] on img at bounding box center [28, 44] width 44 height 44
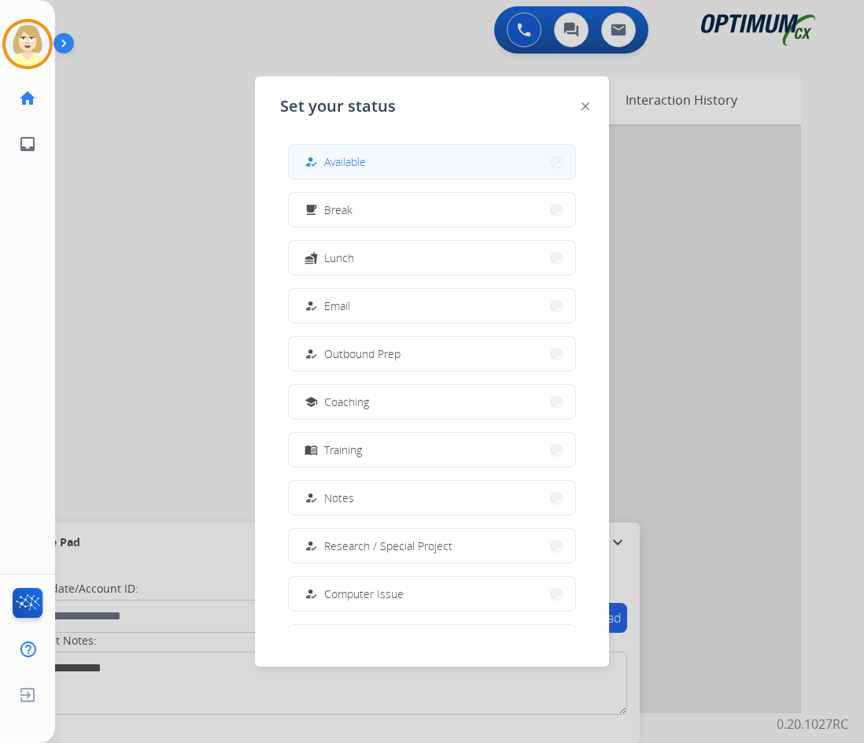
click at [360, 168] on span "Available" at bounding box center [345, 161] width 42 height 17
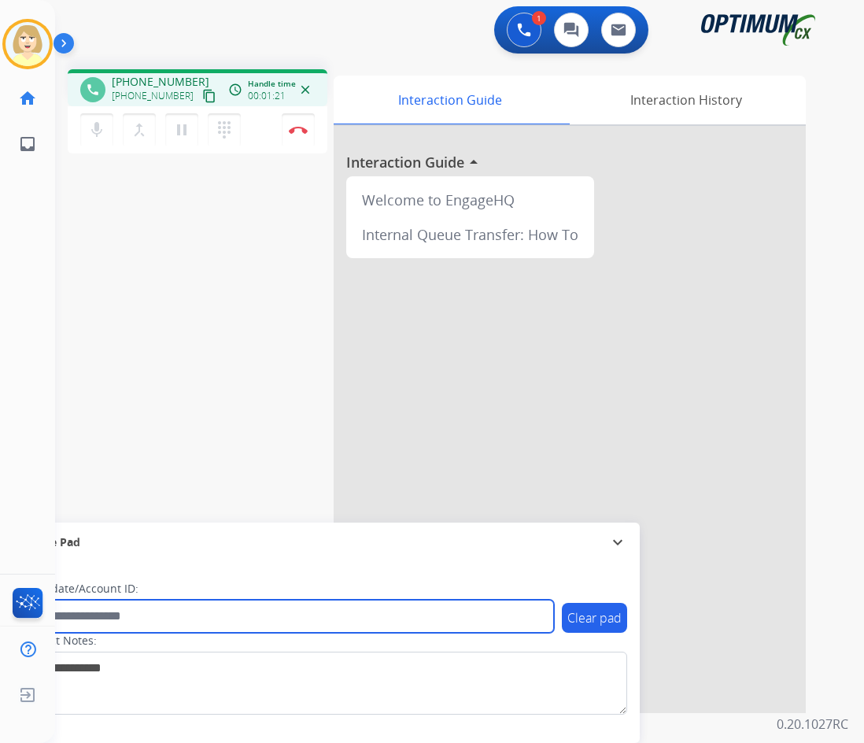
click at [94, 619] on input "text" at bounding box center [286, 615] width 533 height 33
paste input "*******"
type input "*******"
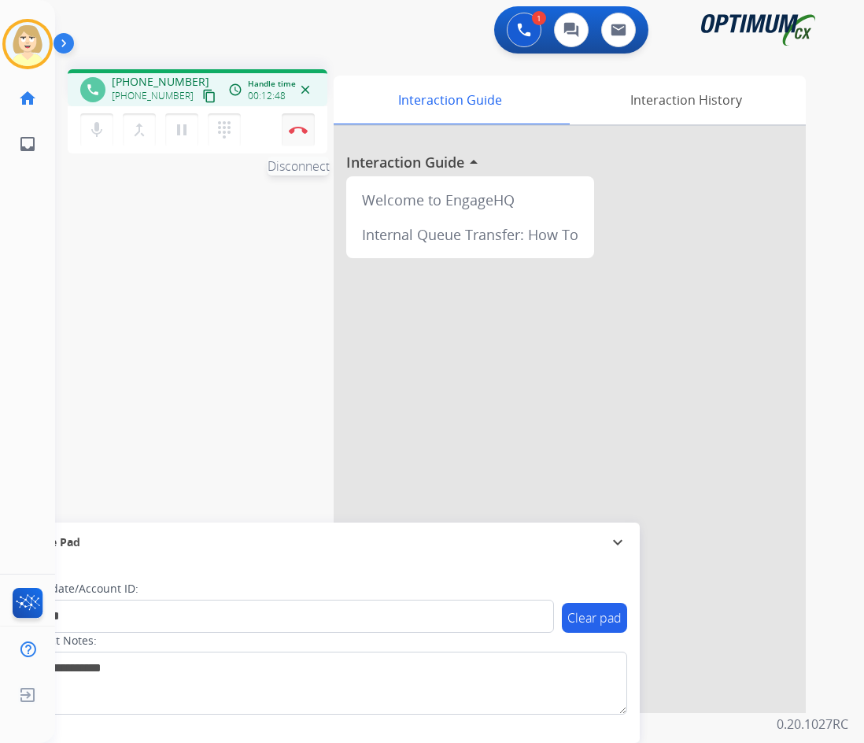
click at [294, 125] on button "Disconnect" at bounding box center [298, 129] width 33 height 33
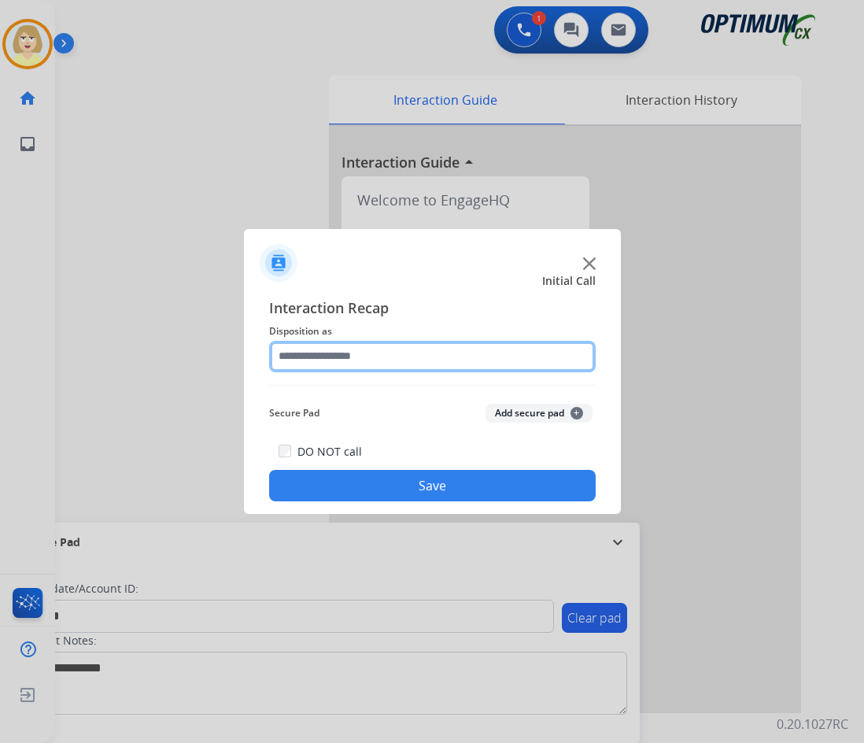
click at [367, 362] on input "text" at bounding box center [432, 356] width 326 height 31
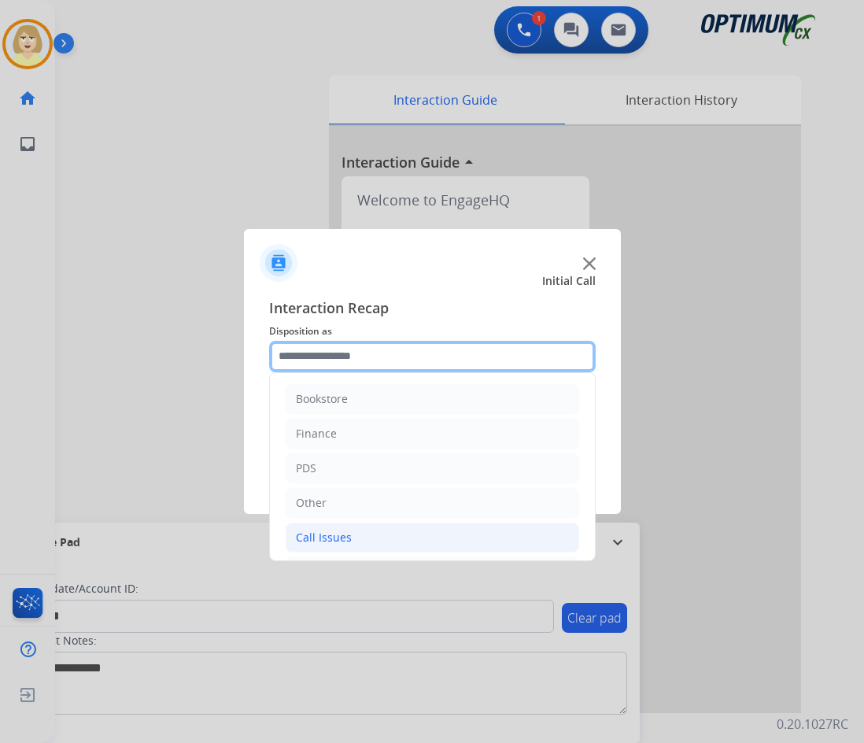
scroll to position [107, 0]
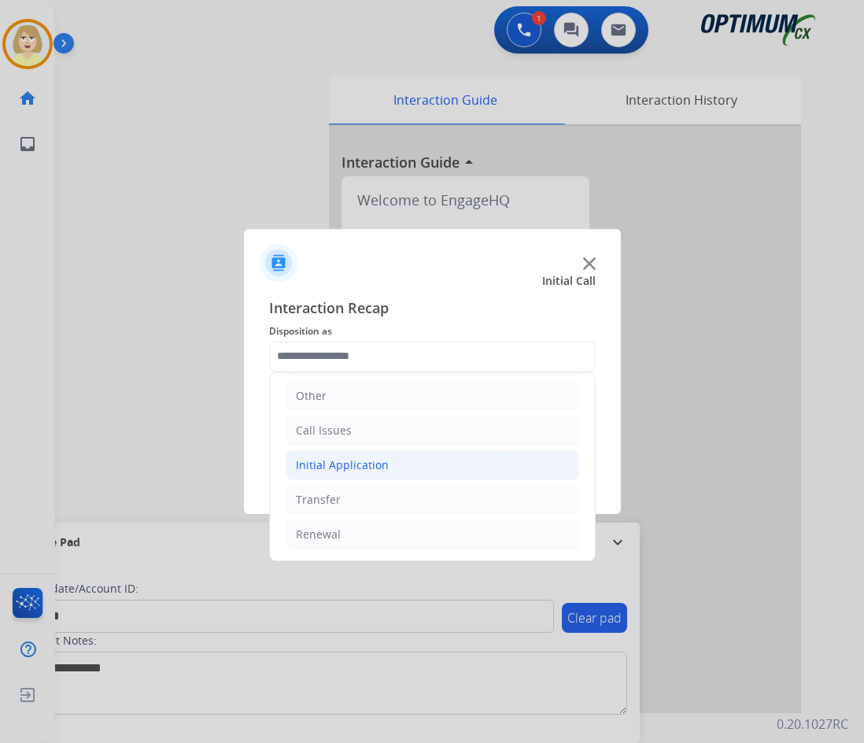
click at [378, 468] on div "Initial Application" at bounding box center [342, 465] width 93 height 16
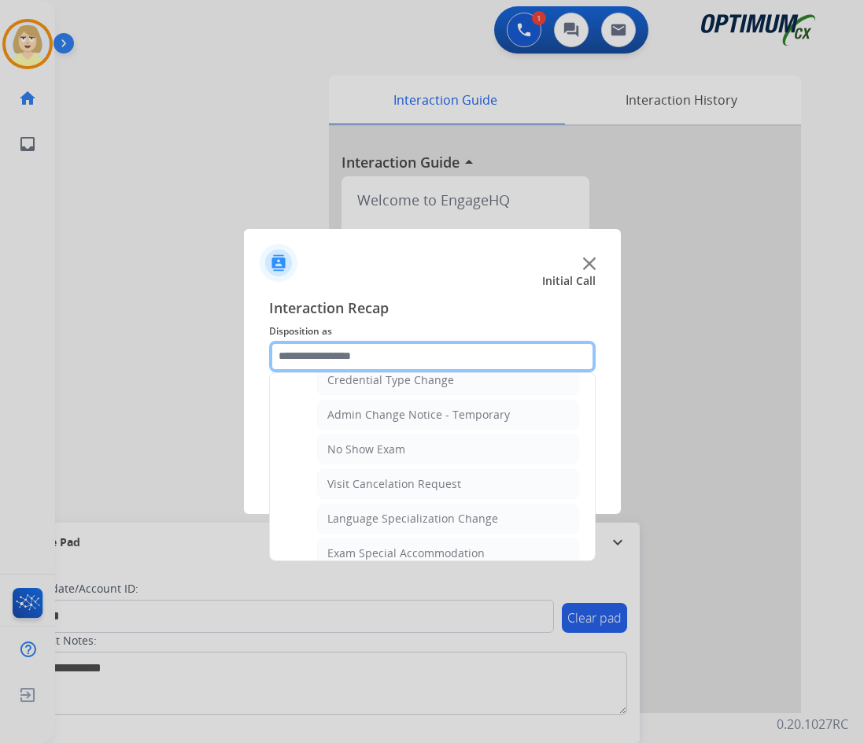
scroll to position [736, 0]
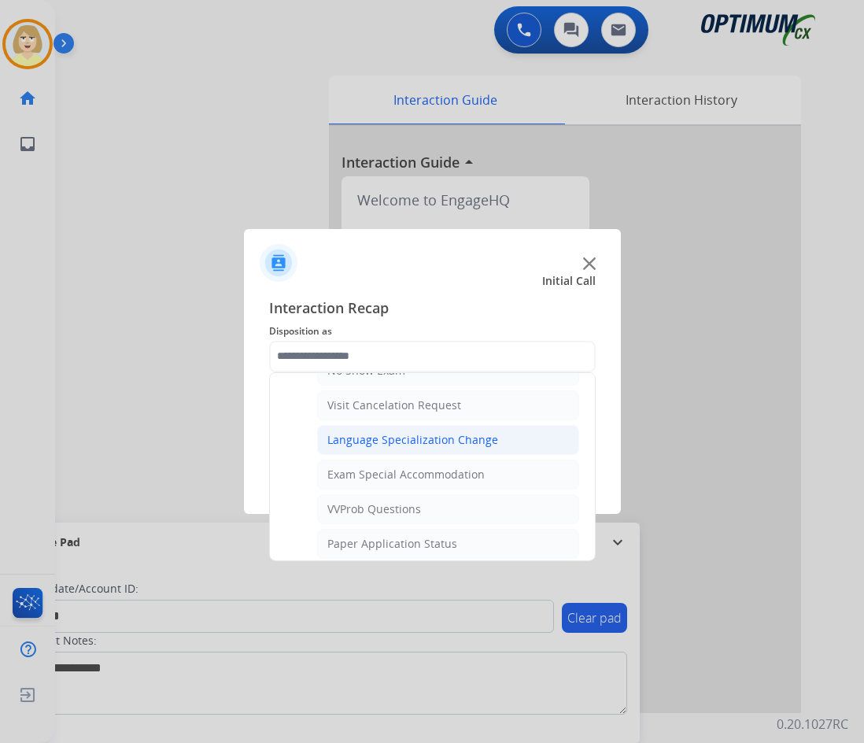
click at [376, 439] on div "Language Specialization Change" at bounding box center [412, 440] width 171 height 16
type input "**********"
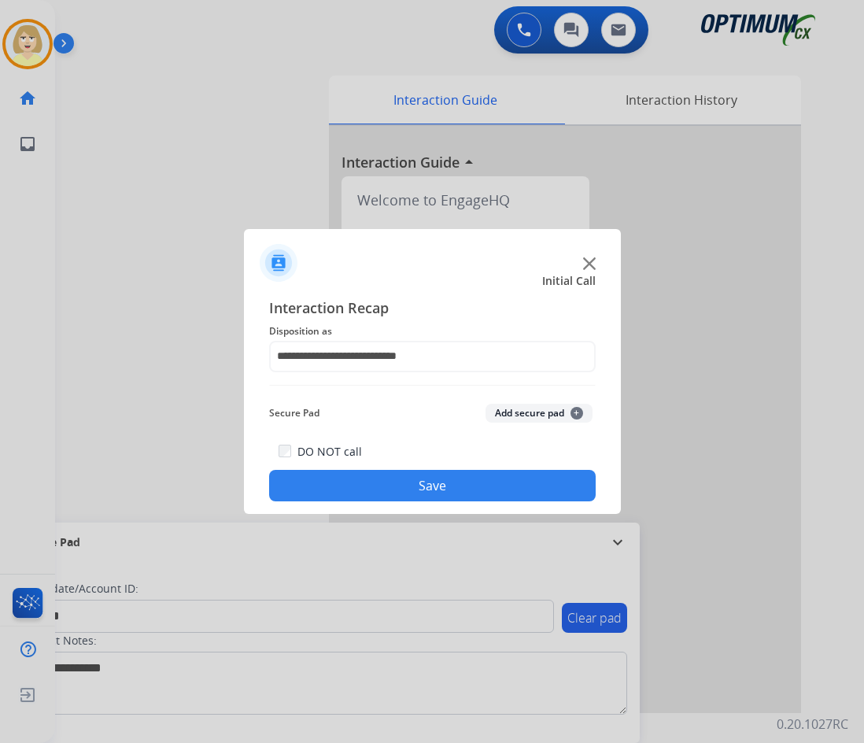
click at [514, 407] on button "Add secure pad +" at bounding box center [538, 413] width 107 height 19
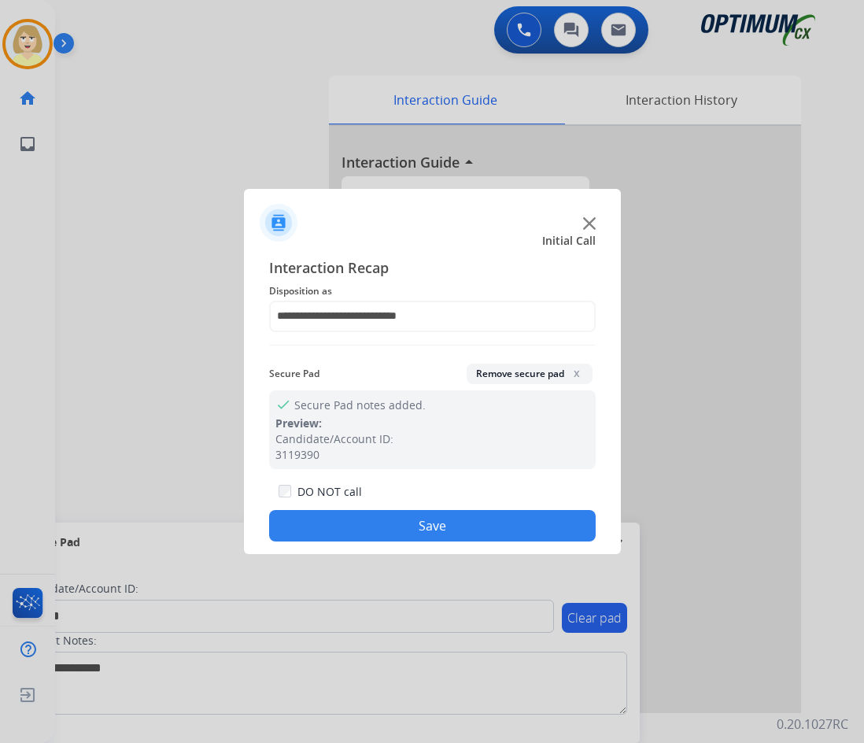
click at [354, 520] on button "Save" at bounding box center [432, 525] width 326 height 31
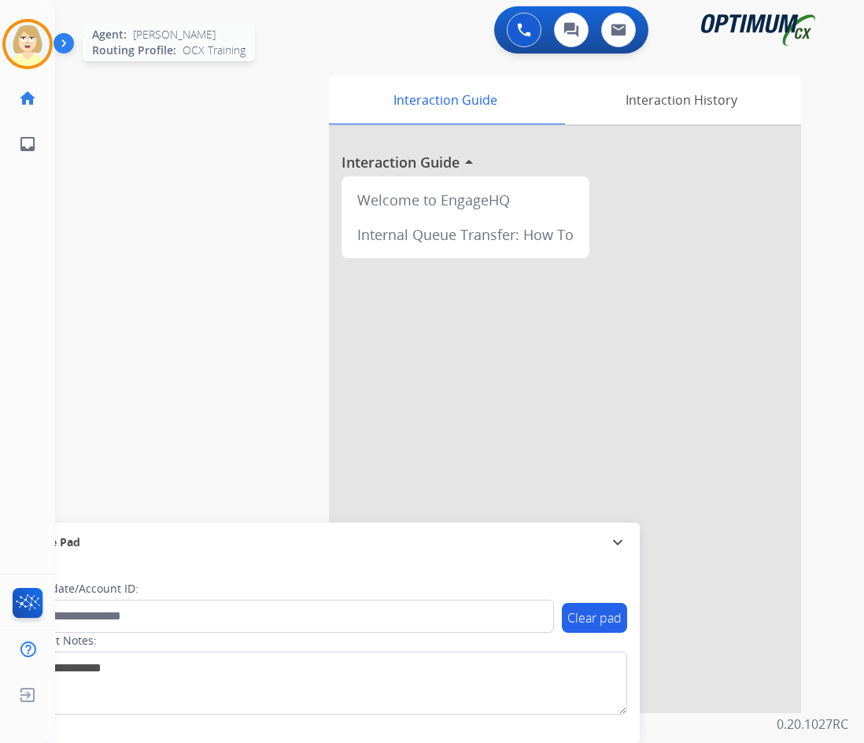
click at [27, 39] on img at bounding box center [28, 44] width 44 height 44
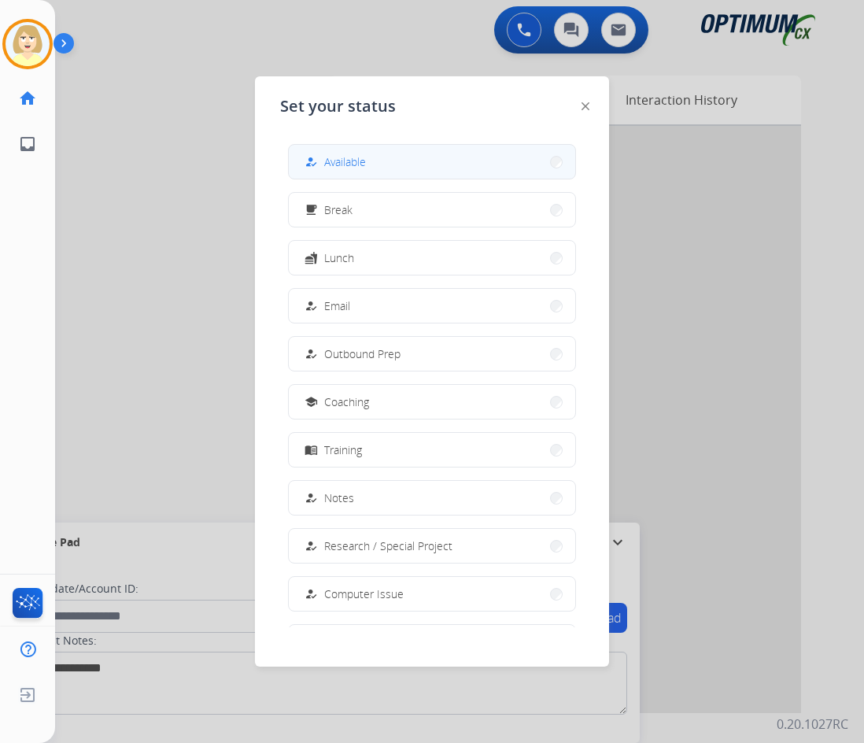
click at [341, 155] on span "Available" at bounding box center [345, 161] width 42 height 17
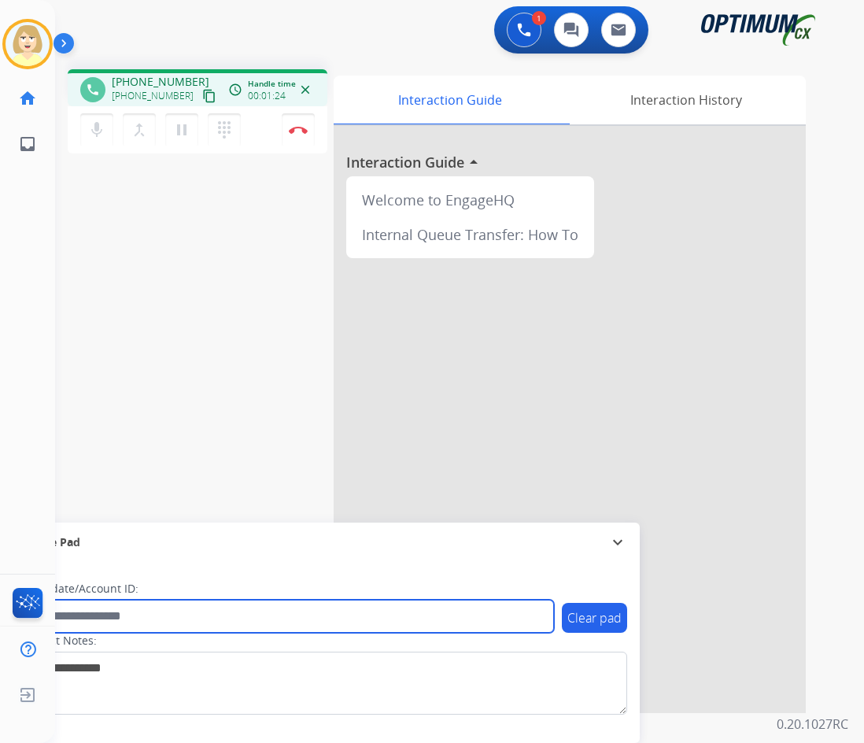
click at [110, 613] on input "text" at bounding box center [286, 615] width 533 height 33
paste input "*******"
type input "*******"
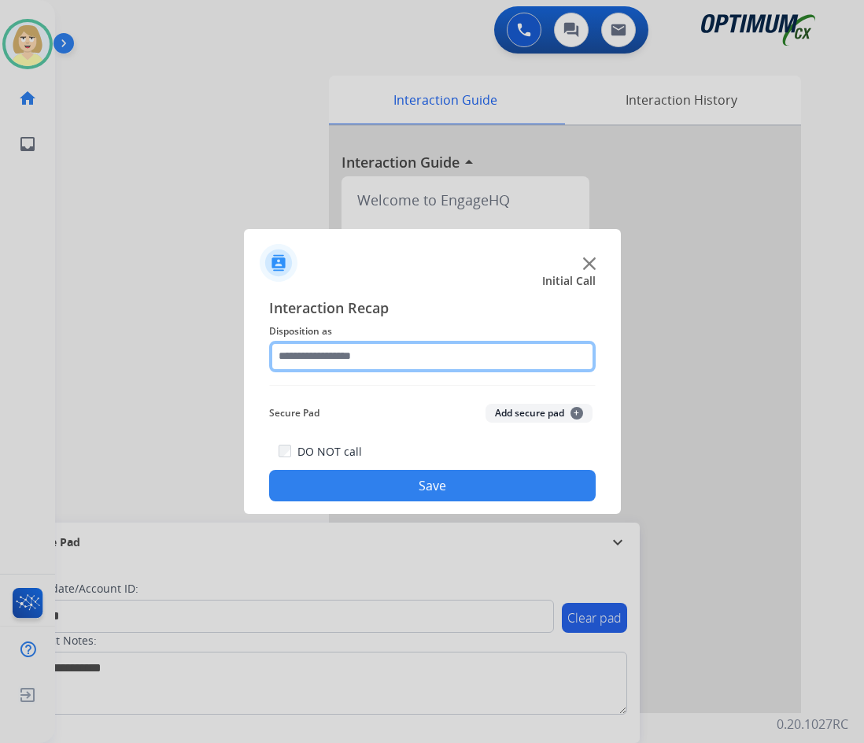
click at [388, 360] on input "text" at bounding box center [432, 356] width 326 height 31
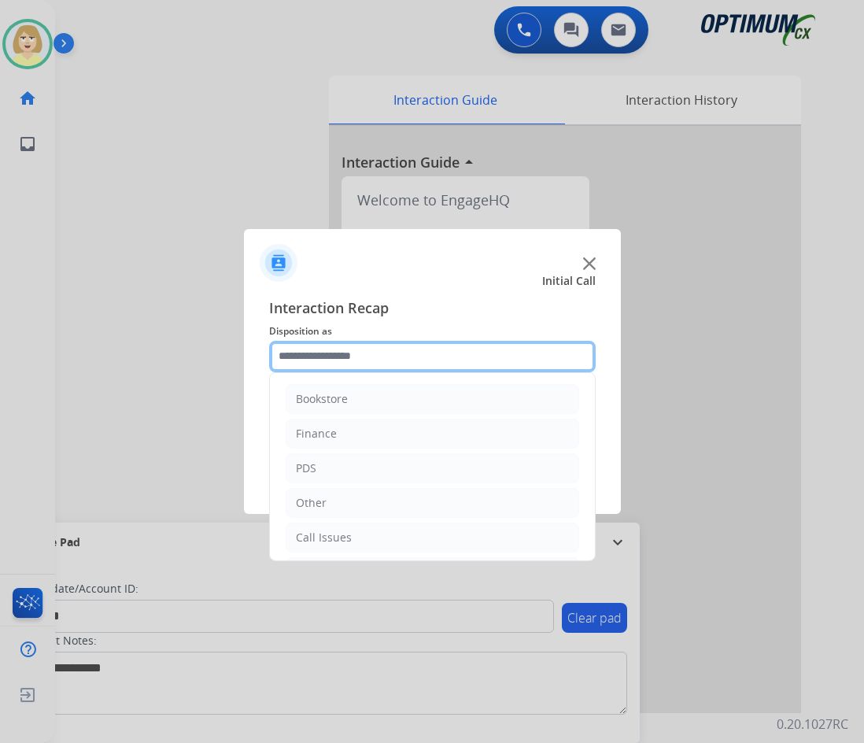
scroll to position [107, 0]
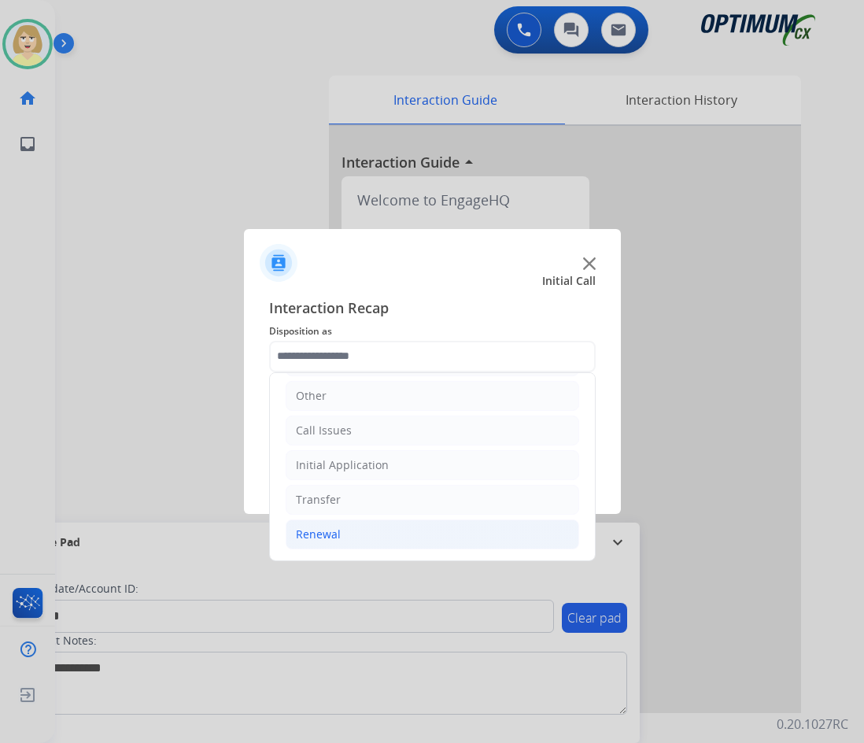
click at [318, 536] on div "Renewal" at bounding box center [318, 534] width 45 height 16
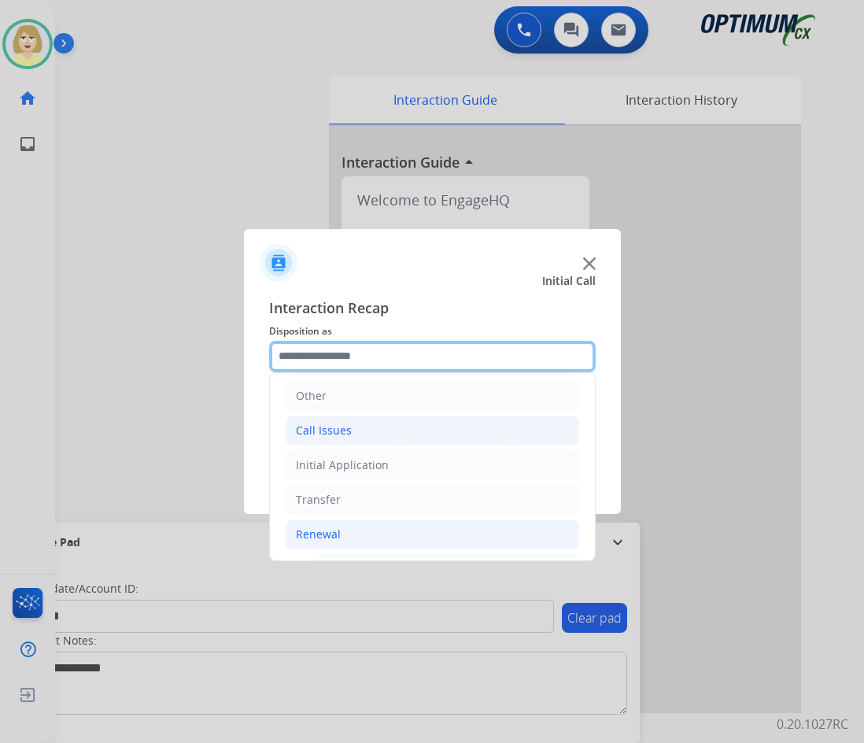
scroll to position [422, 0]
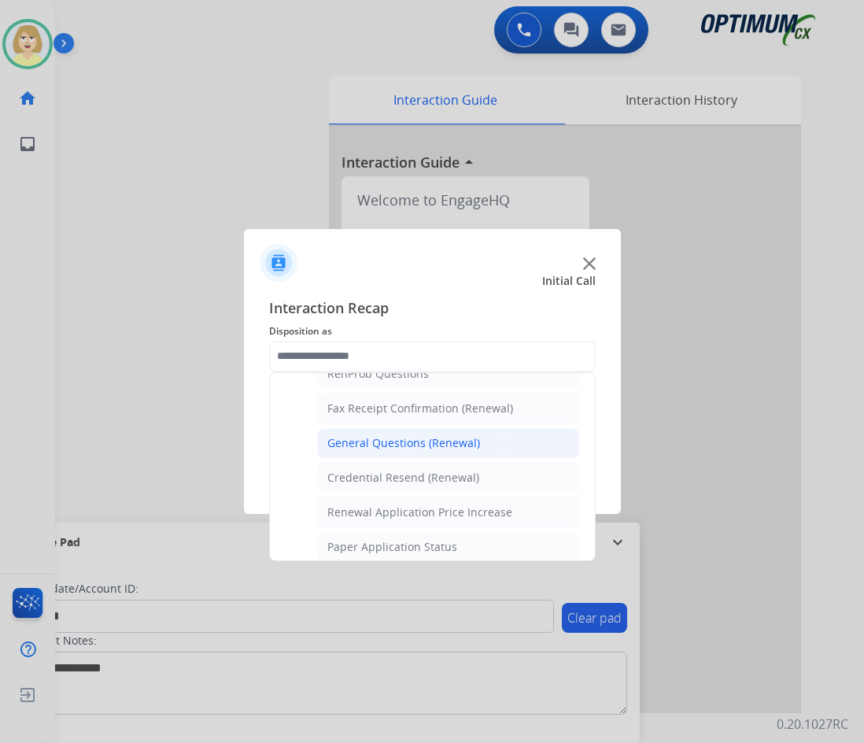
click at [402, 446] on div "General Questions (Renewal)" at bounding box center [403, 443] width 153 height 16
type input "**********"
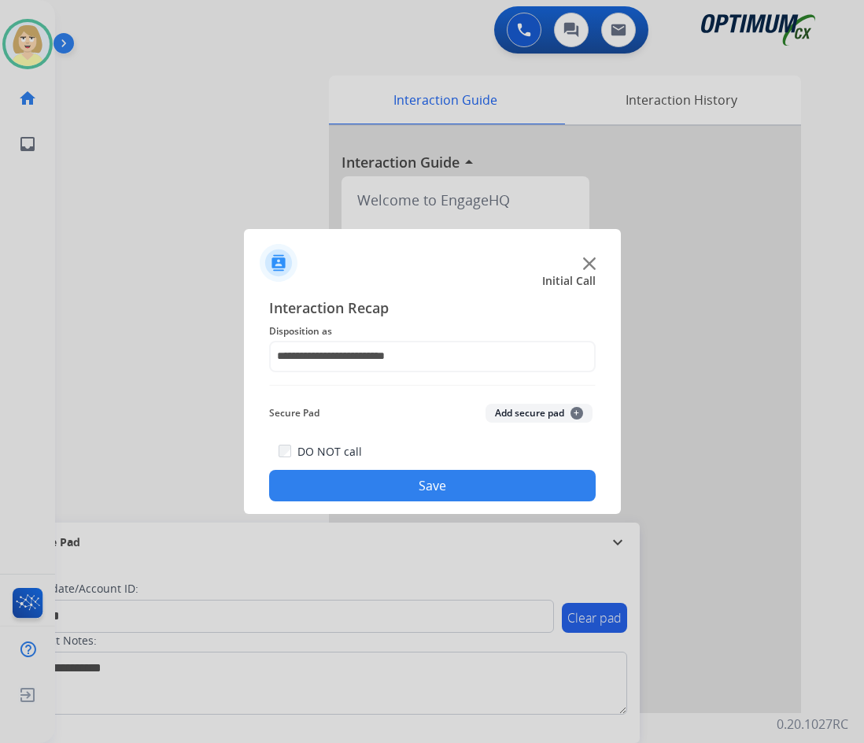
click at [499, 412] on button "Add secure pad +" at bounding box center [538, 413] width 107 height 19
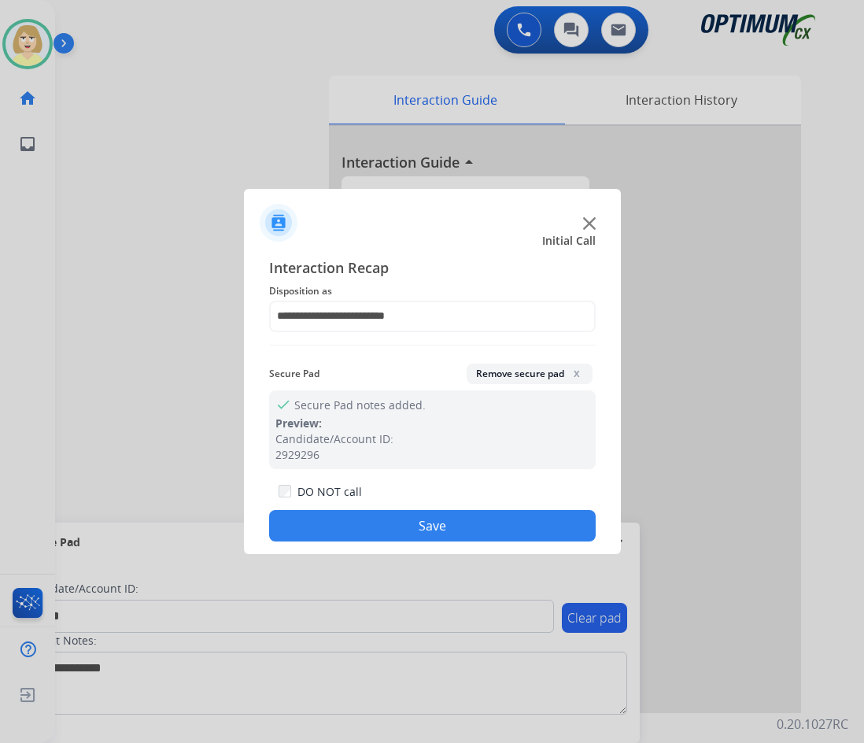
drag, startPoint x: 356, startPoint y: 526, endPoint x: 135, endPoint y: 326, distance: 297.4
click at [352, 524] on button "Save" at bounding box center [432, 525] width 326 height 31
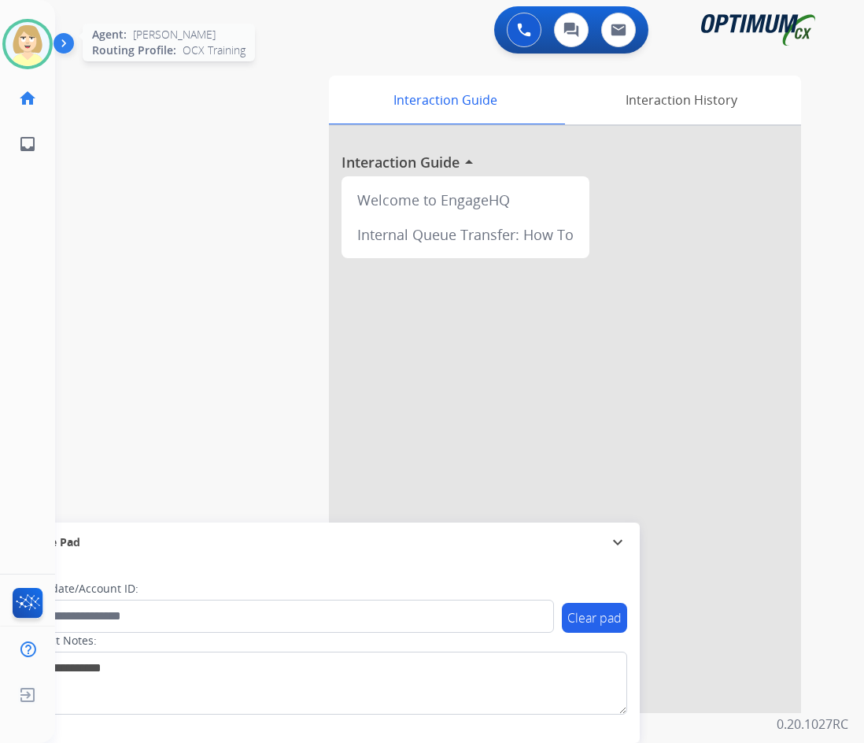
click at [25, 39] on img at bounding box center [28, 44] width 44 height 44
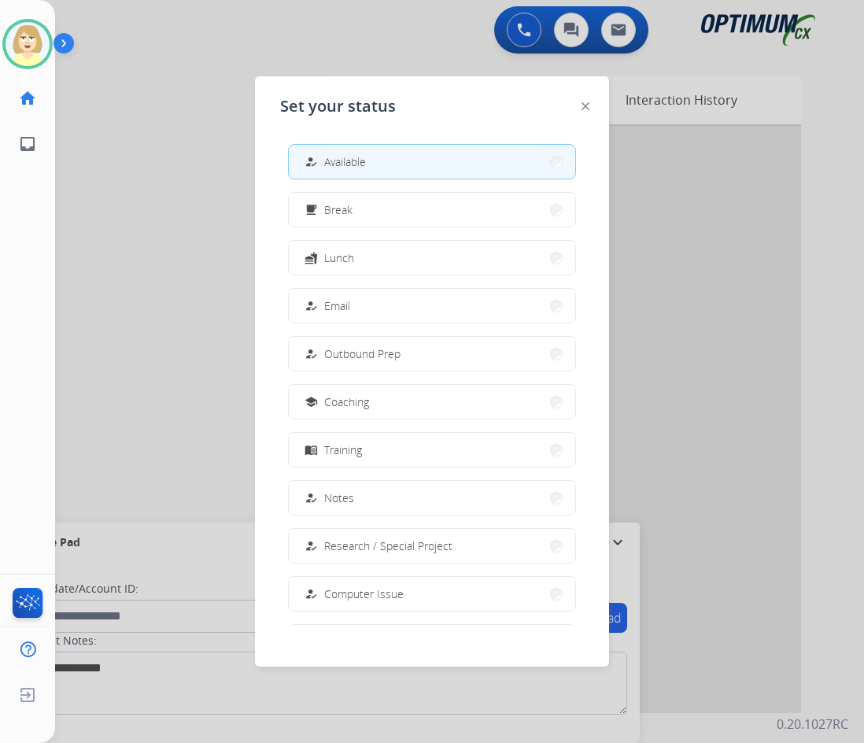
click at [376, 160] on button "how_to_reg Available" at bounding box center [432, 162] width 286 height 34
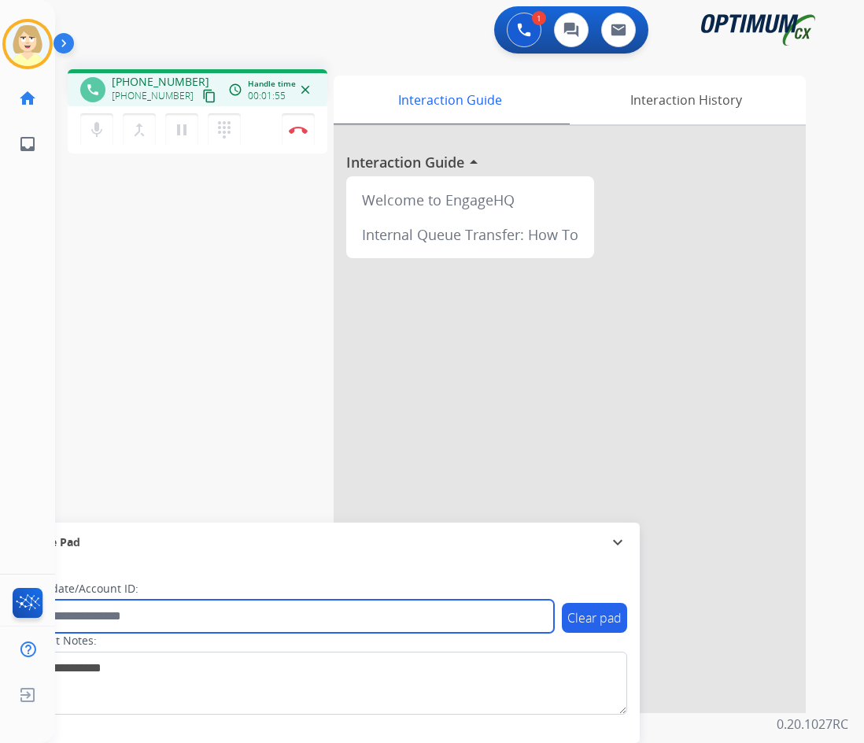
click at [97, 610] on input "text" at bounding box center [286, 615] width 533 height 33
paste input "*******"
type input "*******"
click at [101, 612] on input "*******" at bounding box center [286, 615] width 533 height 33
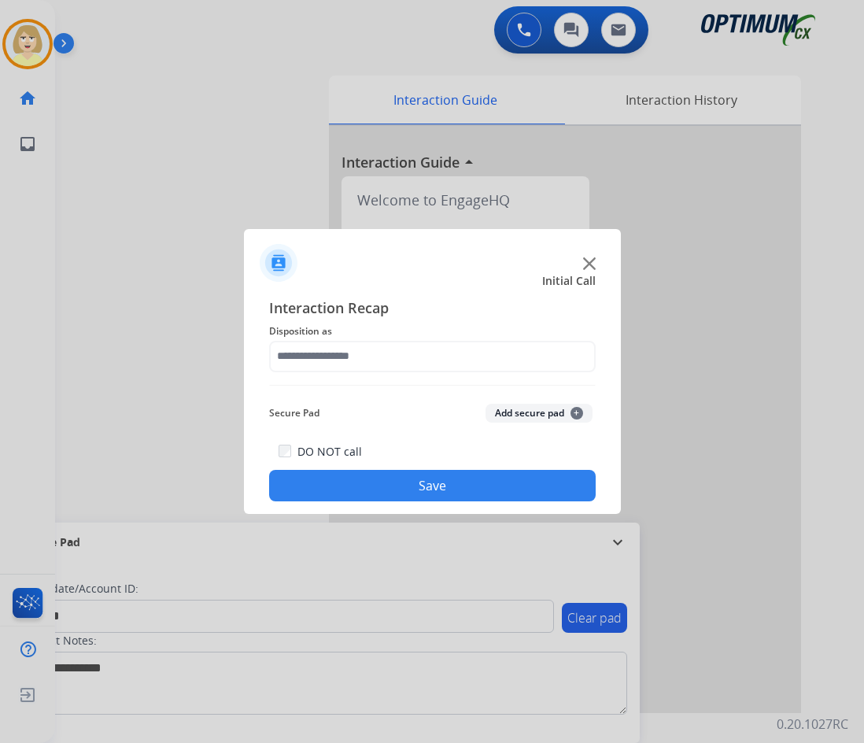
click at [17, 41] on div at bounding box center [432, 371] width 864 height 743
click at [373, 351] on input "text" at bounding box center [432, 356] width 326 height 31
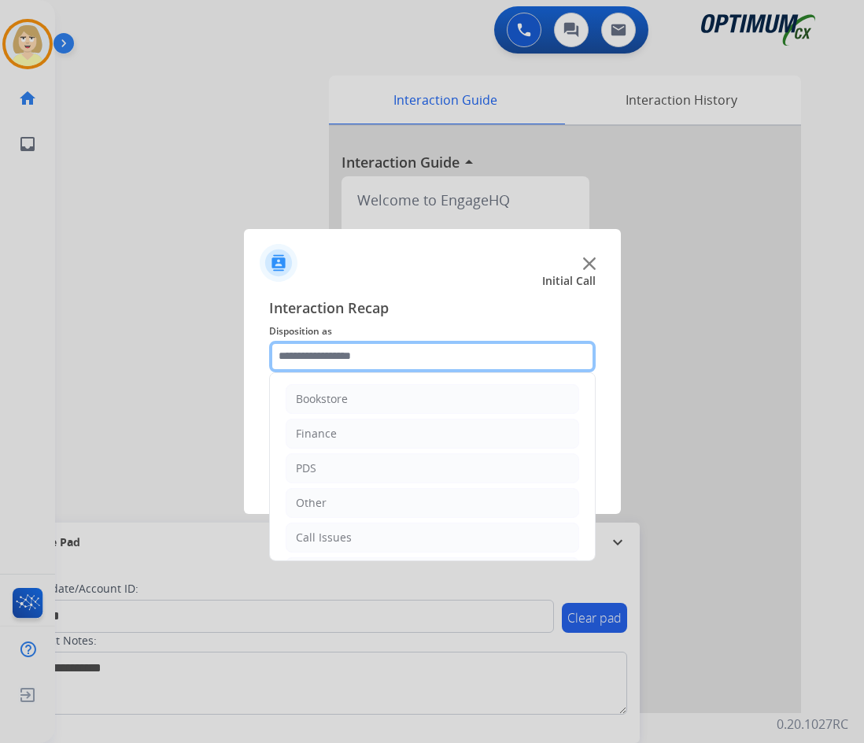
scroll to position [107, 0]
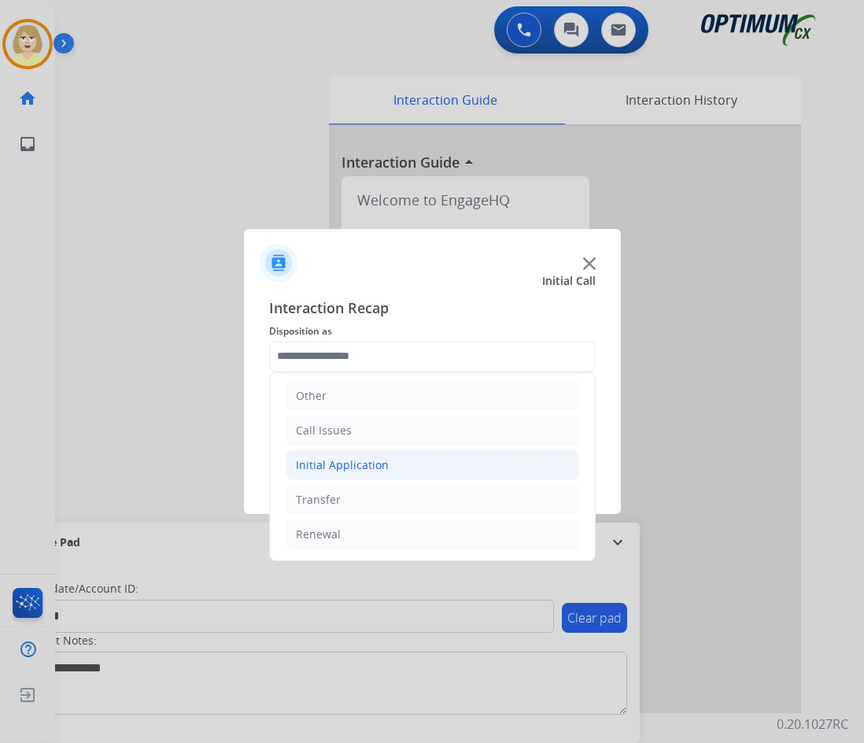
click at [340, 465] on div "Initial Application" at bounding box center [342, 465] width 93 height 16
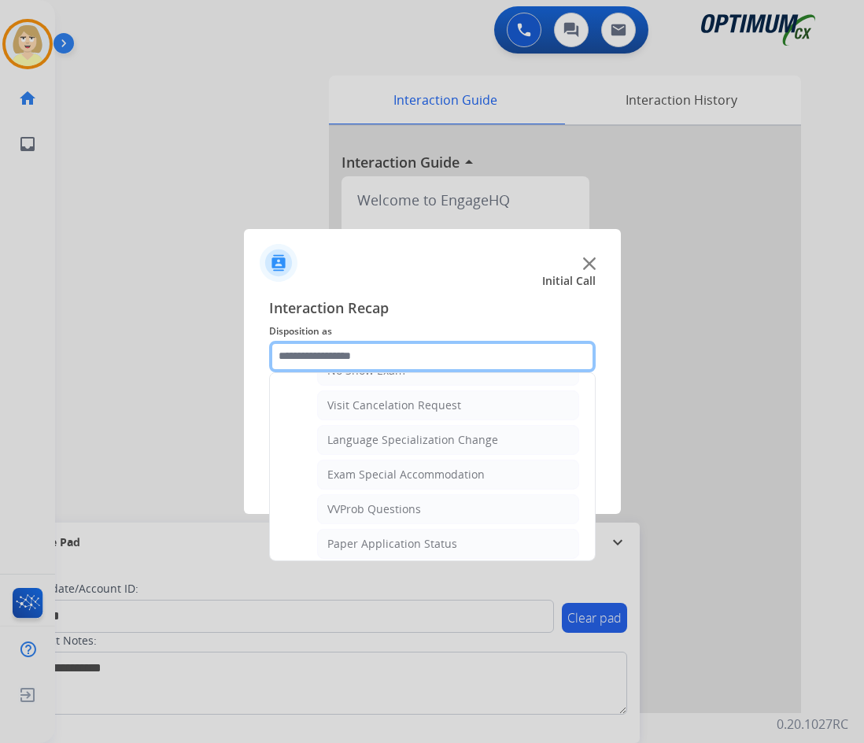
scroll to position [815, 0]
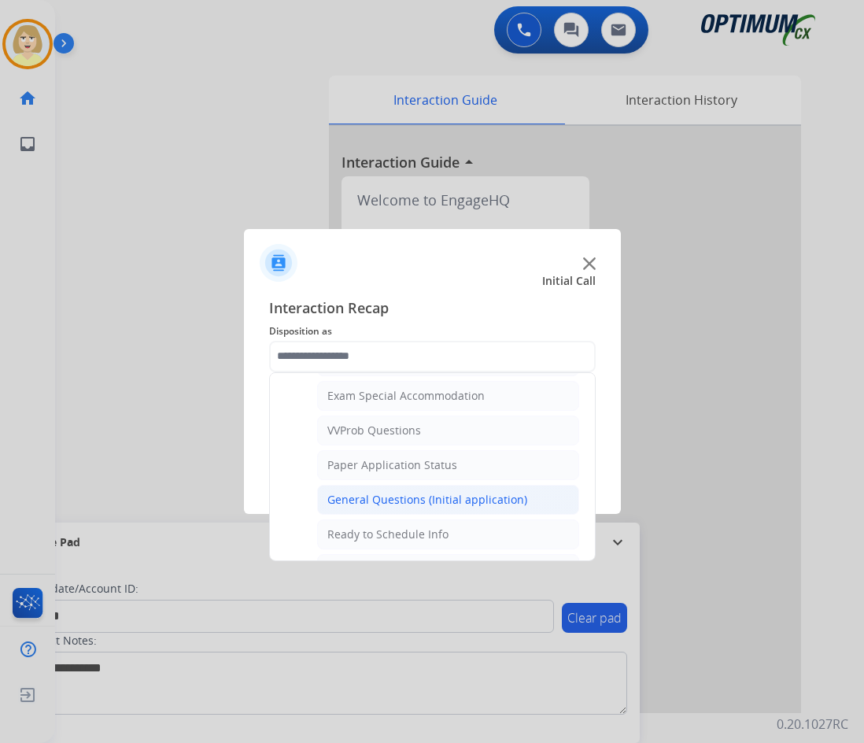
click at [386, 499] on div "General Questions (Initial application)" at bounding box center [427, 500] width 200 height 16
type input "**********"
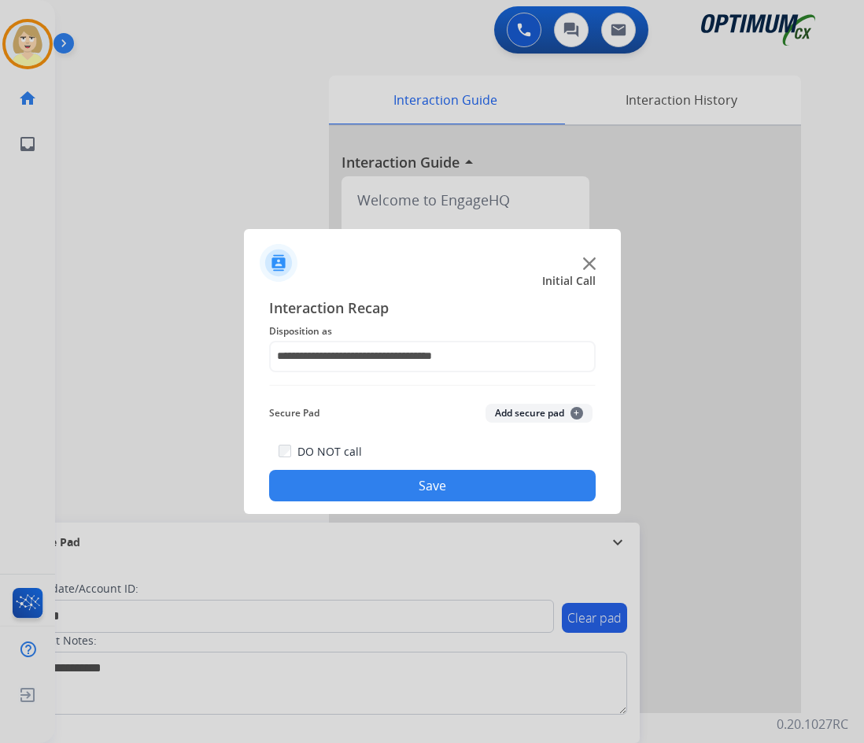
click at [504, 412] on button "Add secure pad +" at bounding box center [538, 413] width 107 height 19
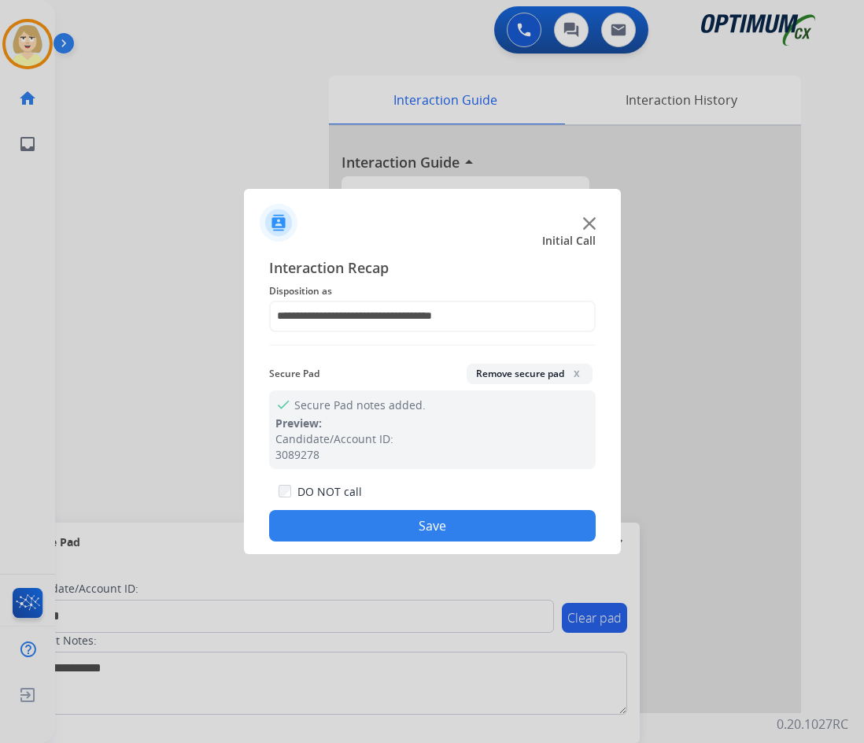
click at [396, 516] on button "Save" at bounding box center [432, 525] width 326 height 31
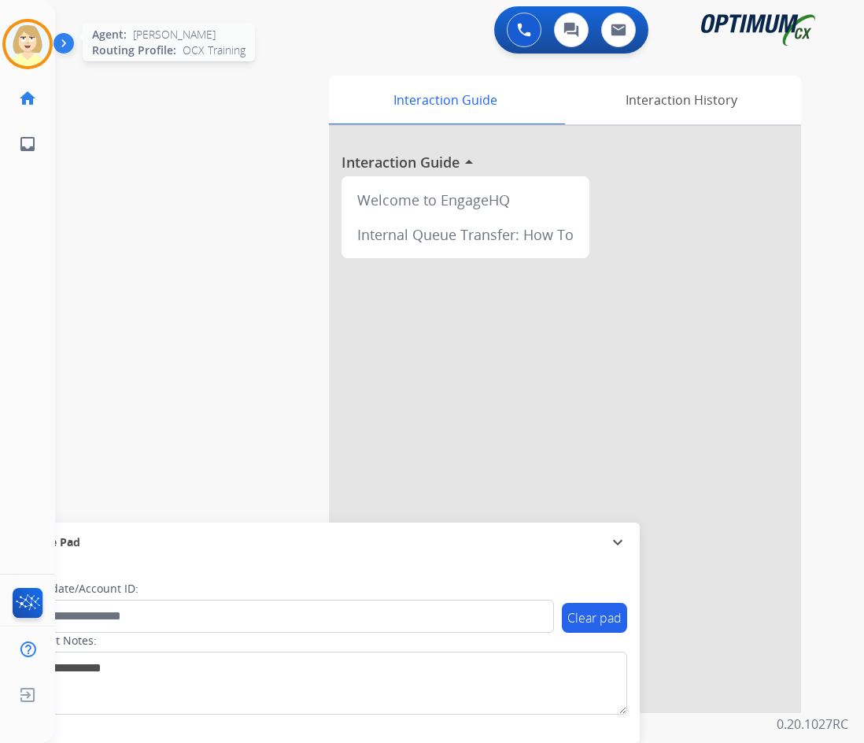
click at [20, 31] on img at bounding box center [28, 44] width 44 height 44
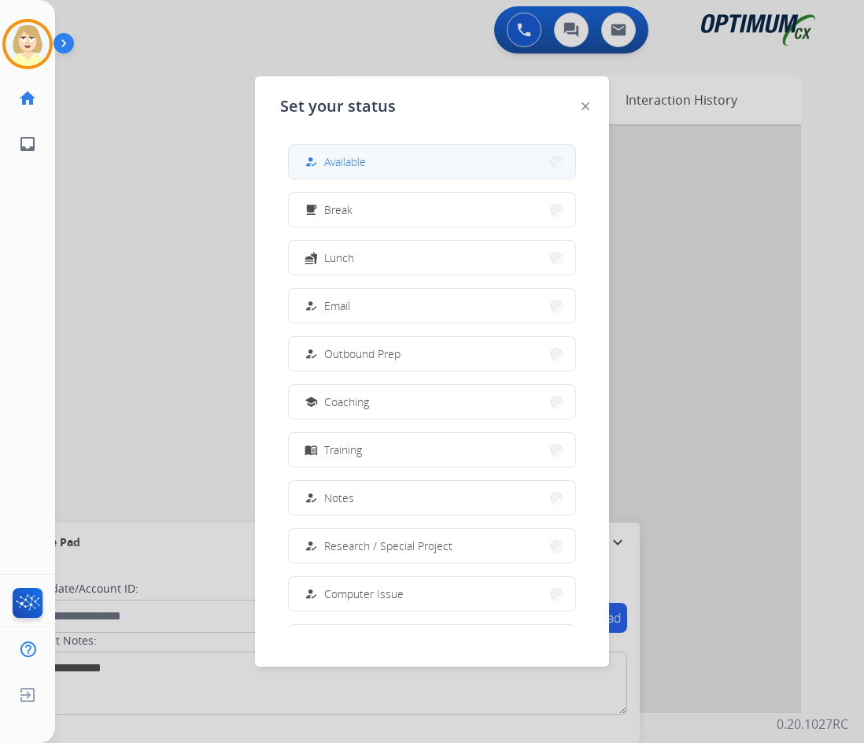
click at [339, 160] on span "Available" at bounding box center [345, 161] width 42 height 17
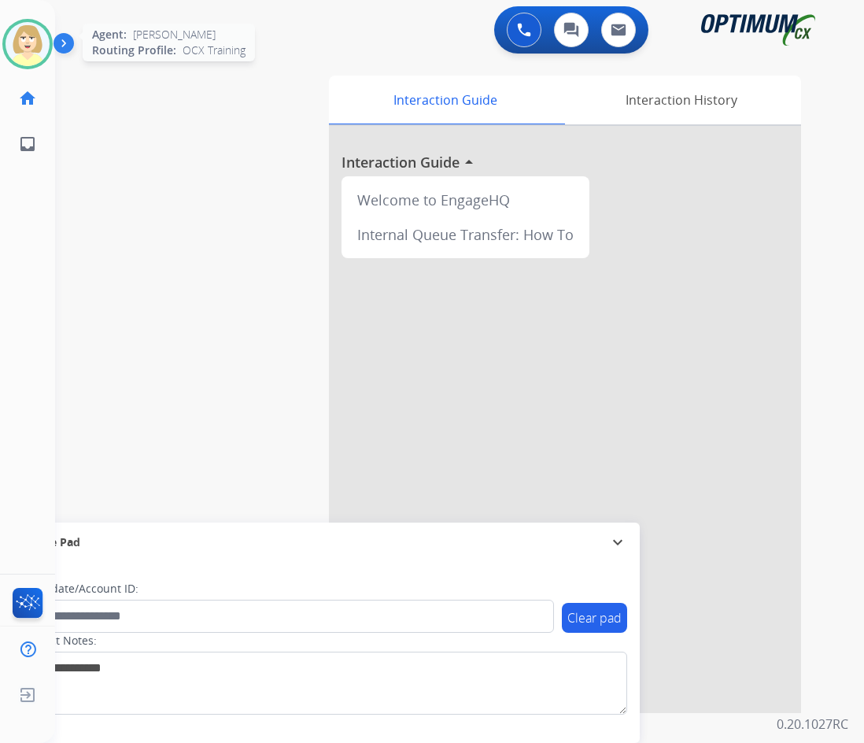
click at [31, 34] on img at bounding box center [28, 44] width 44 height 44
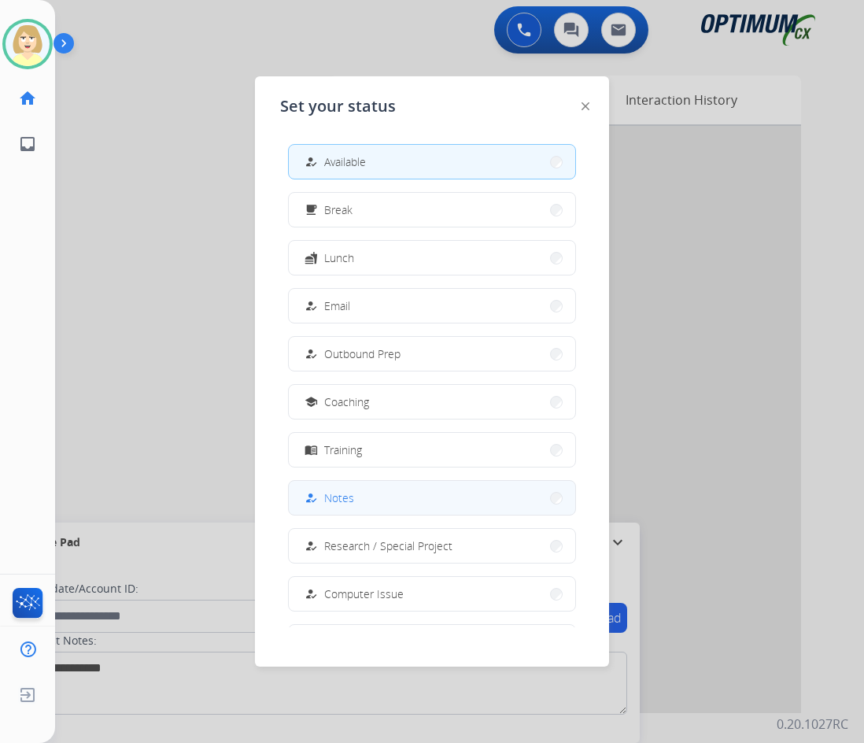
scroll to position [149, 0]
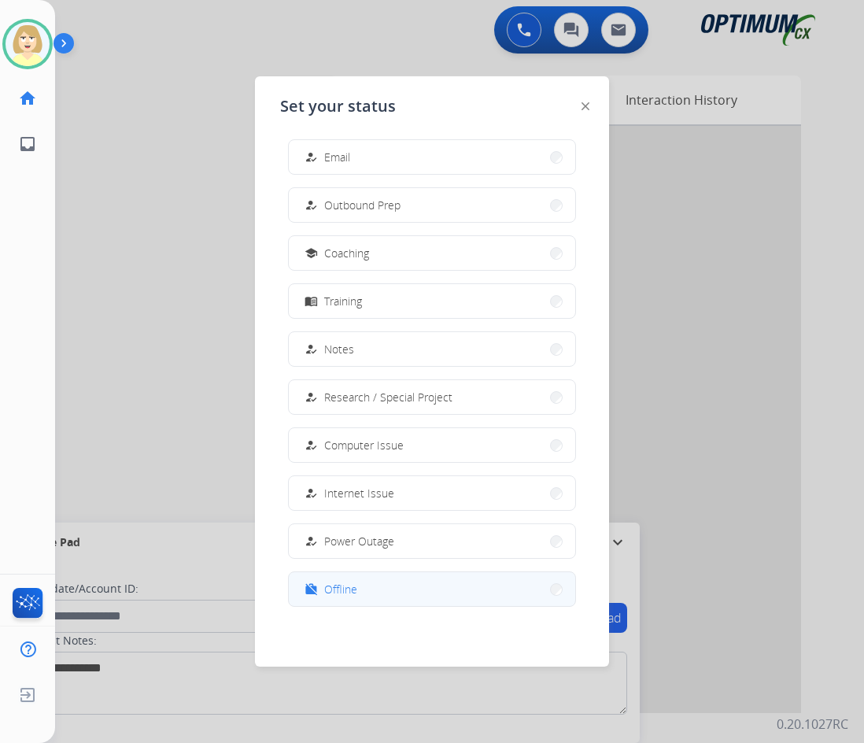
click at [343, 584] on span "Offline" at bounding box center [340, 589] width 33 height 17
